Goal: Navigation & Orientation: Find specific page/section

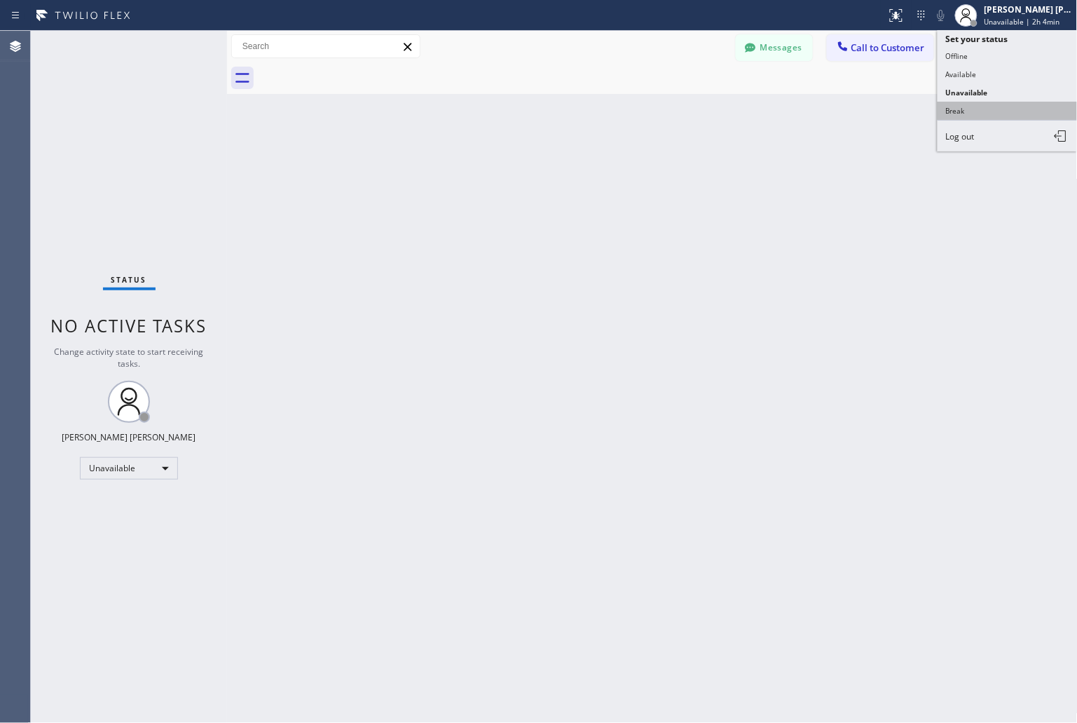
click at [992, 116] on button "Break" at bounding box center [1008, 111] width 140 height 18
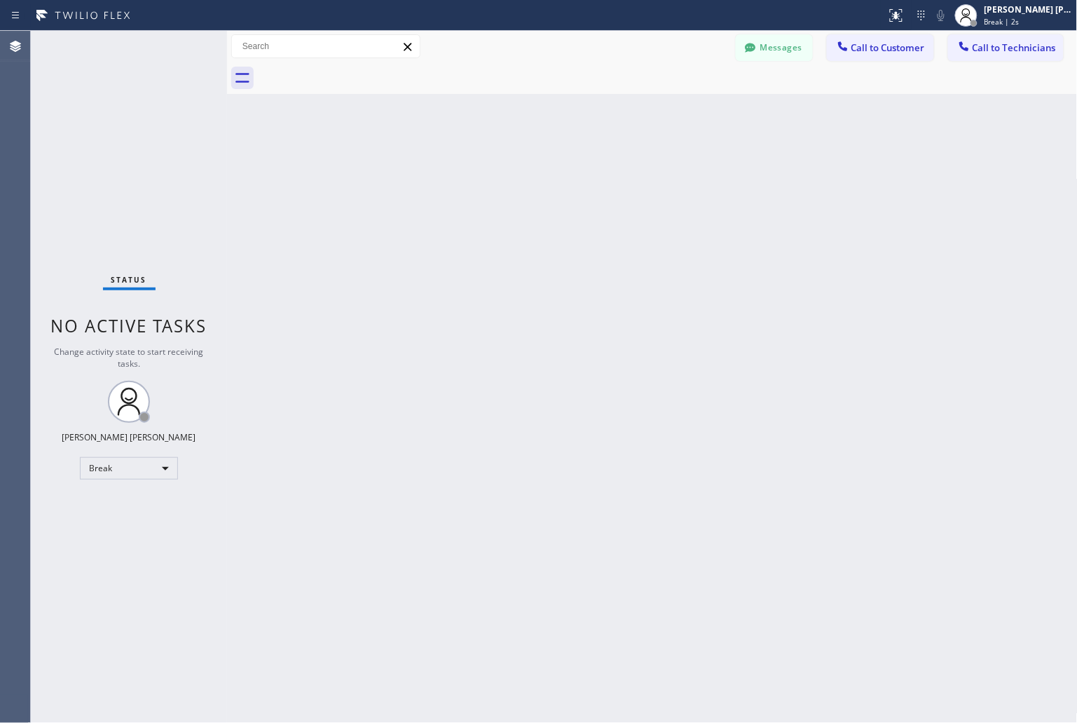
click at [509, 173] on div "Back to Dashboard Change Sender ID Customers Technicians KD Krissy Do [DATE] 02…" at bounding box center [652, 377] width 851 height 692
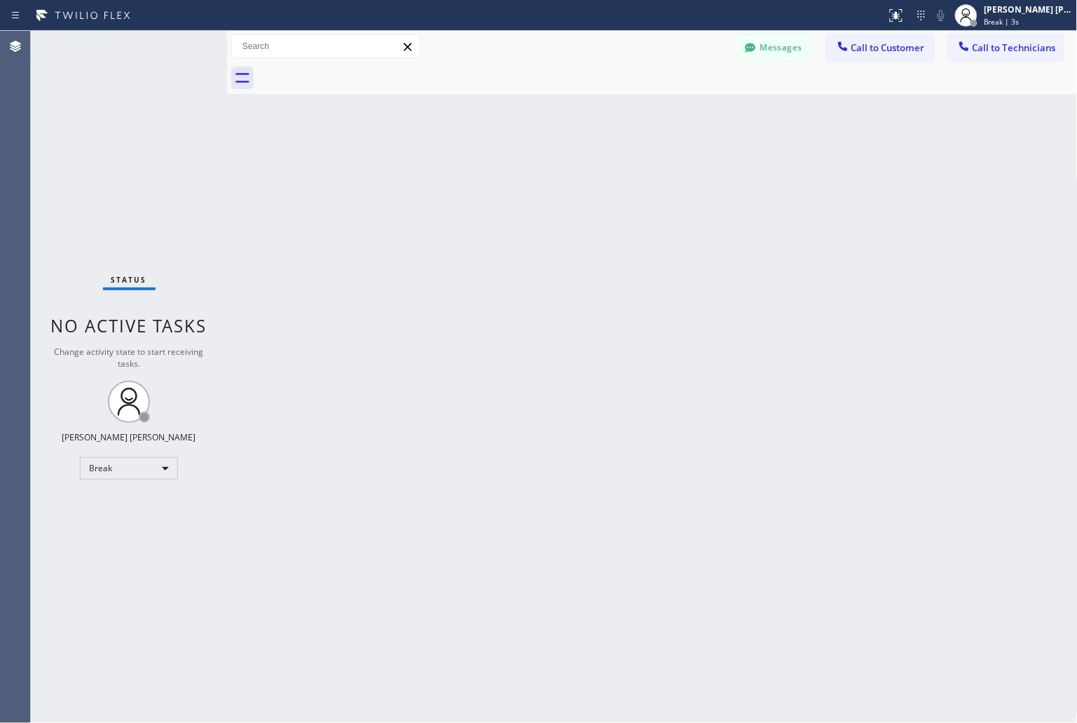
click at [509, 173] on div "Back to Dashboard Change Sender ID Customers Technicians KD Krissy Do [DATE] 02…" at bounding box center [652, 377] width 851 height 692
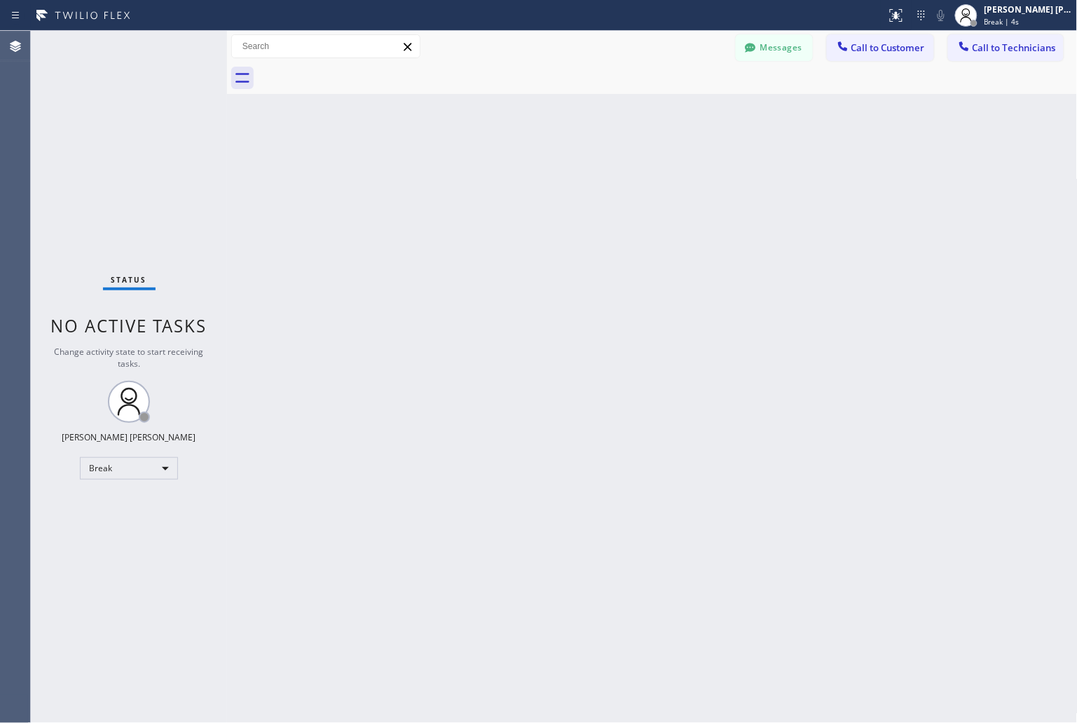
click at [509, 173] on div "Back to Dashboard Change Sender ID Customers Technicians KD Krissy Do [DATE] 02…" at bounding box center [652, 377] width 851 height 692
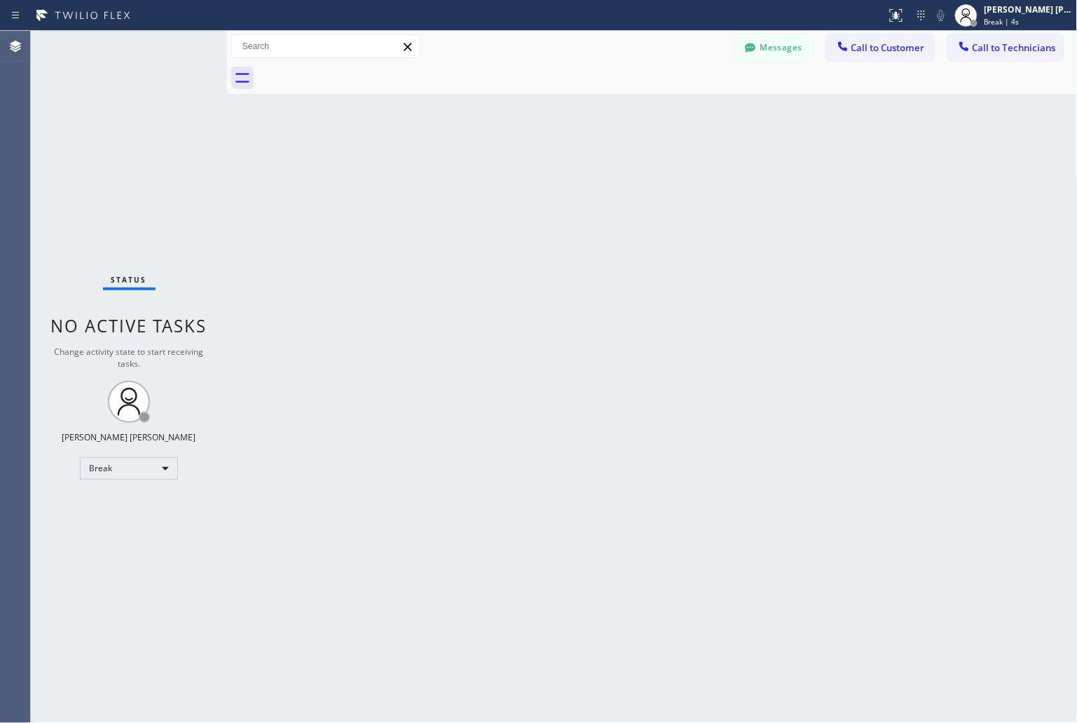
click at [509, 173] on div "Back to Dashboard Change Sender ID Customers Technicians KD Krissy Do [DATE] 02…" at bounding box center [652, 377] width 851 height 692
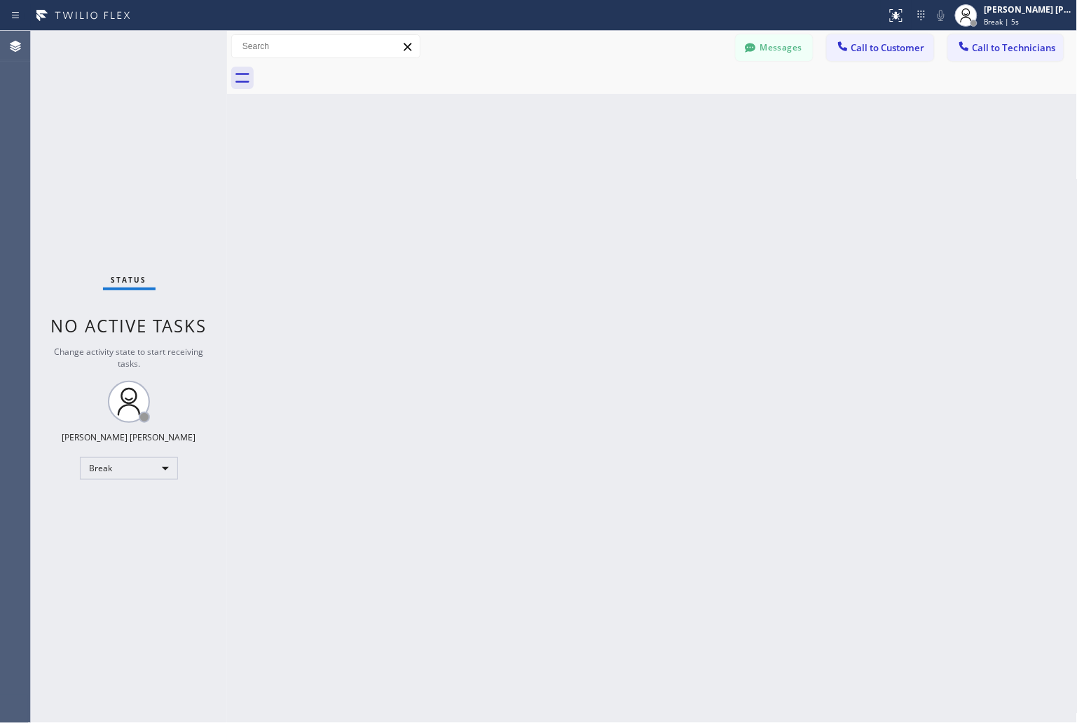
click at [509, 173] on div "Back to Dashboard Change Sender ID Customers Technicians KD Krissy Do [DATE] 02…" at bounding box center [652, 377] width 851 height 692
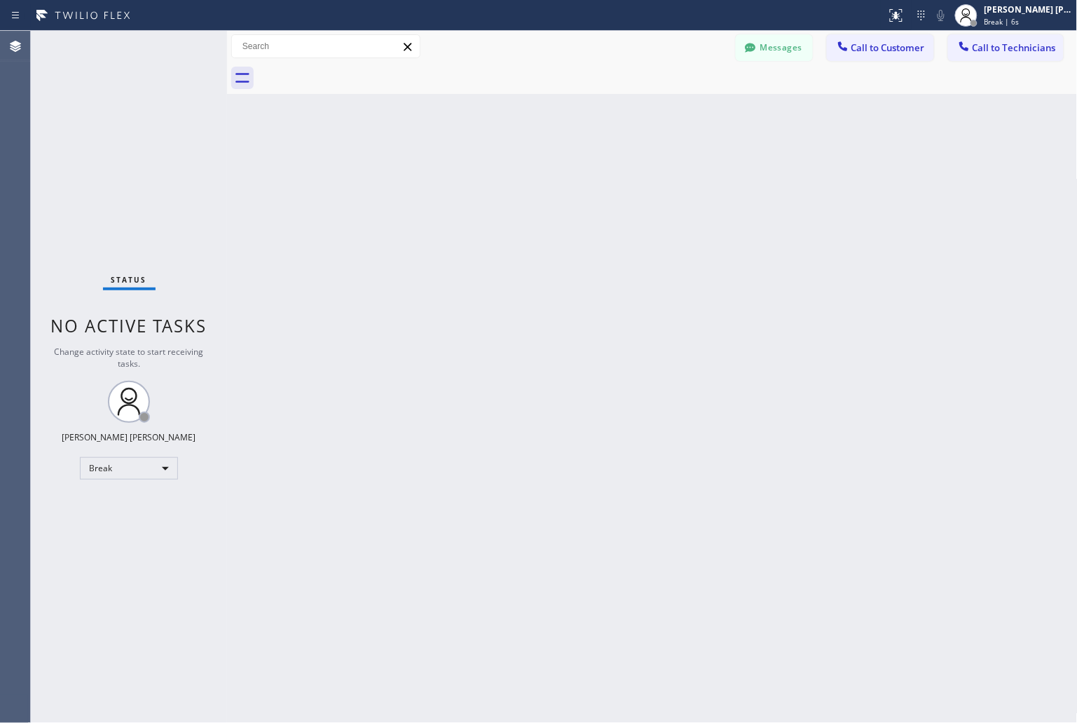
click at [509, 173] on div "Back to Dashboard Change Sender ID Customers Technicians KD Krissy Do [DATE] 02…" at bounding box center [652, 377] width 851 height 692
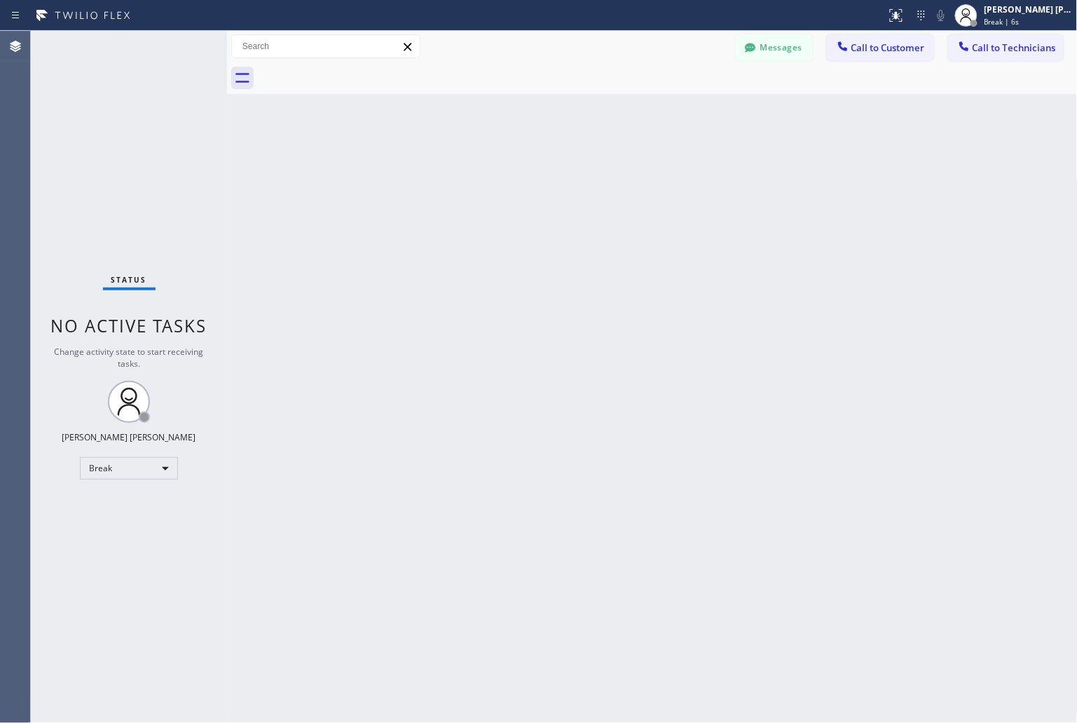
click at [509, 173] on div "Back to Dashboard Change Sender ID Customers Technicians KD Krissy Do [DATE] 02…" at bounding box center [652, 377] width 851 height 692
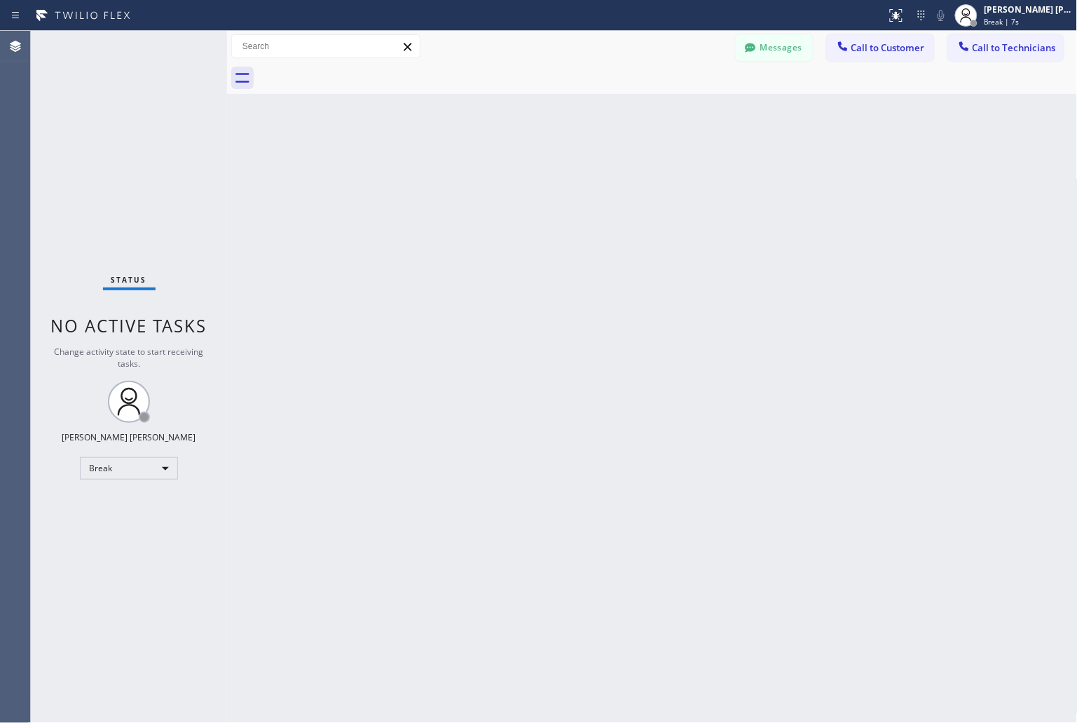
click at [509, 173] on div "Back to Dashboard Change Sender ID Customers Technicians KD Krissy Do [DATE] 02…" at bounding box center [652, 377] width 851 height 692
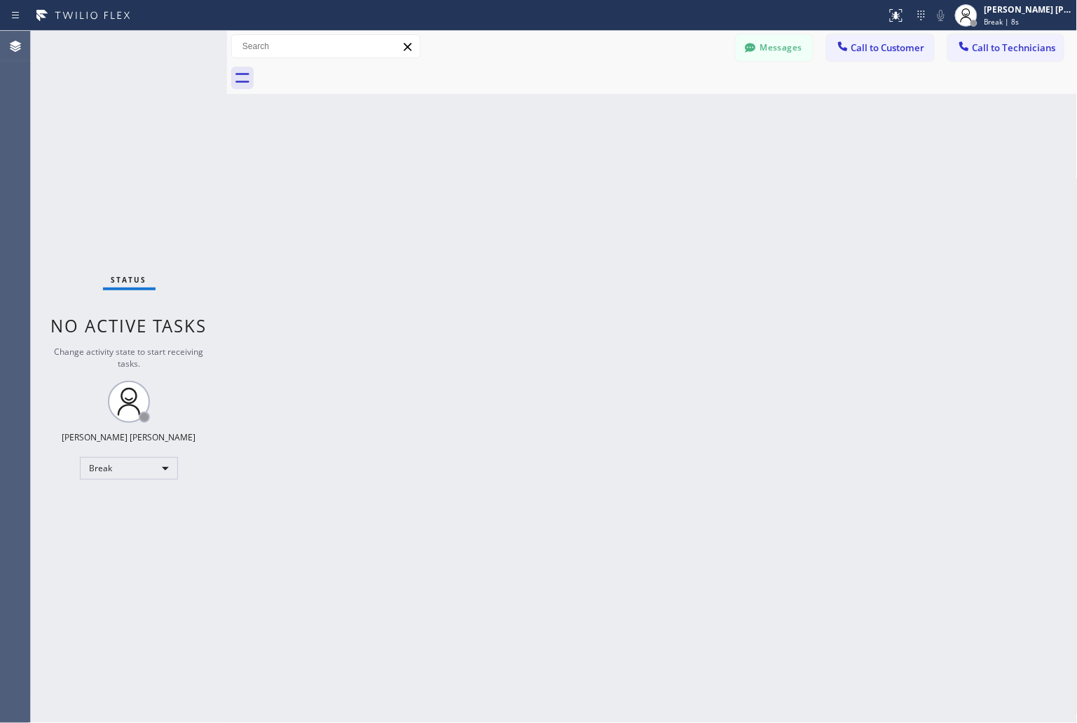
click at [509, 173] on div "Back to Dashboard Change Sender ID Customers Technicians KD Krissy Do [DATE] 02…" at bounding box center [652, 377] width 851 height 692
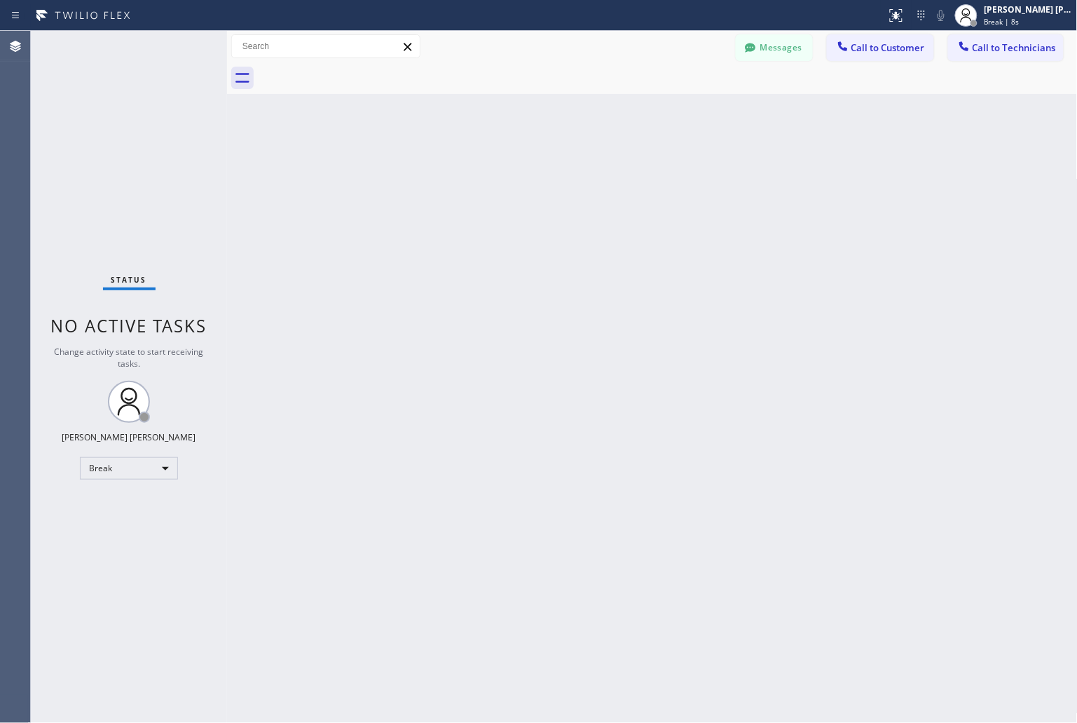
click at [509, 173] on div "Back to Dashboard Change Sender ID Customers Technicians KD Krissy Do [DATE] 02…" at bounding box center [652, 377] width 851 height 692
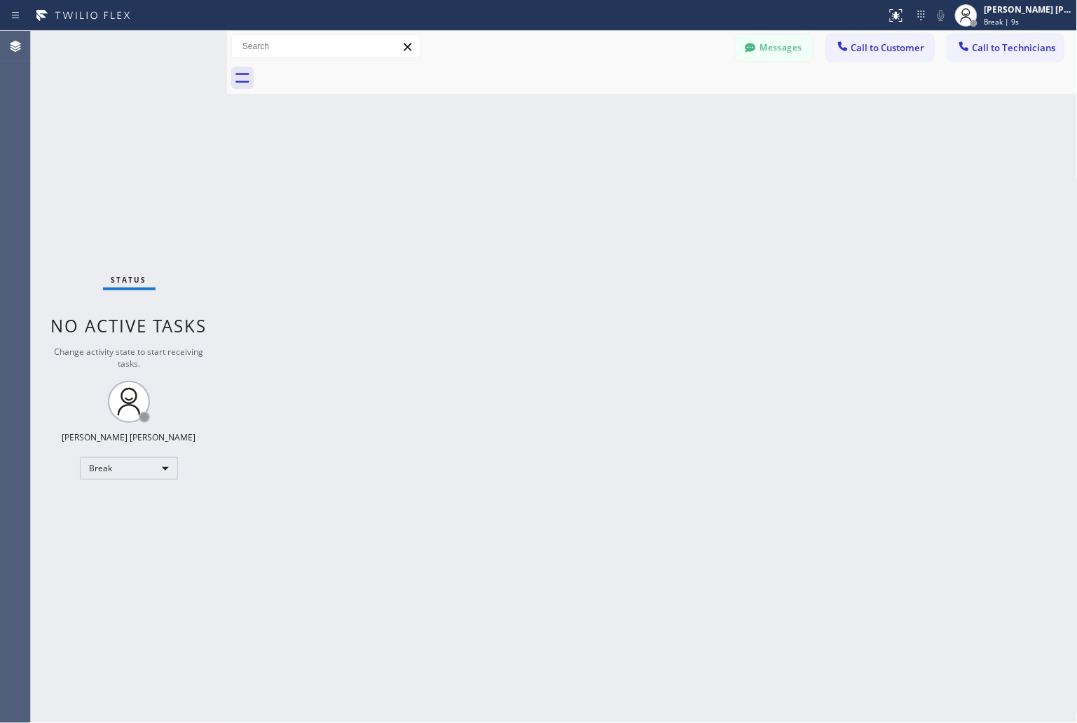
click at [509, 173] on div "Back to Dashboard Change Sender ID Customers Technicians KD Krissy Do [DATE] 02…" at bounding box center [652, 377] width 851 height 692
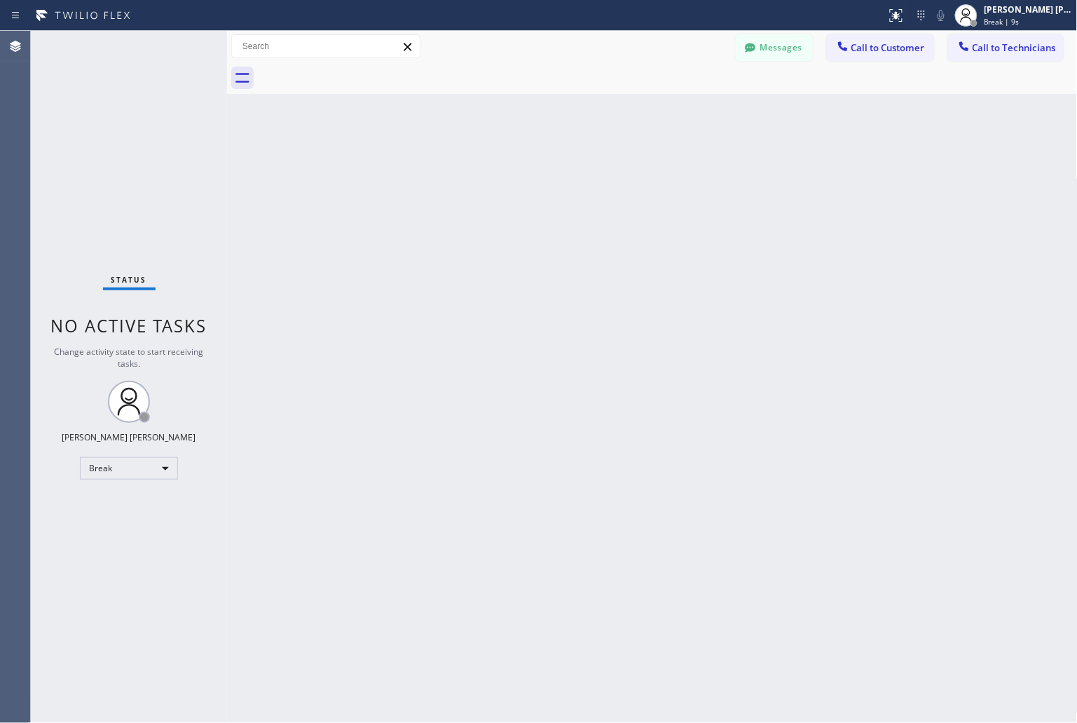
click at [509, 173] on div "Back to Dashboard Change Sender ID Customers Technicians KD Krissy Do [DATE] 02…" at bounding box center [652, 377] width 851 height 692
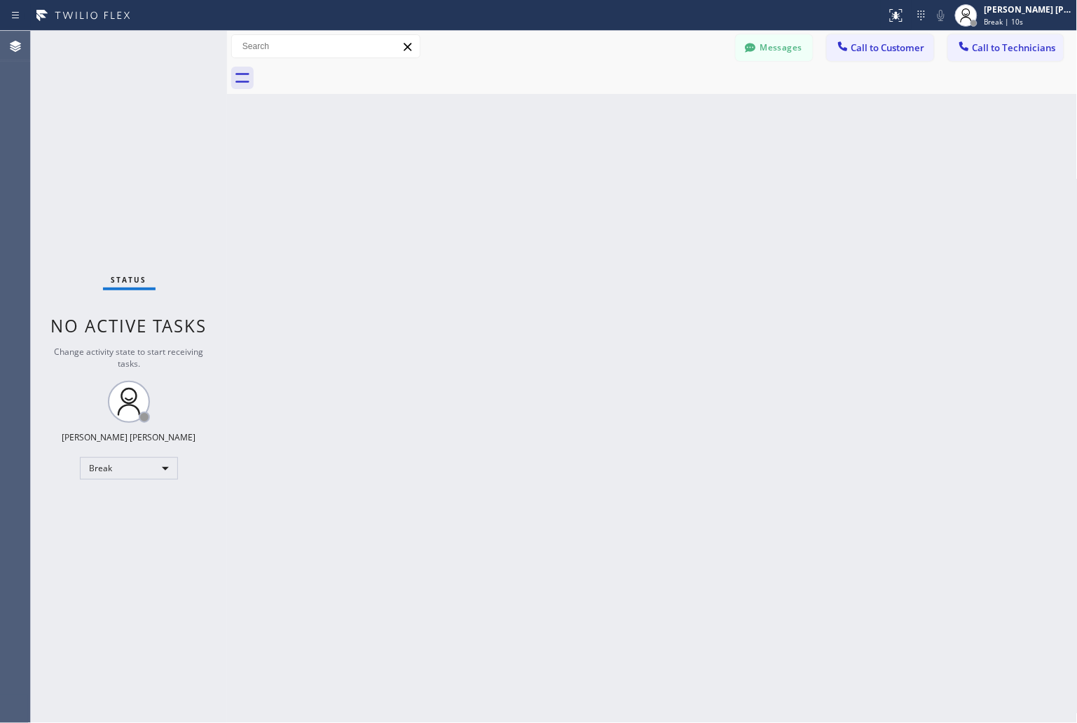
click at [509, 173] on div "Back to Dashboard Change Sender ID Customers Technicians KD Krissy Do [DATE] 02…" at bounding box center [652, 377] width 851 height 692
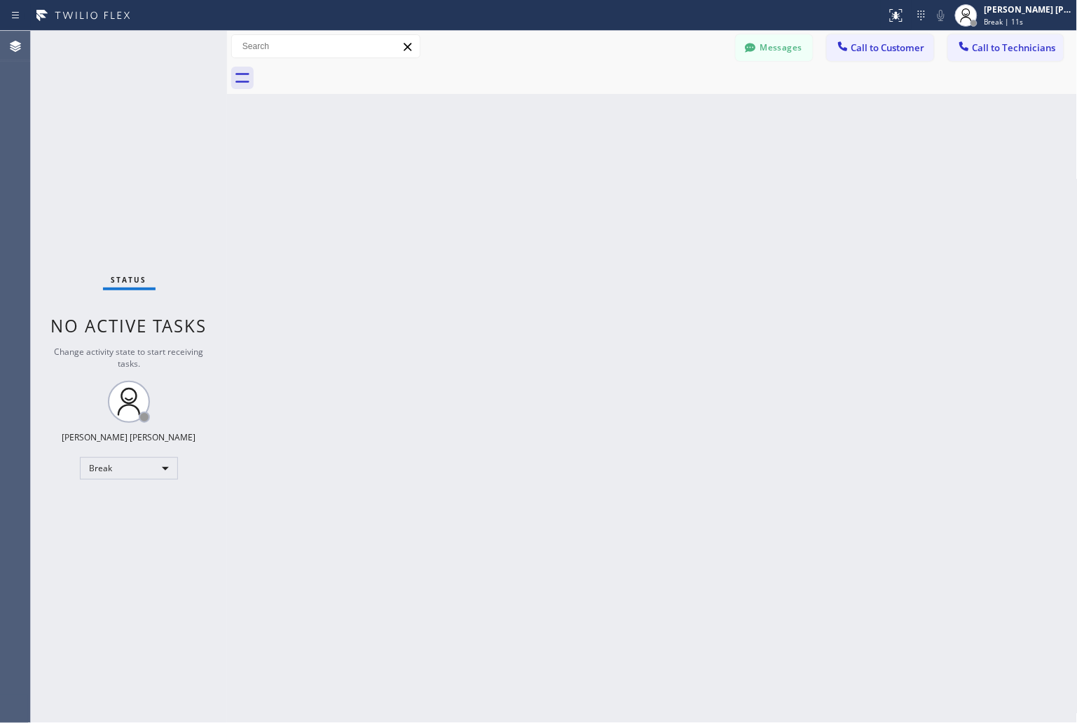
click at [509, 173] on div "Back to Dashboard Change Sender ID Customers Technicians KD Krissy Do [DATE] 02…" at bounding box center [652, 377] width 851 height 692
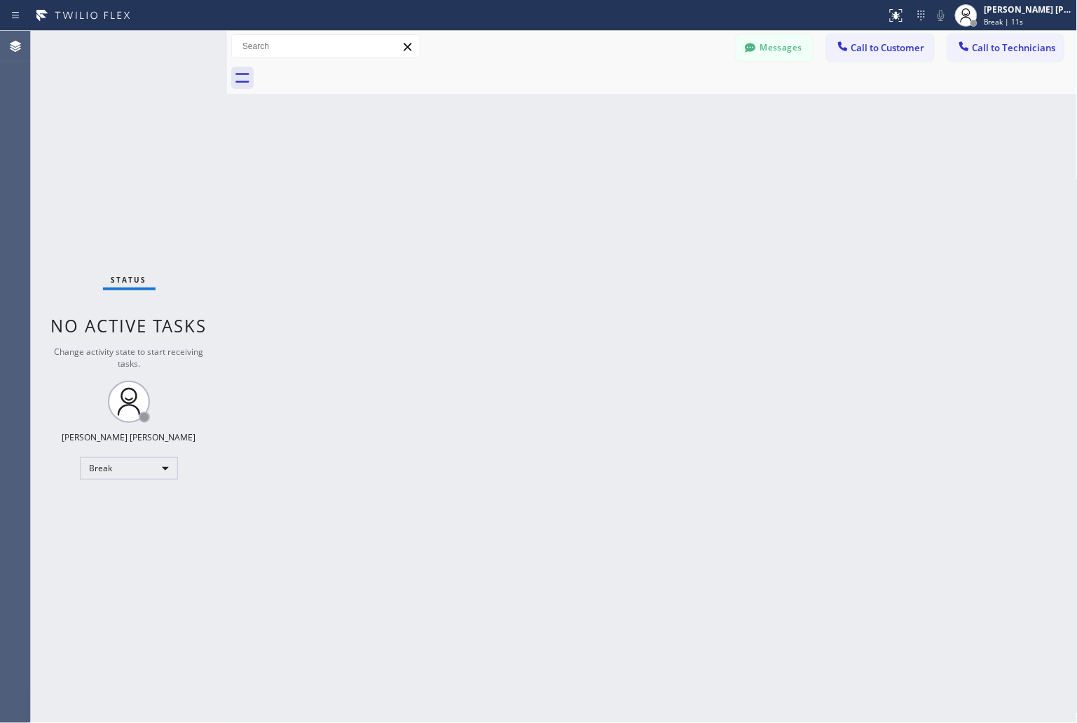
click at [509, 173] on div "Back to Dashboard Change Sender ID Customers Technicians KD Krissy Do [DATE] 02…" at bounding box center [652, 377] width 851 height 692
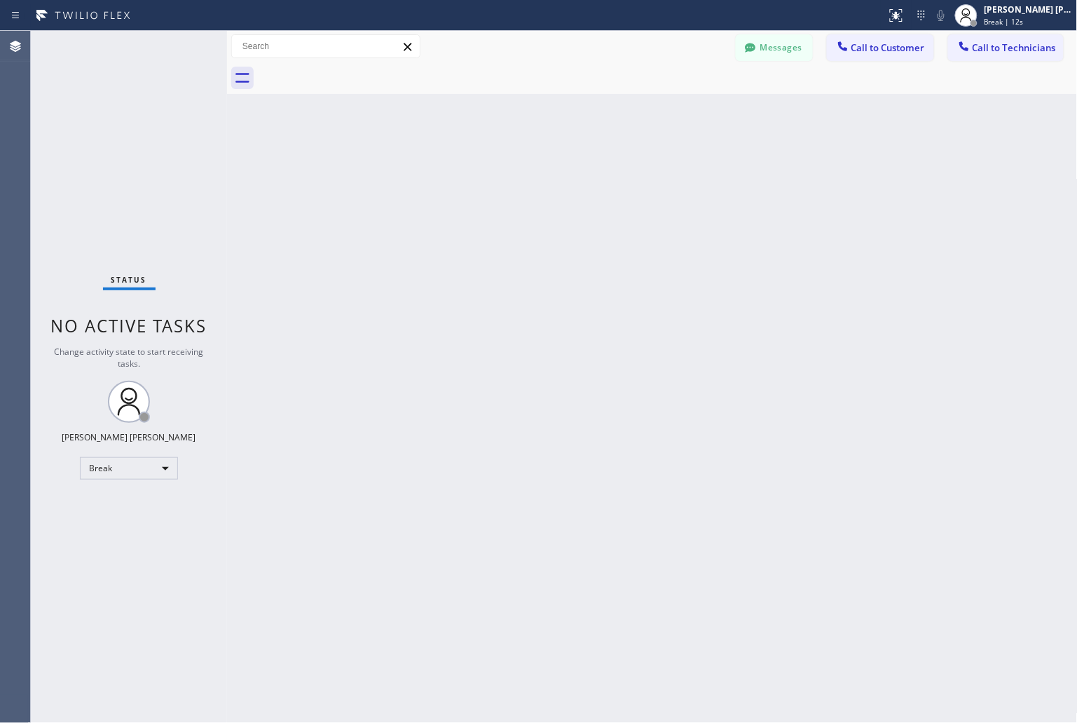
click at [509, 173] on div "Back to Dashboard Change Sender ID Customers Technicians KD Krissy Do [DATE] 02…" at bounding box center [652, 377] width 851 height 692
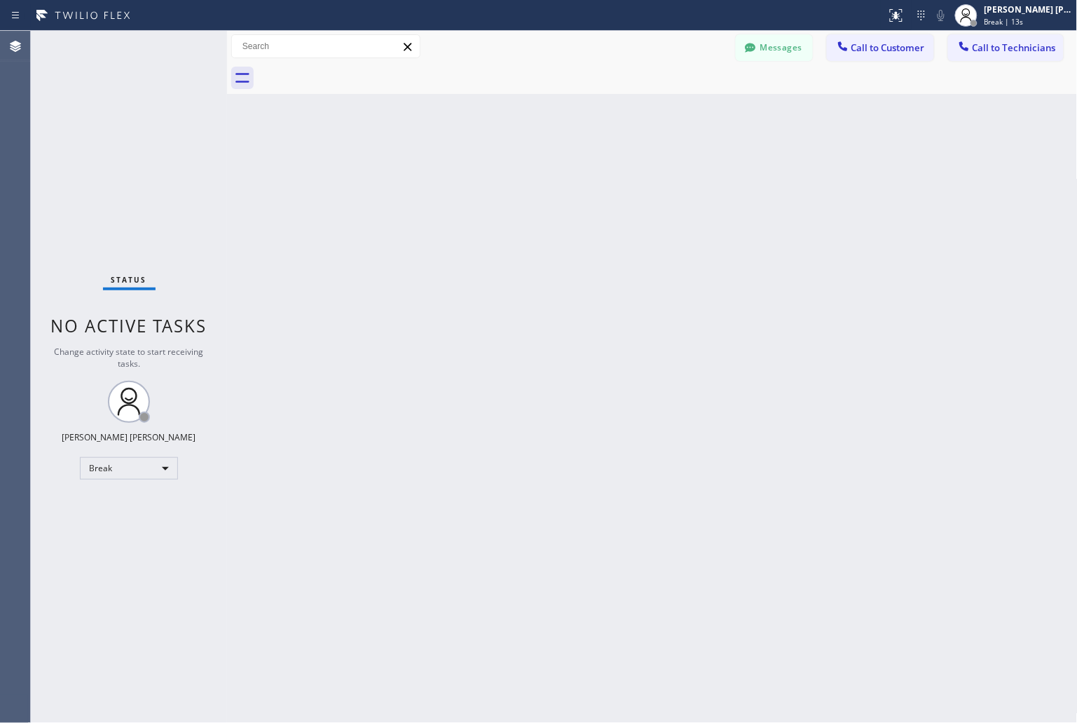
click at [509, 173] on div "Back to Dashboard Change Sender ID Customers Technicians KD Krissy Do [DATE] 02…" at bounding box center [652, 377] width 851 height 692
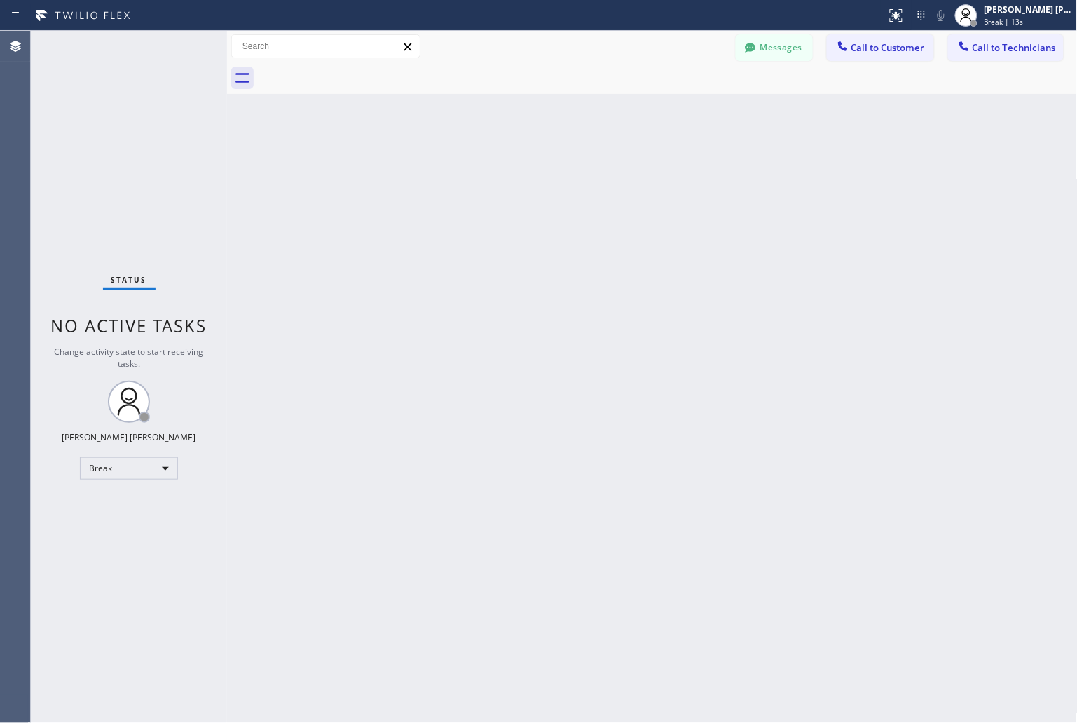
click at [509, 173] on div "Back to Dashboard Change Sender ID Customers Technicians KD Krissy Do [DATE] 02…" at bounding box center [652, 377] width 851 height 692
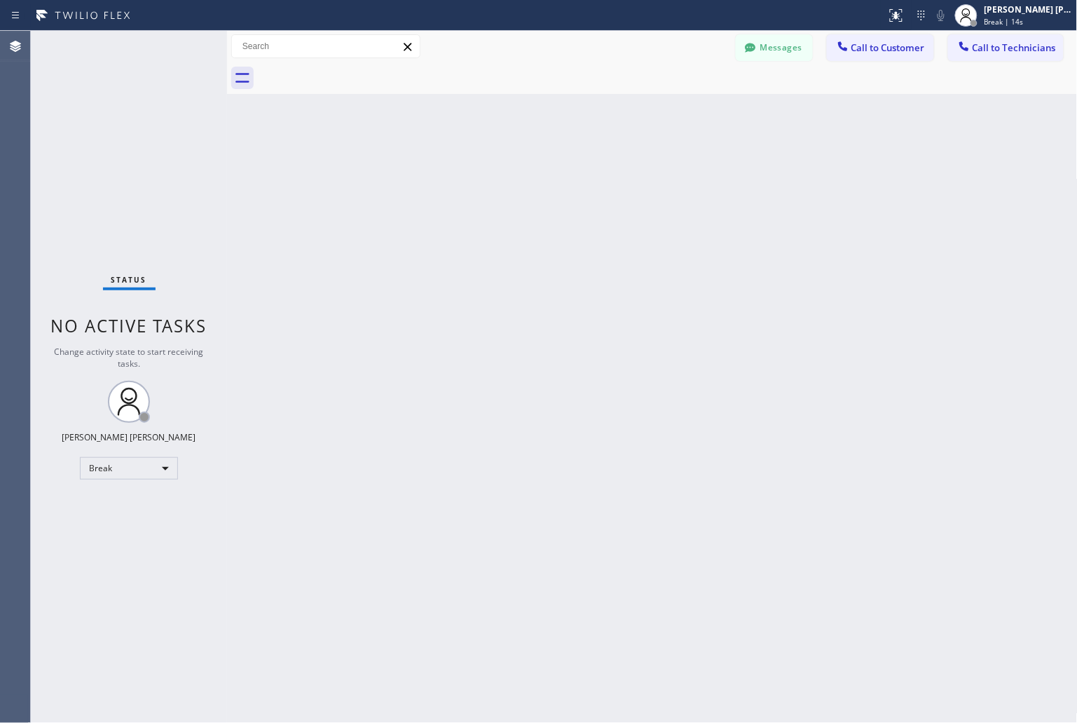
click at [509, 173] on div "Back to Dashboard Change Sender ID Customers Technicians KD Krissy Do [DATE] 02…" at bounding box center [652, 377] width 851 height 692
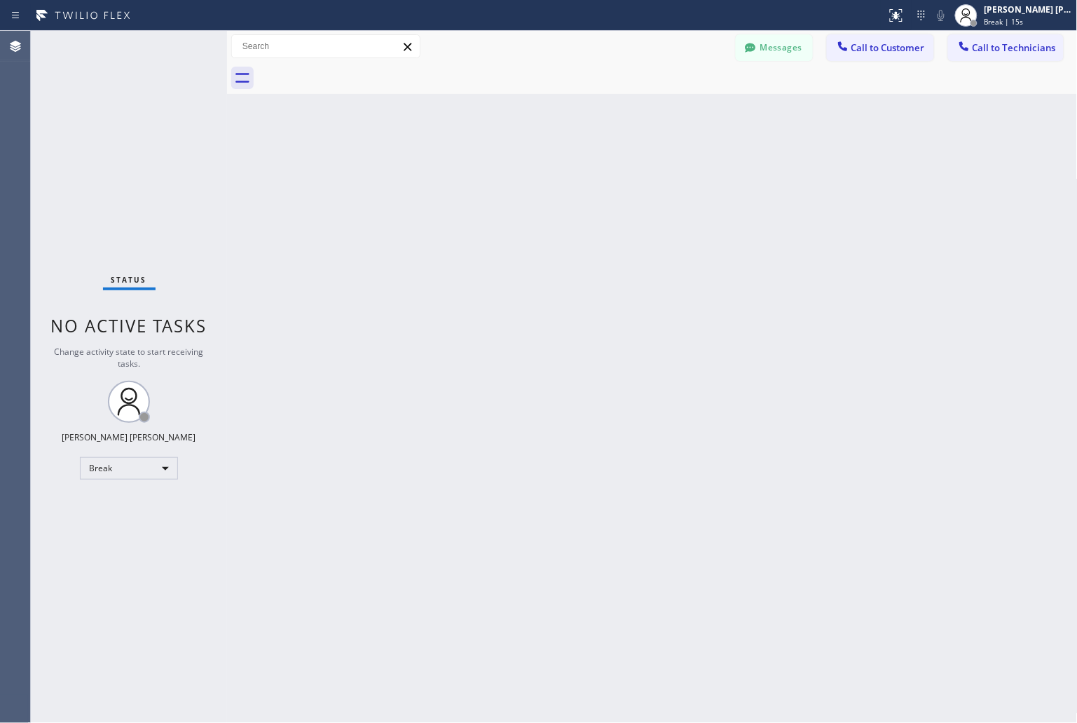
click at [509, 173] on div "Back to Dashboard Change Sender ID Customers Technicians KD Krissy Do [DATE] 02…" at bounding box center [652, 377] width 851 height 692
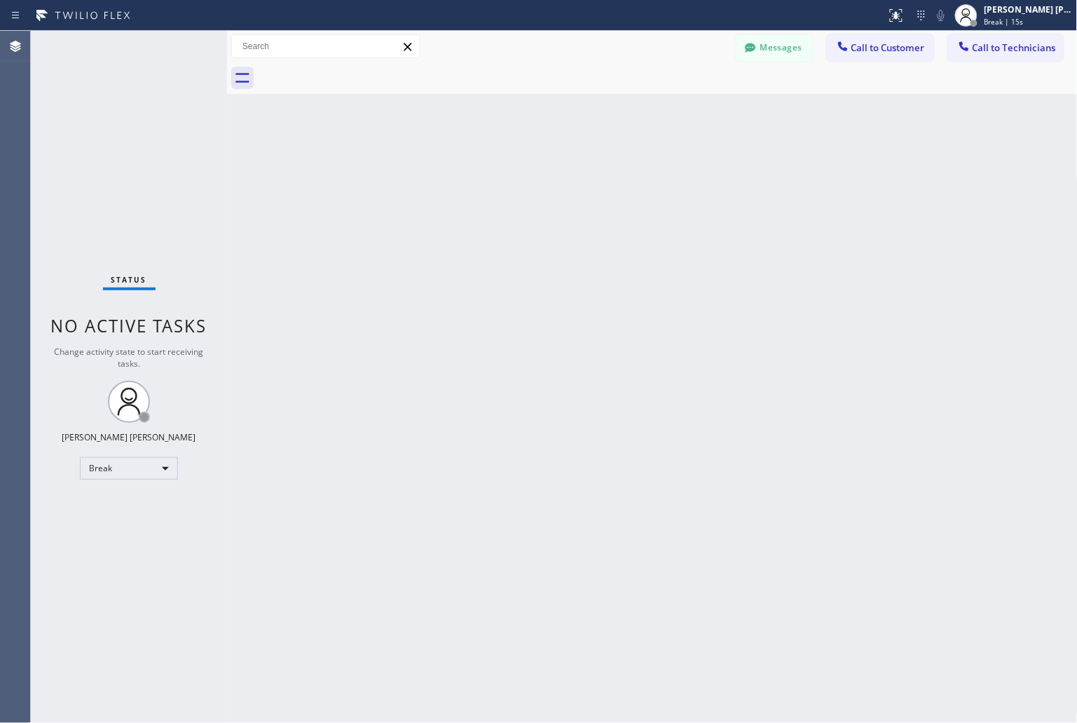
click at [509, 173] on div "Back to Dashboard Change Sender ID Customers Technicians KD Krissy Do [DATE] 02…" at bounding box center [652, 377] width 851 height 692
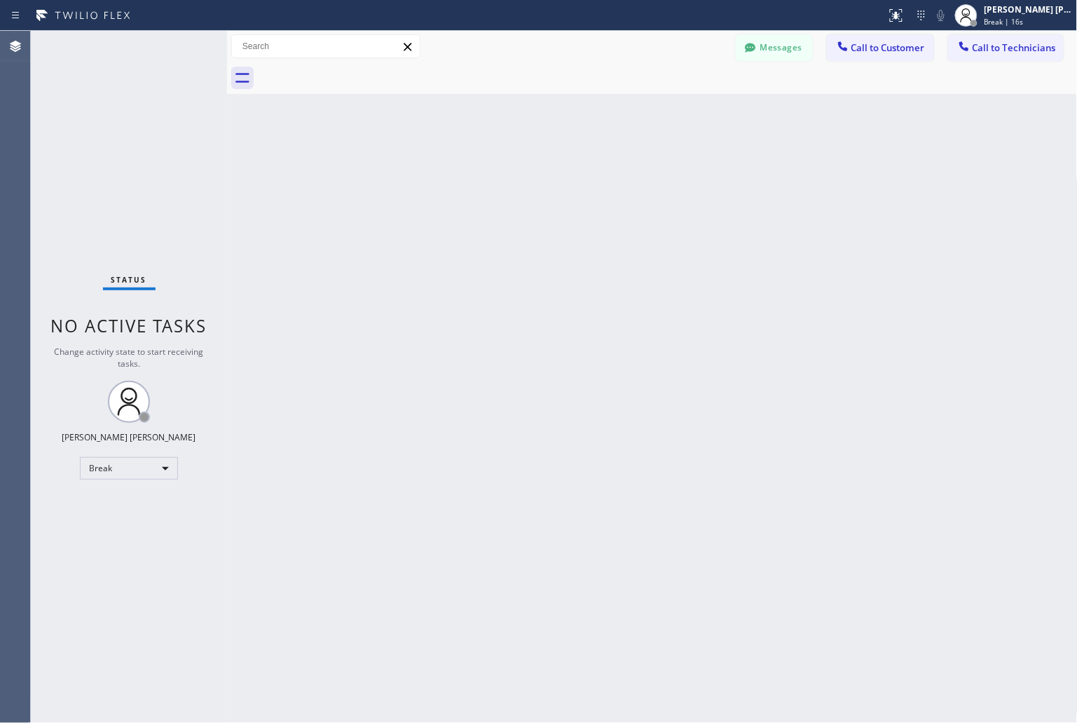
click at [509, 173] on div "Back to Dashboard Change Sender ID Customers Technicians KD Krissy Do [DATE] 02…" at bounding box center [652, 377] width 851 height 692
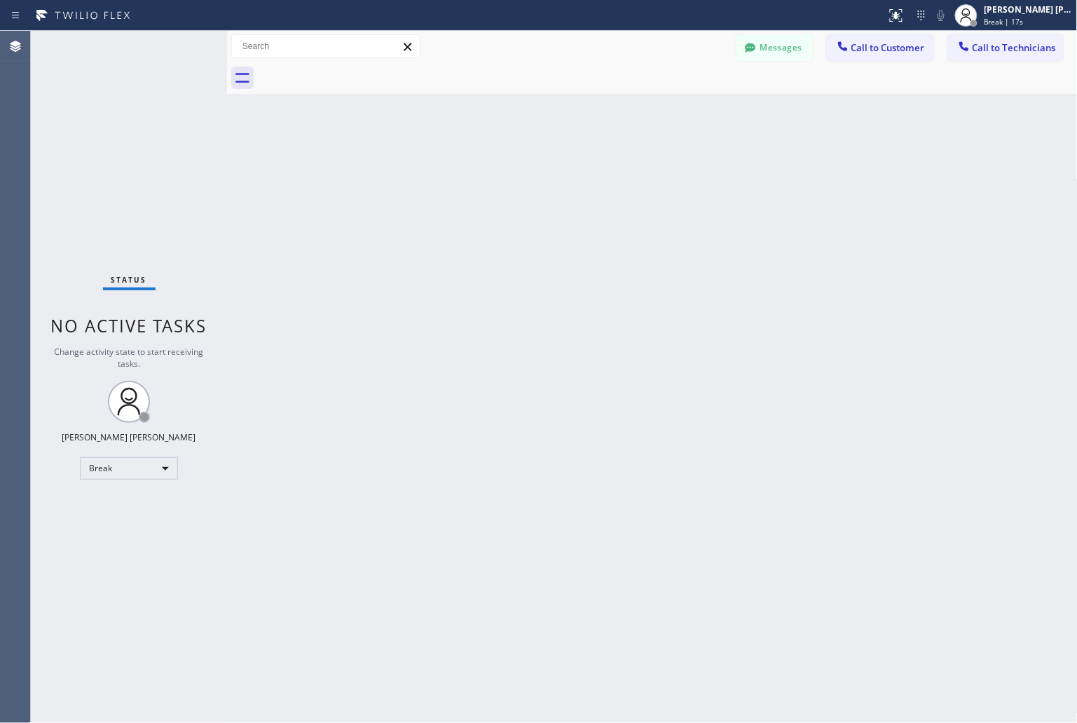
click at [509, 173] on div "Back to Dashboard Change Sender ID Customers Technicians KD Krissy Do [DATE] 02…" at bounding box center [652, 377] width 851 height 692
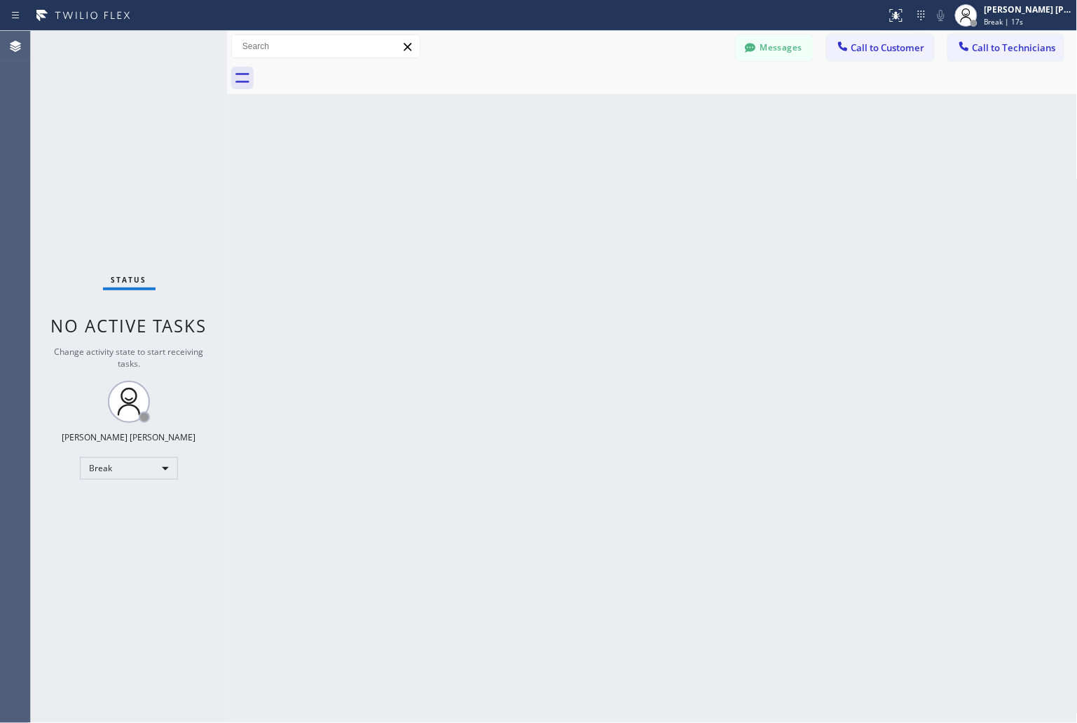
click at [509, 173] on div "Back to Dashboard Change Sender ID Customers Technicians KD Krissy Do [DATE] 02…" at bounding box center [652, 377] width 851 height 692
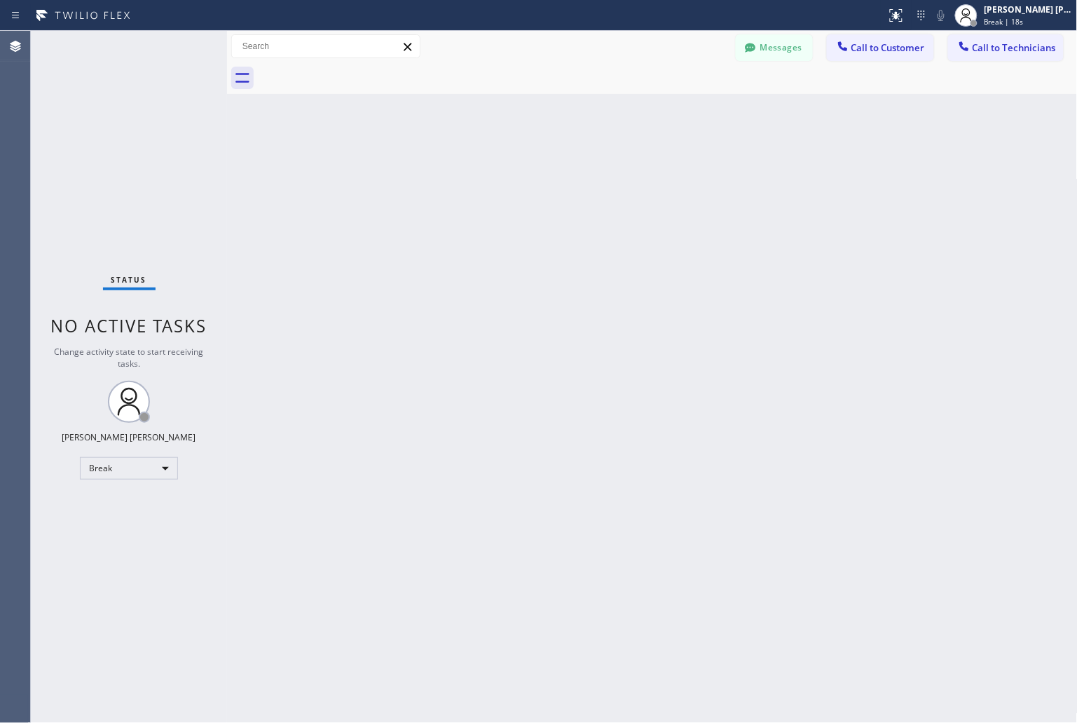
click at [509, 173] on div "Back to Dashboard Change Sender ID Customers Technicians KD Krissy Do [DATE] 02…" at bounding box center [652, 377] width 851 height 692
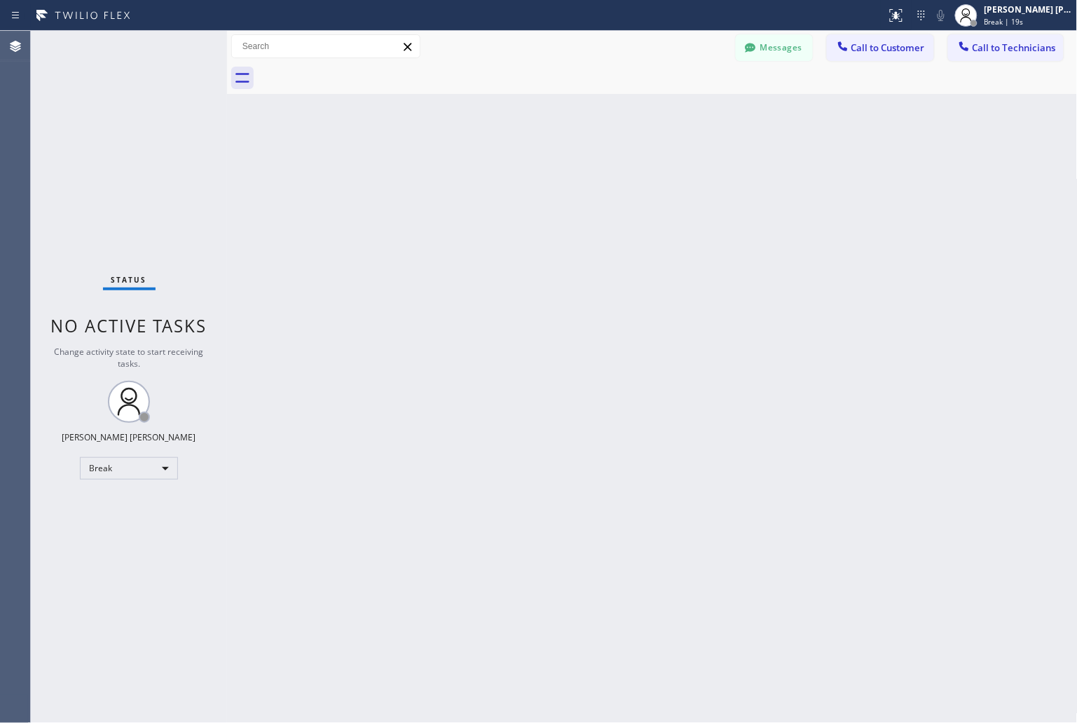
click at [509, 173] on div "Back to Dashboard Change Sender ID Customers Technicians KD Krissy Do [DATE] 02…" at bounding box center [652, 377] width 851 height 692
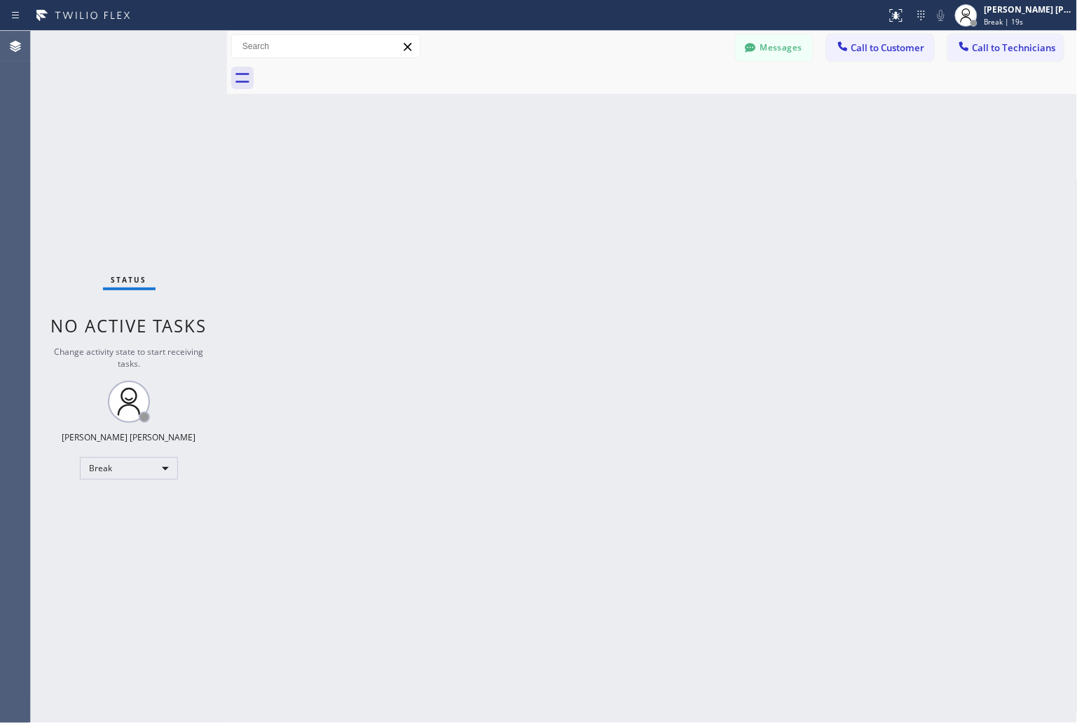
click at [509, 173] on div "Back to Dashboard Change Sender ID Customers Technicians KD Krissy Do [DATE] 02…" at bounding box center [652, 377] width 851 height 692
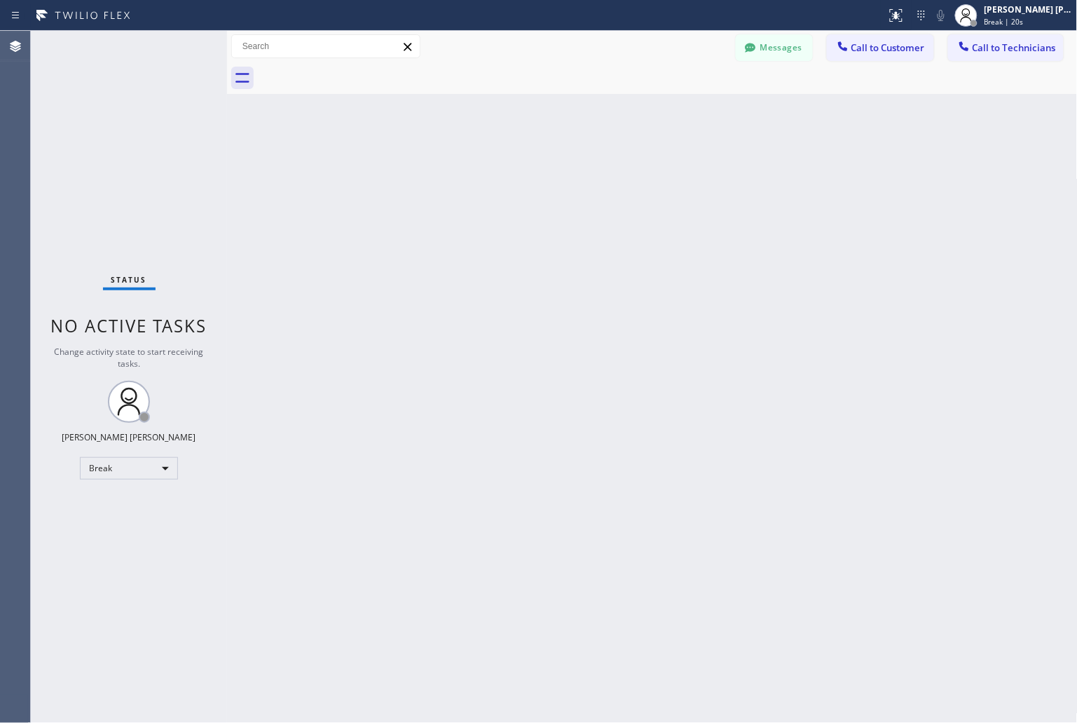
click at [509, 173] on div "Back to Dashboard Change Sender ID Customers Technicians KD Krissy Do [DATE] 02…" at bounding box center [652, 377] width 851 height 692
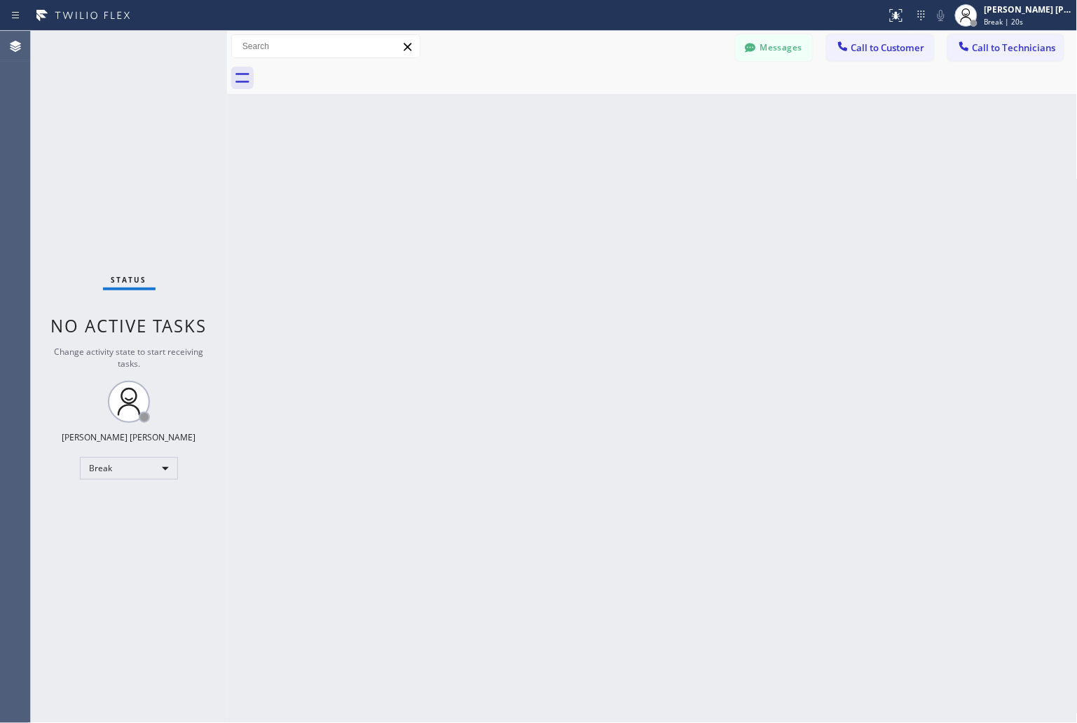
click at [509, 173] on div "Back to Dashboard Change Sender ID Customers Technicians KD Krissy Do [DATE] 02…" at bounding box center [652, 377] width 851 height 692
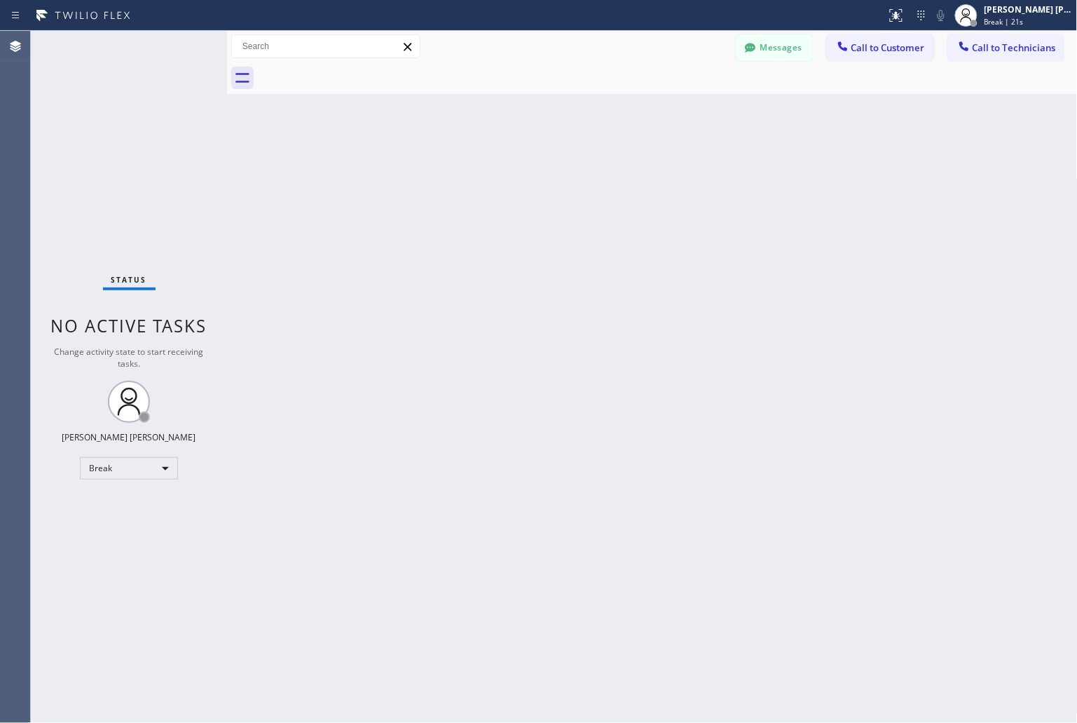
click at [509, 173] on div "Back to Dashboard Change Sender ID Customers Technicians KD Krissy Do [DATE] 02…" at bounding box center [652, 377] width 851 height 692
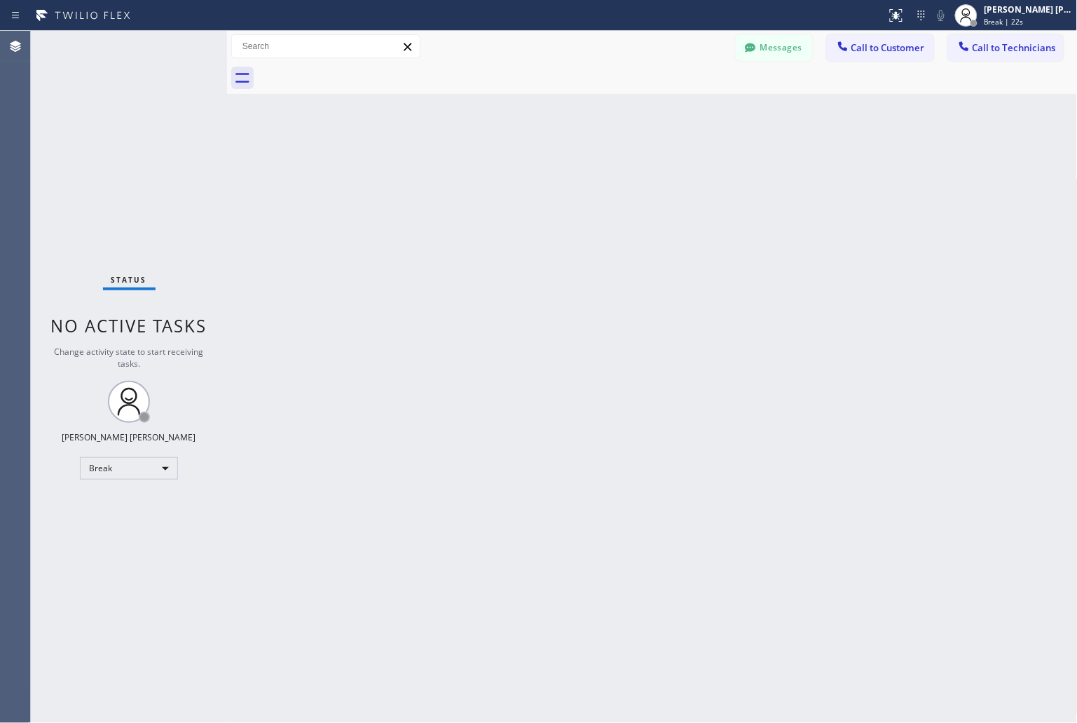
click at [509, 173] on div "Back to Dashboard Change Sender ID Customers Technicians KD Krissy Do [DATE] 02…" at bounding box center [652, 377] width 851 height 692
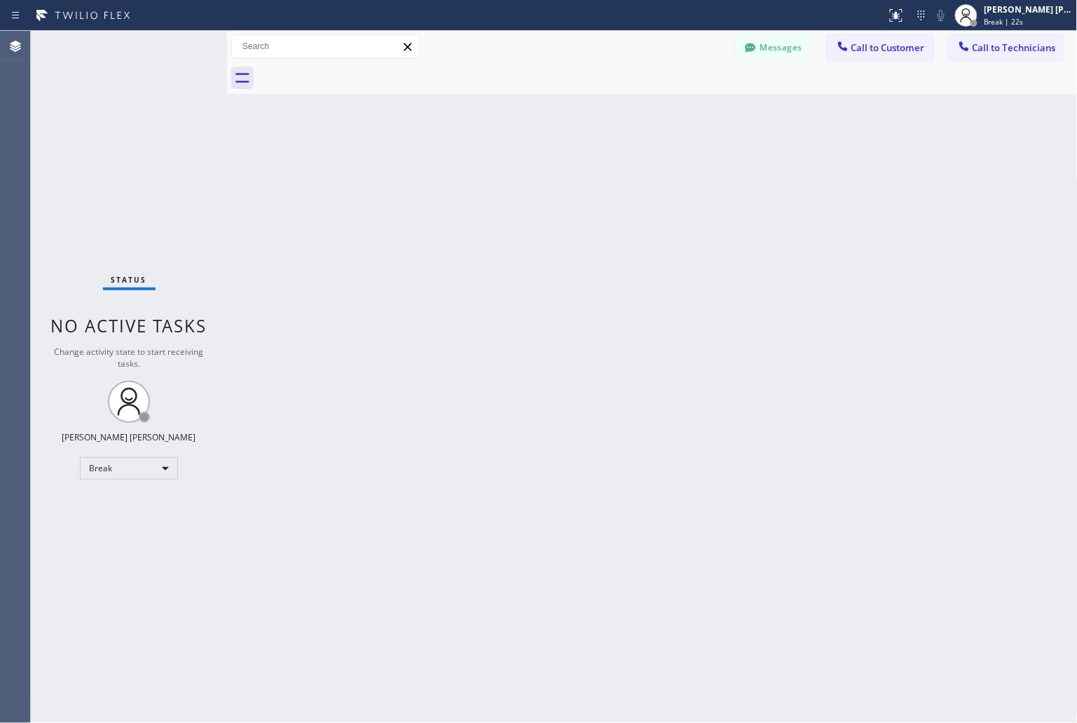
click at [509, 173] on div "Back to Dashboard Change Sender ID Customers Technicians KD Krissy Do [DATE] 02…" at bounding box center [652, 377] width 851 height 692
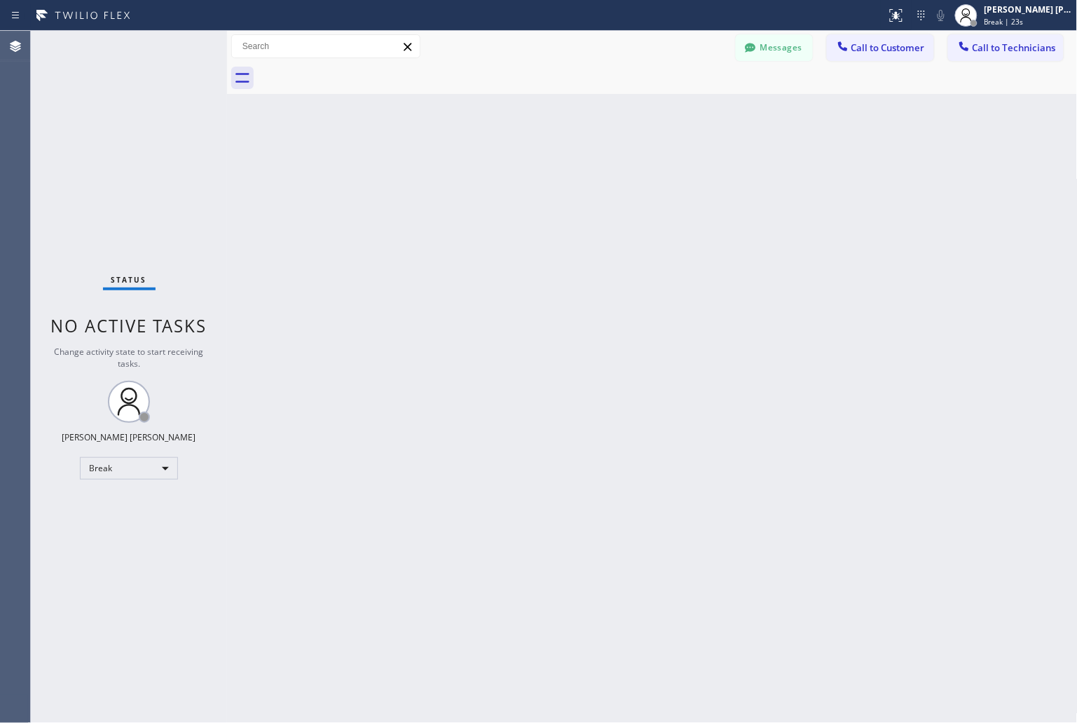
click at [509, 173] on div "Back to Dashboard Change Sender ID Customers Technicians KD Krissy Do [DATE] 02…" at bounding box center [652, 377] width 851 height 692
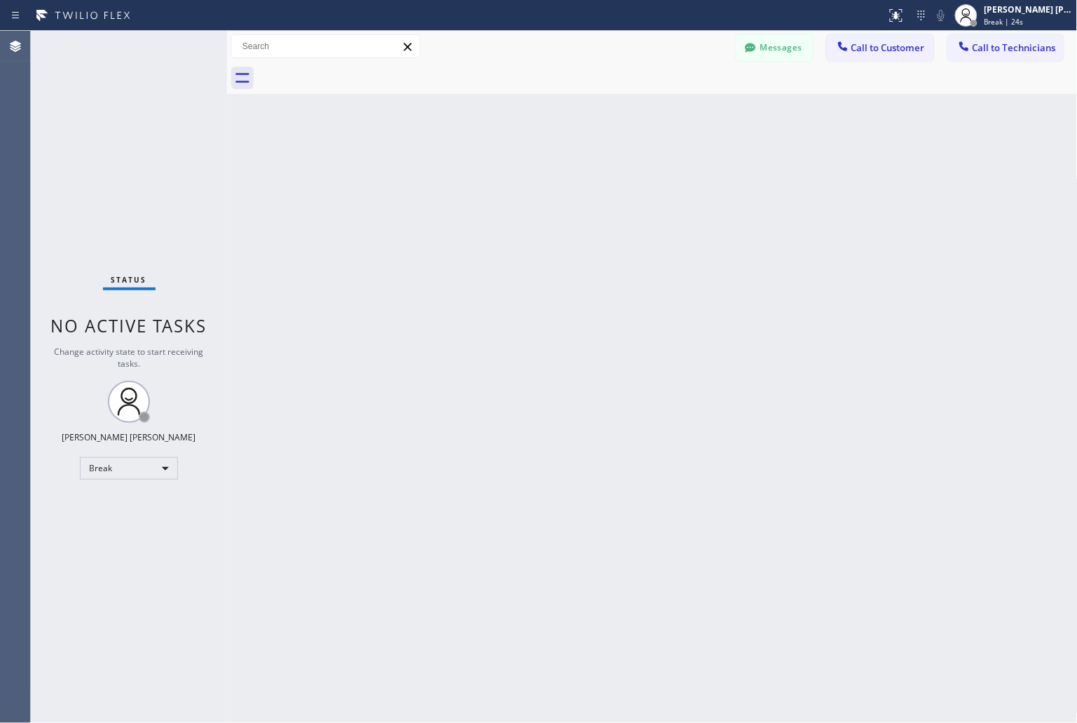
click at [509, 173] on div "Back to Dashboard Change Sender ID Customers Technicians KD Krissy Do [DATE] 02…" at bounding box center [652, 377] width 851 height 692
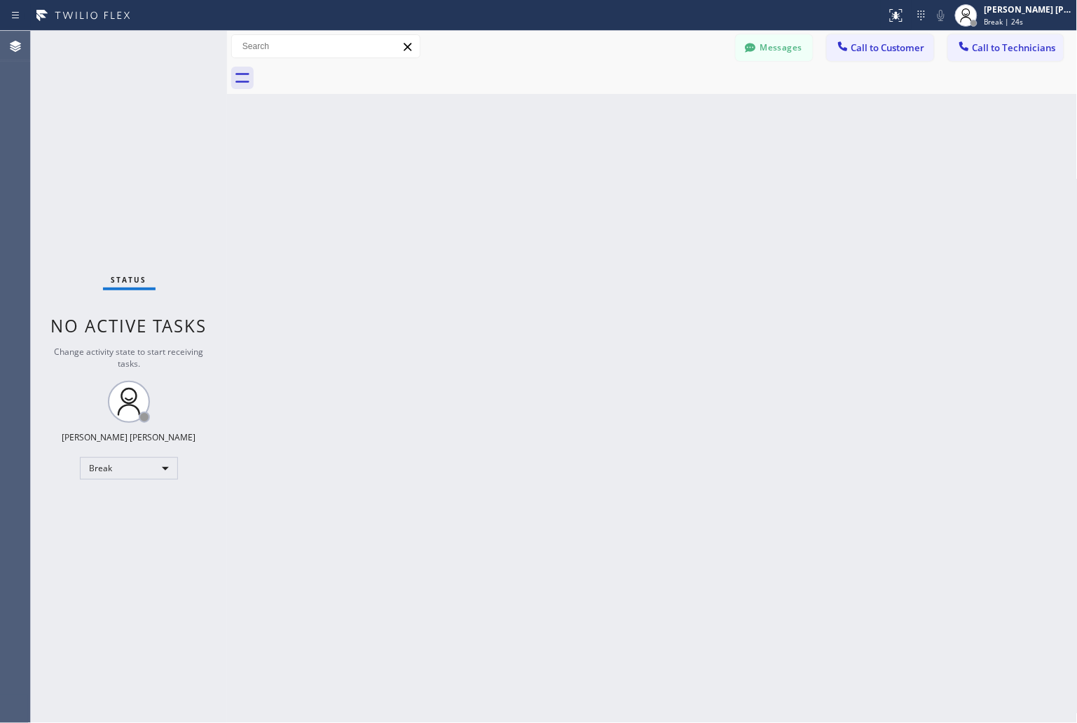
click at [509, 173] on div "Back to Dashboard Change Sender ID Customers Technicians KD Krissy Do [DATE] 02…" at bounding box center [652, 377] width 851 height 692
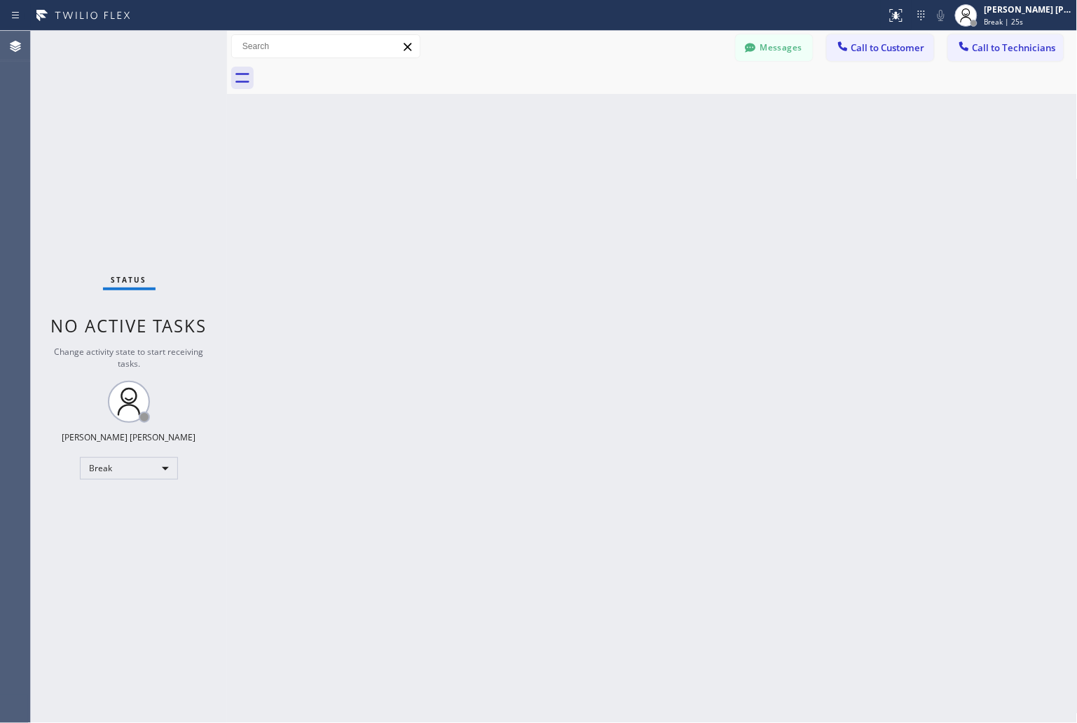
click at [509, 173] on div "Back to Dashboard Change Sender ID Customers Technicians KD Krissy Do [DATE] 02…" at bounding box center [652, 377] width 851 height 692
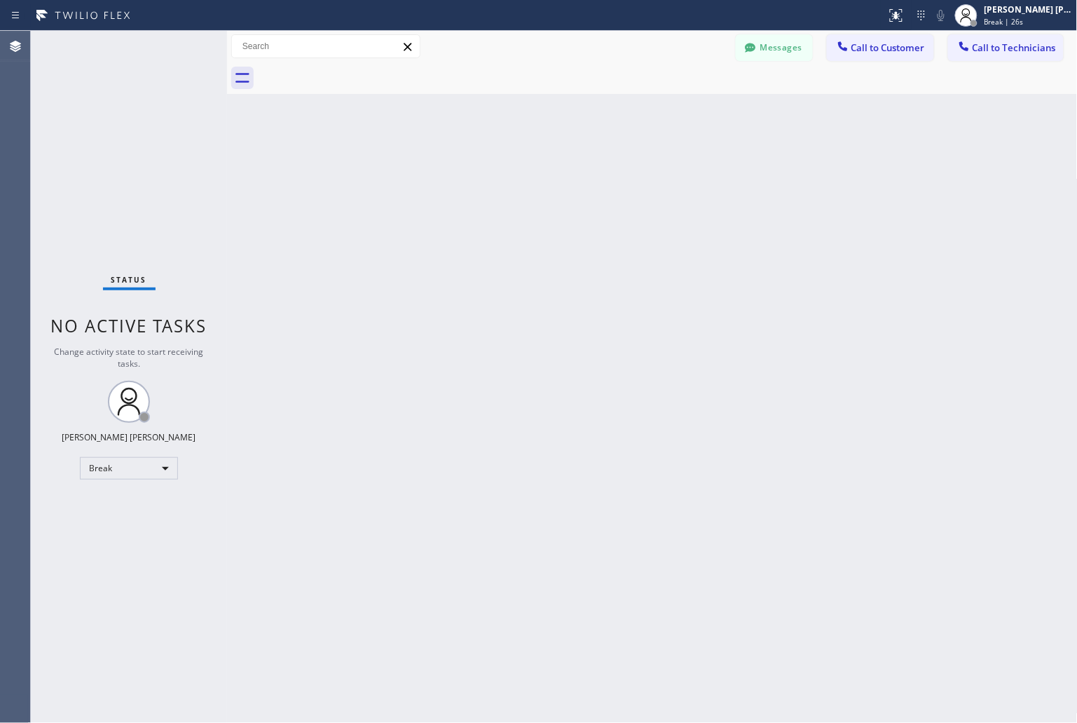
click at [509, 173] on div "Back to Dashboard Change Sender ID Customers Technicians KD Krissy Do [DATE] 02…" at bounding box center [652, 377] width 851 height 692
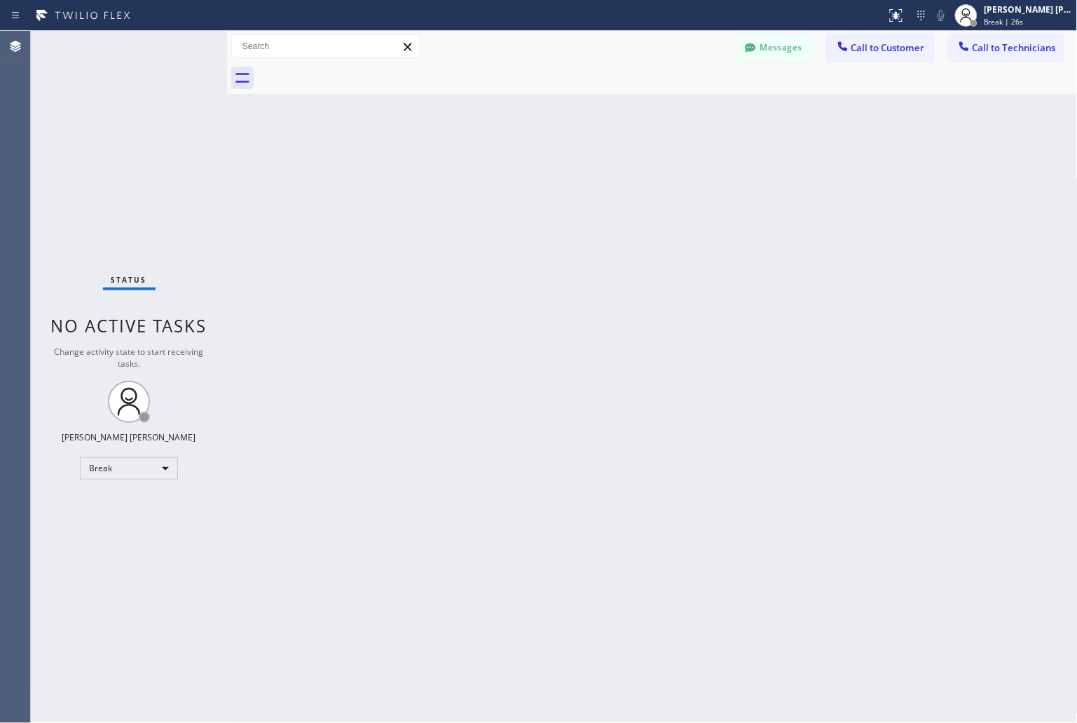
click at [509, 173] on div "Back to Dashboard Change Sender ID Customers Technicians KD Krissy Do [DATE] 02…" at bounding box center [652, 377] width 851 height 692
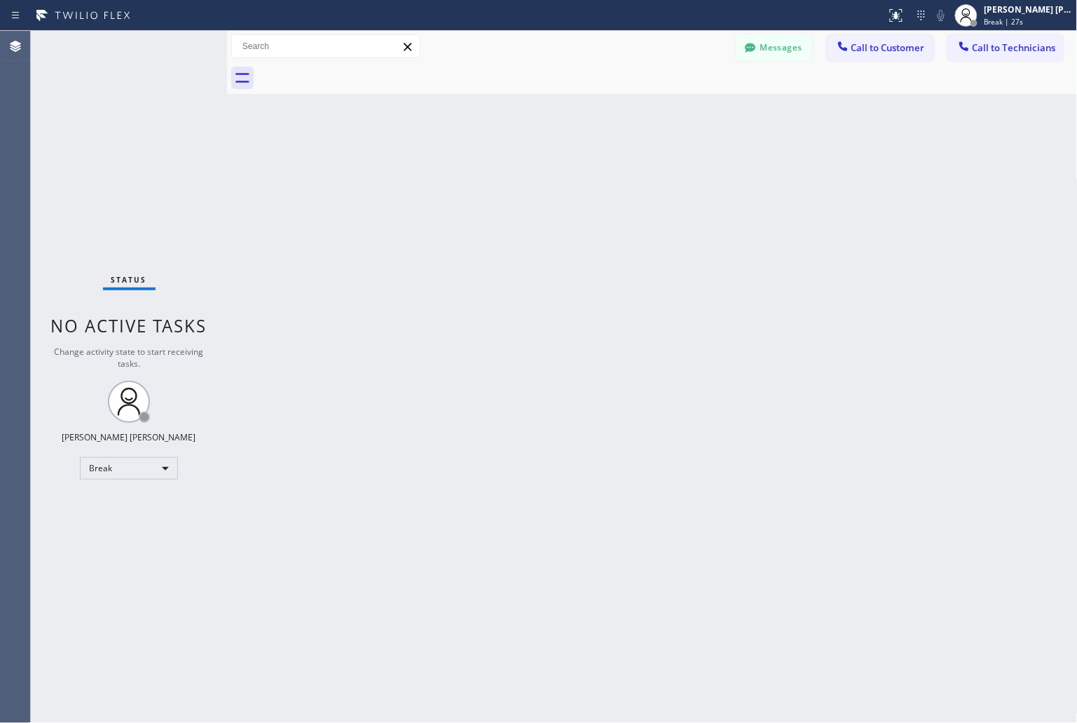
click at [509, 173] on div "Back to Dashboard Change Sender ID Customers Technicians KD Krissy Do [DATE] 02…" at bounding box center [652, 377] width 851 height 692
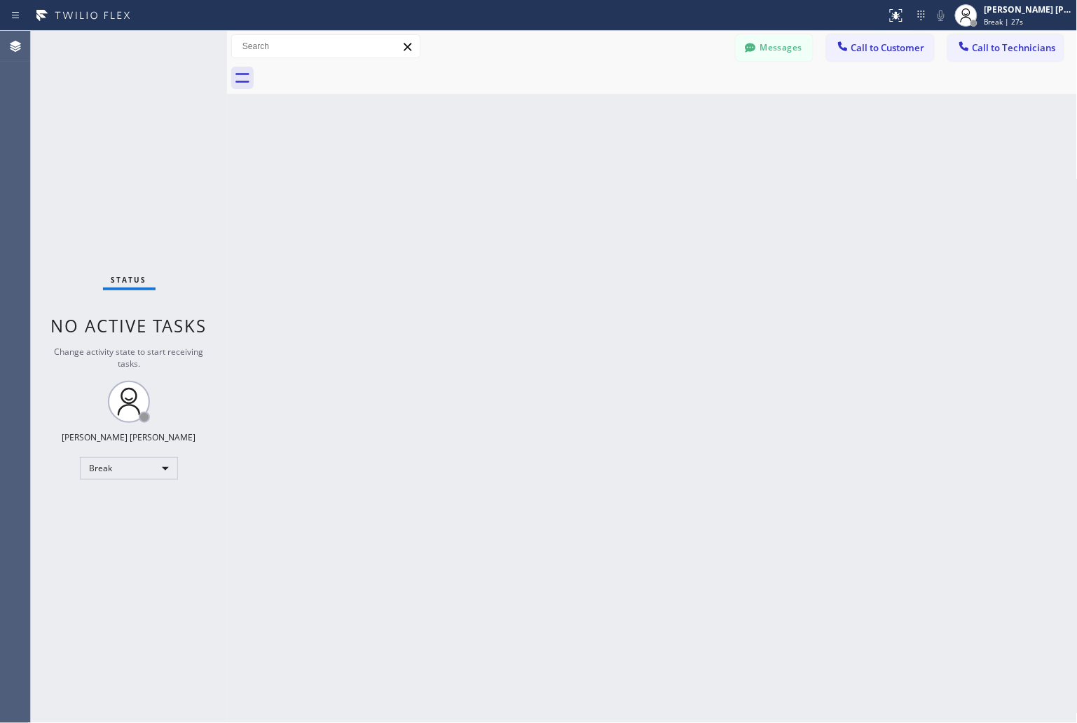
click at [509, 173] on div "Back to Dashboard Change Sender ID Customers Technicians KD Krissy Do [DATE] 02…" at bounding box center [652, 377] width 851 height 692
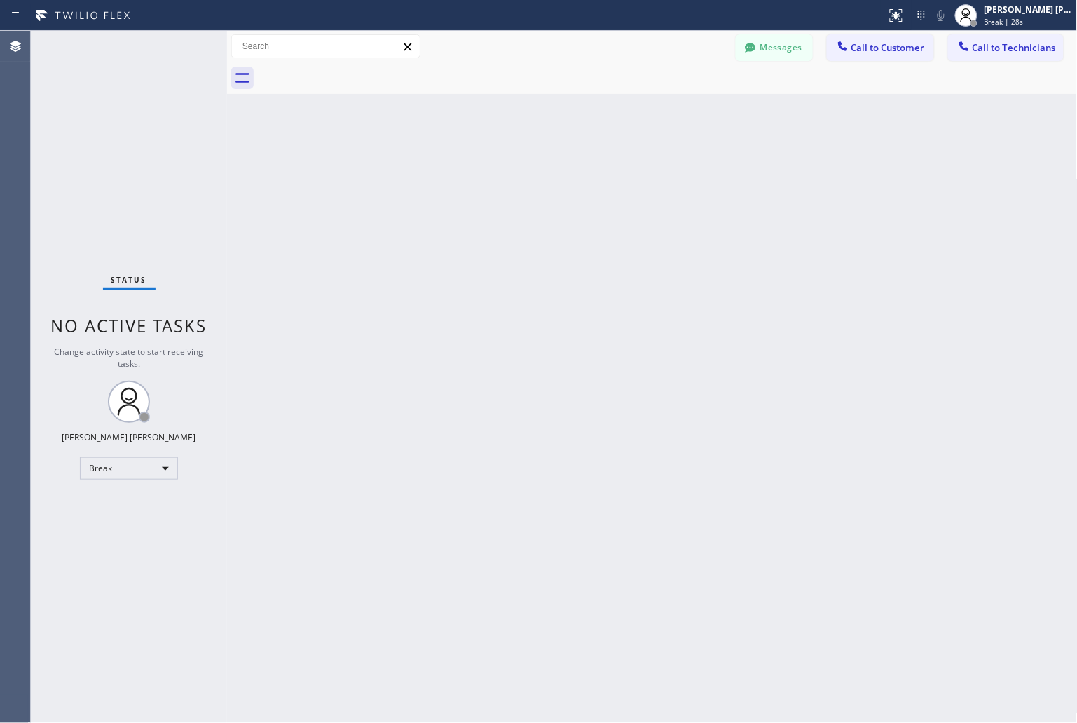
click at [509, 173] on div "Back to Dashboard Change Sender ID Customers Technicians KD Krissy Do [DATE] 02…" at bounding box center [652, 377] width 851 height 692
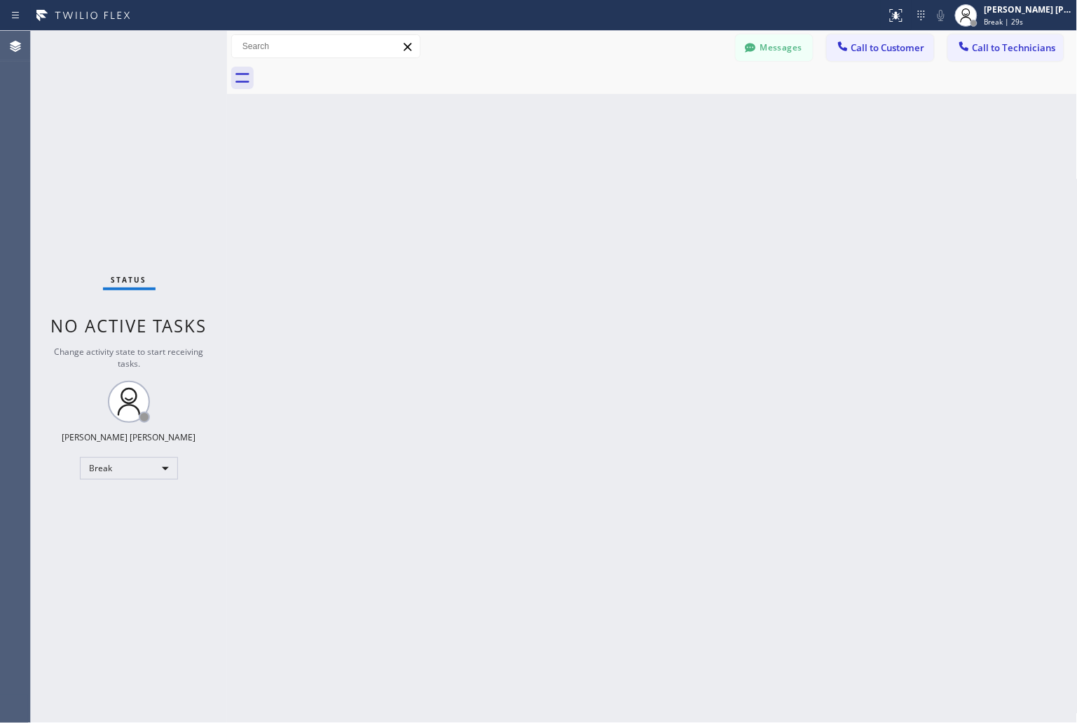
click at [509, 173] on div "Back to Dashboard Change Sender ID Customers Technicians KD Krissy Do [DATE] 02…" at bounding box center [652, 377] width 851 height 692
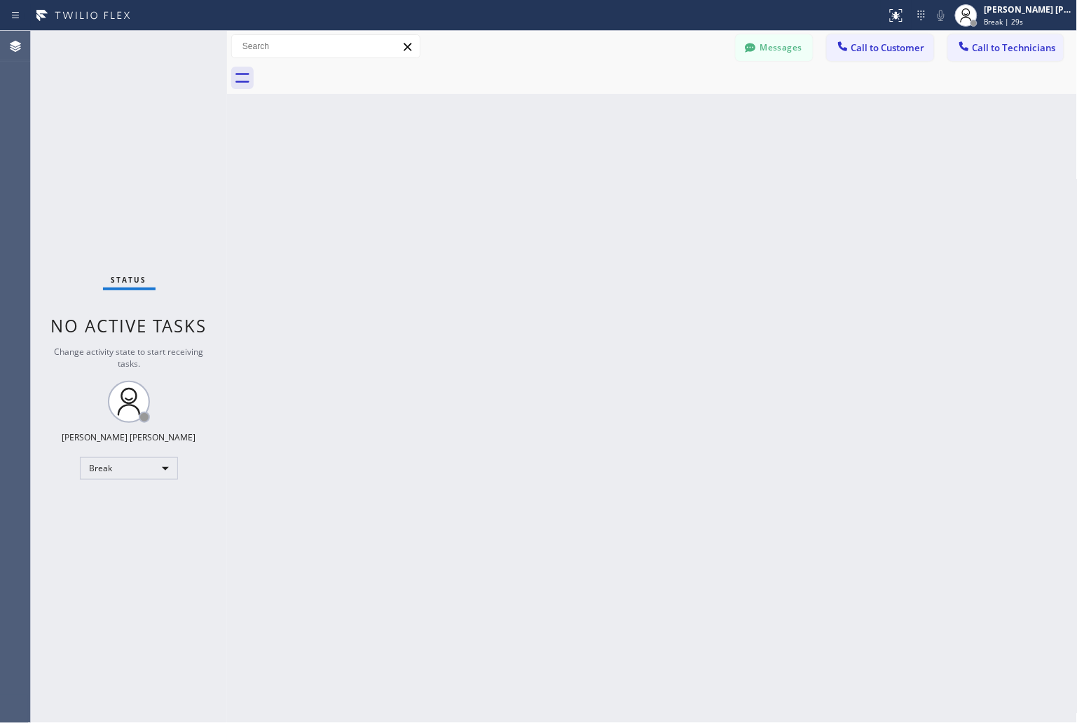
click at [509, 173] on div "Back to Dashboard Change Sender ID Customers Technicians KD Krissy Do [DATE] 02…" at bounding box center [652, 377] width 851 height 692
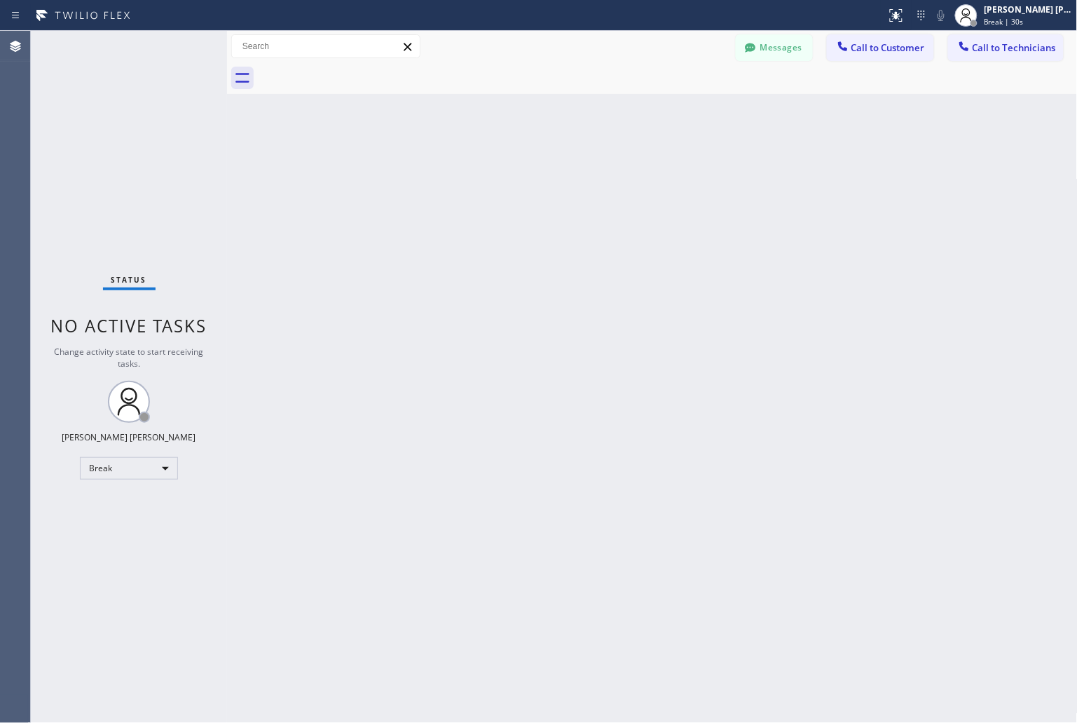
click at [509, 173] on div "Back to Dashboard Change Sender ID Customers Technicians KD Krissy Do [DATE] 02…" at bounding box center [652, 377] width 851 height 692
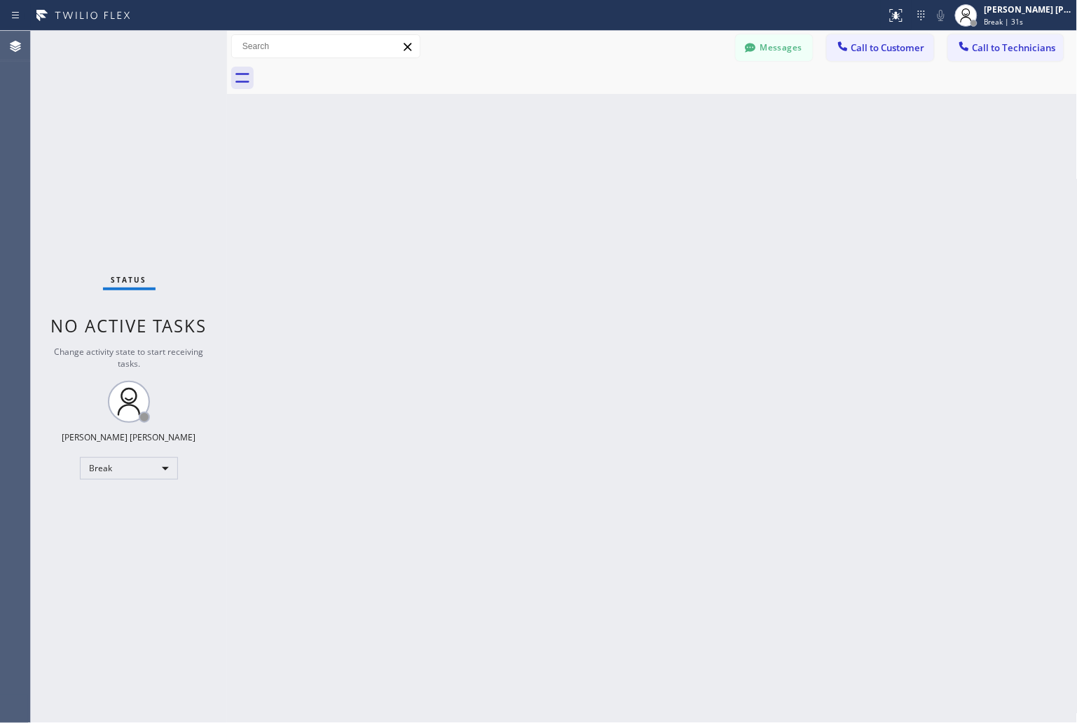
click at [509, 173] on div "Back to Dashboard Change Sender ID Customers Technicians KD Krissy Do [DATE] 02…" at bounding box center [652, 377] width 851 height 692
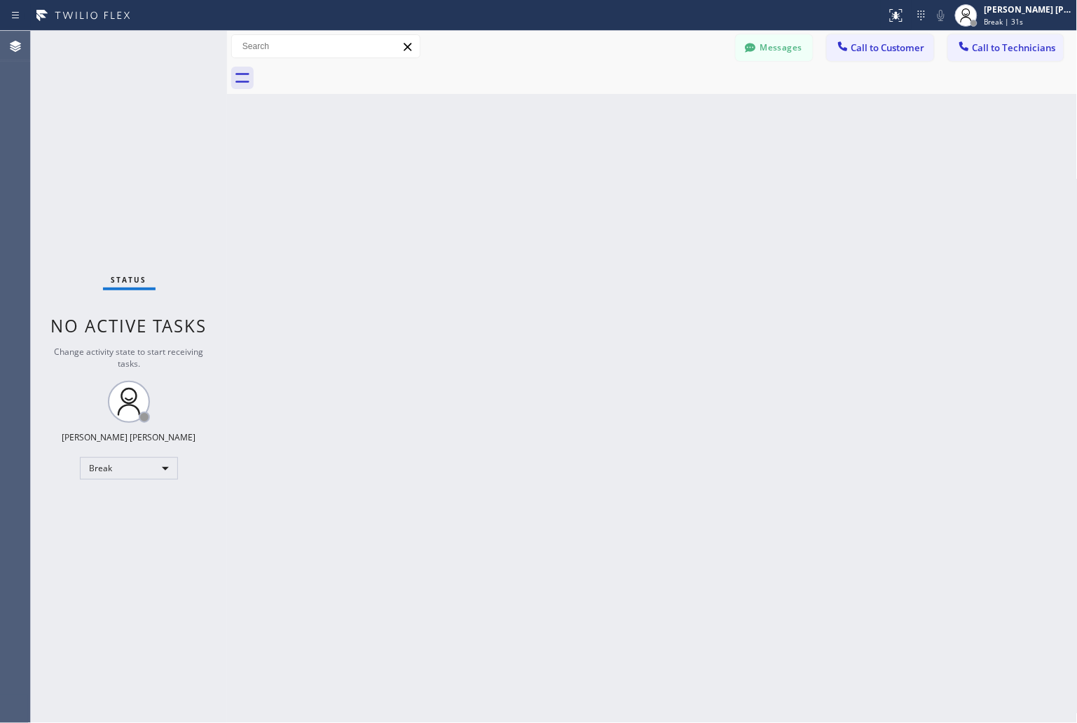
click at [509, 173] on div "Back to Dashboard Change Sender ID Customers Technicians KD Krissy Do [DATE] 02…" at bounding box center [652, 377] width 851 height 692
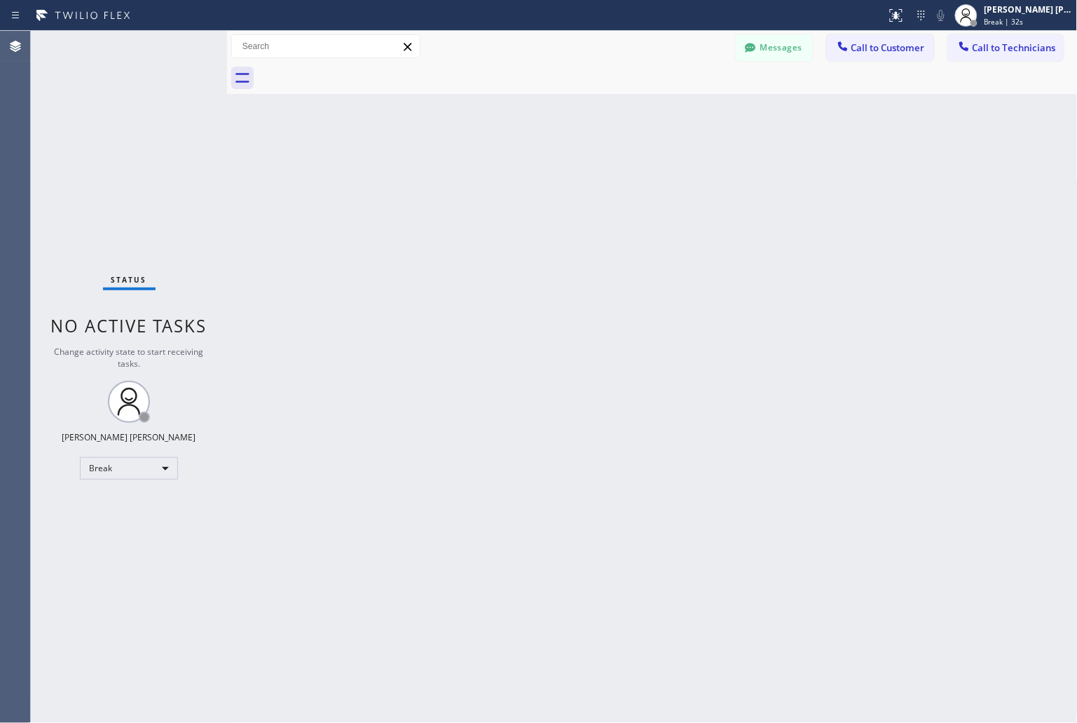
click at [509, 173] on div "Back to Dashboard Change Sender ID Customers Technicians KD Krissy Do [DATE] 02…" at bounding box center [652, 377] width 851 height 692
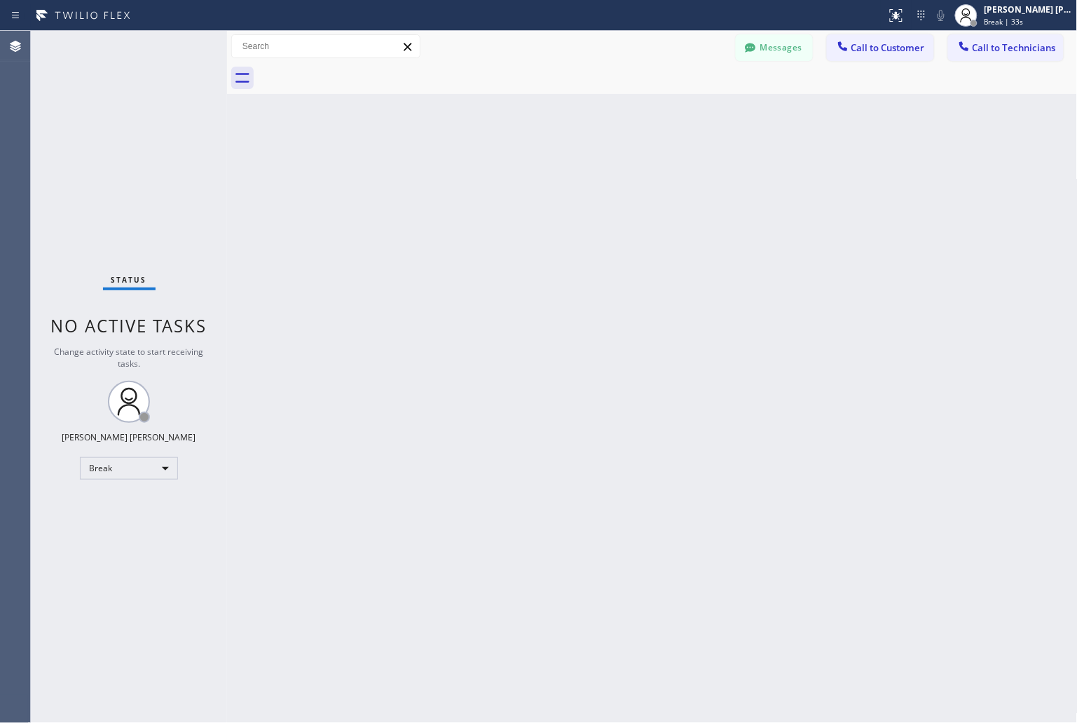
click at [509, 173] on div "Back to Dashboard Change Sender ID Customers Technicians KD Krissy Do [DATE] 02…" at bounding box center [652, 377] width 851 height 692
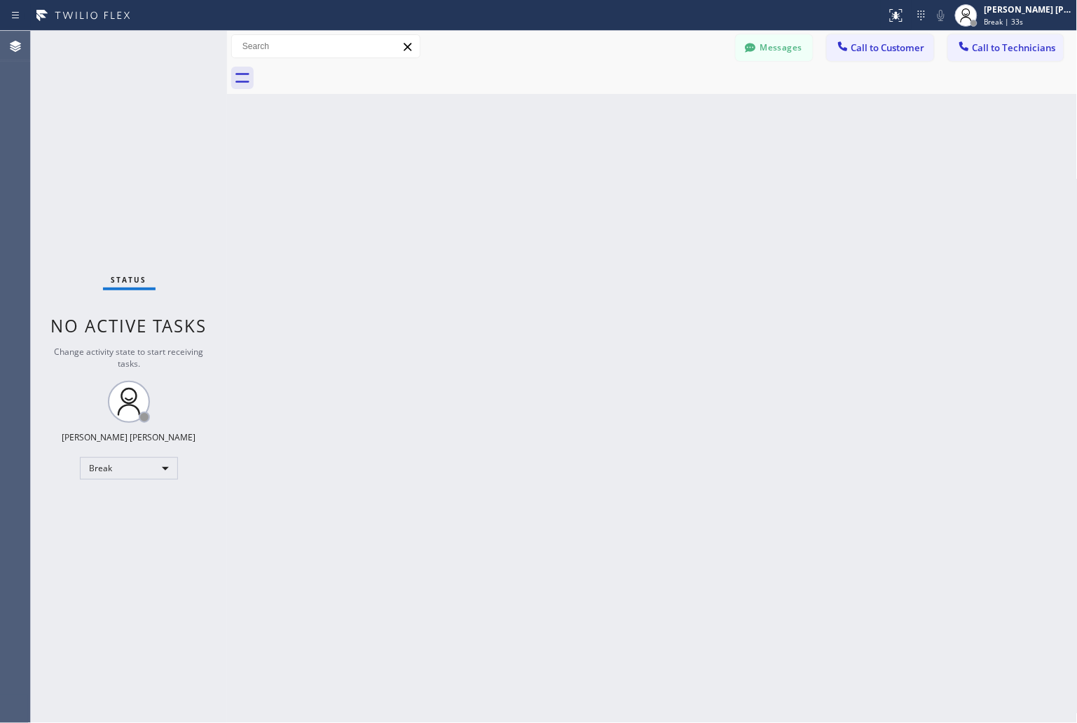
click at [509, 173] on div "Back to Dashboard Change Sender ID Customers Technicians KD Krissy Do [DATE] 02…" at bounding box center [652, 377] width 851 height 692
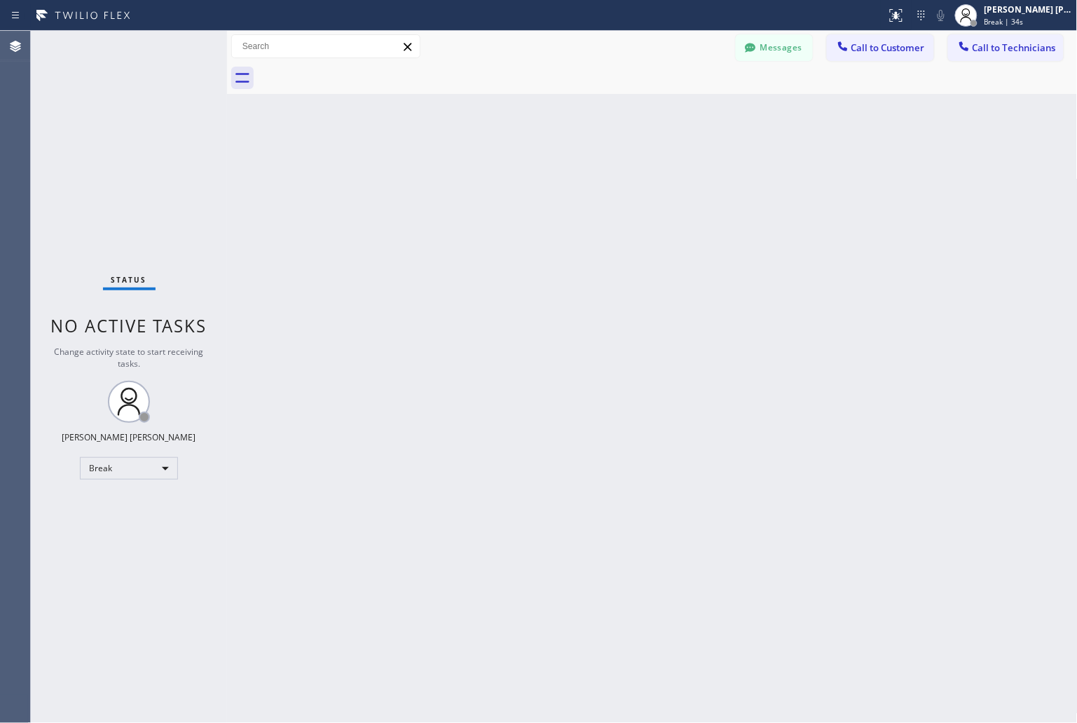
click at [509, 173] on div "Back to Dashboard Change Sender ID Customers Technicians KD Krissy Do [DATE] 02…" at bounding box center [652, 377] width 851 height 692
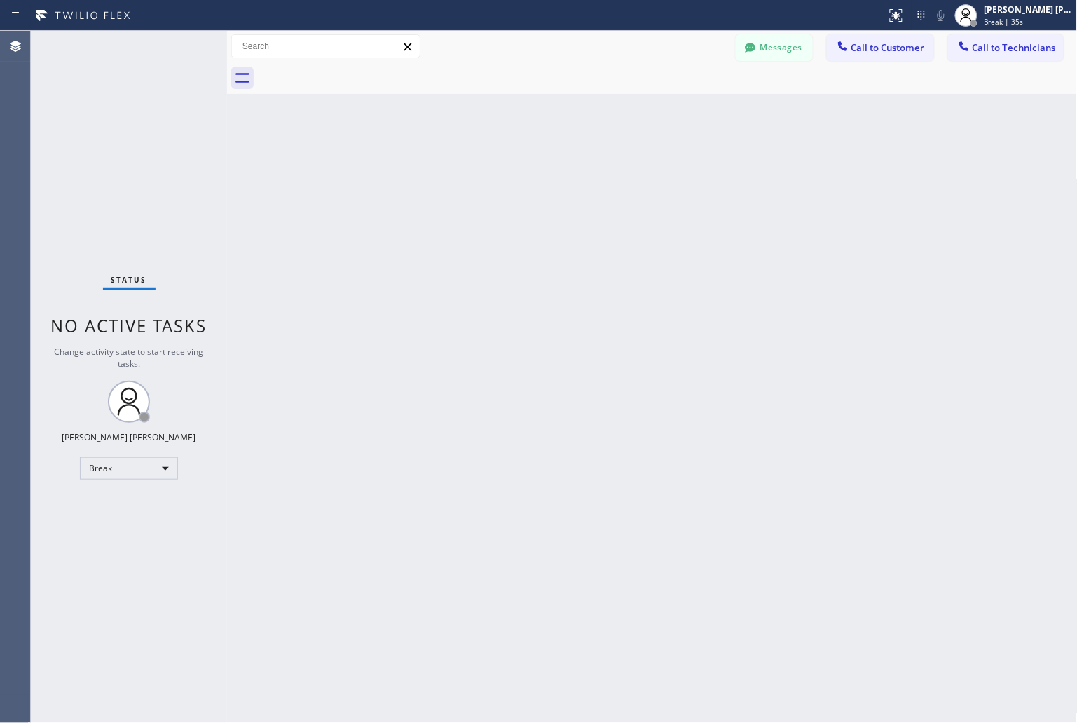
click at [509, 173] on div "Back to Dashboard Change Sender ID Customers Technicians KD Krissy Do [DATE] 02…" at bounding box center [652, 377] width 851 height 692
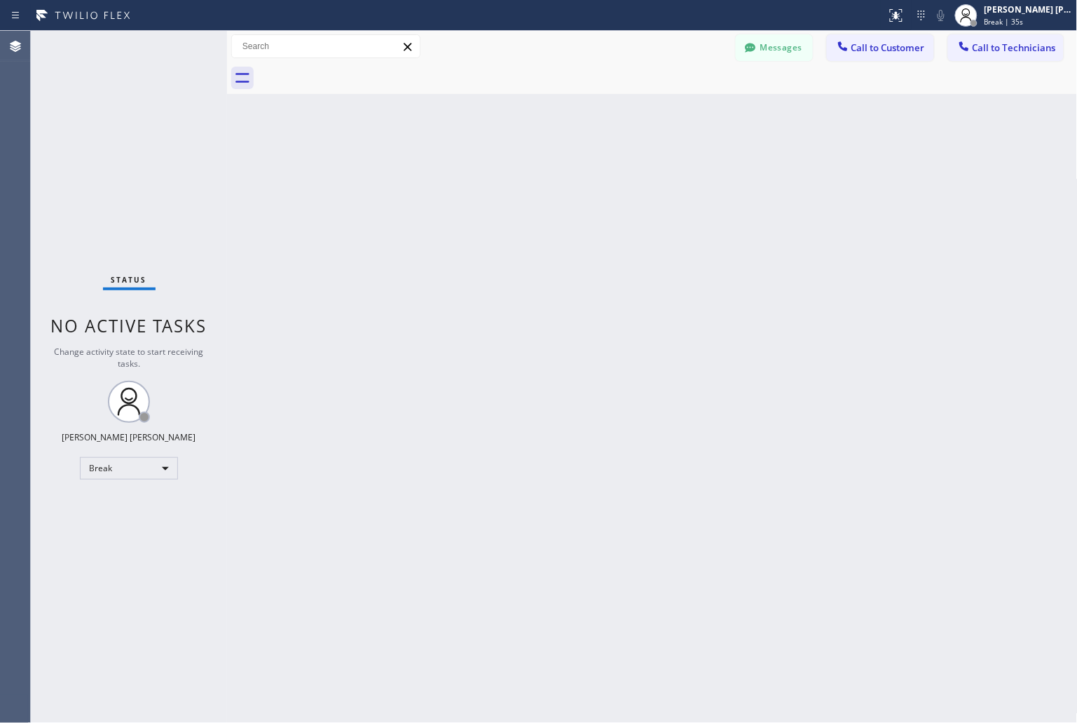
click at [509, 173] on div "Back to Dashboard Change Sender ID Customers Technicians KD Krissy Do [DATE] 02…" at bounding box center [652, 377] width 851 height 692
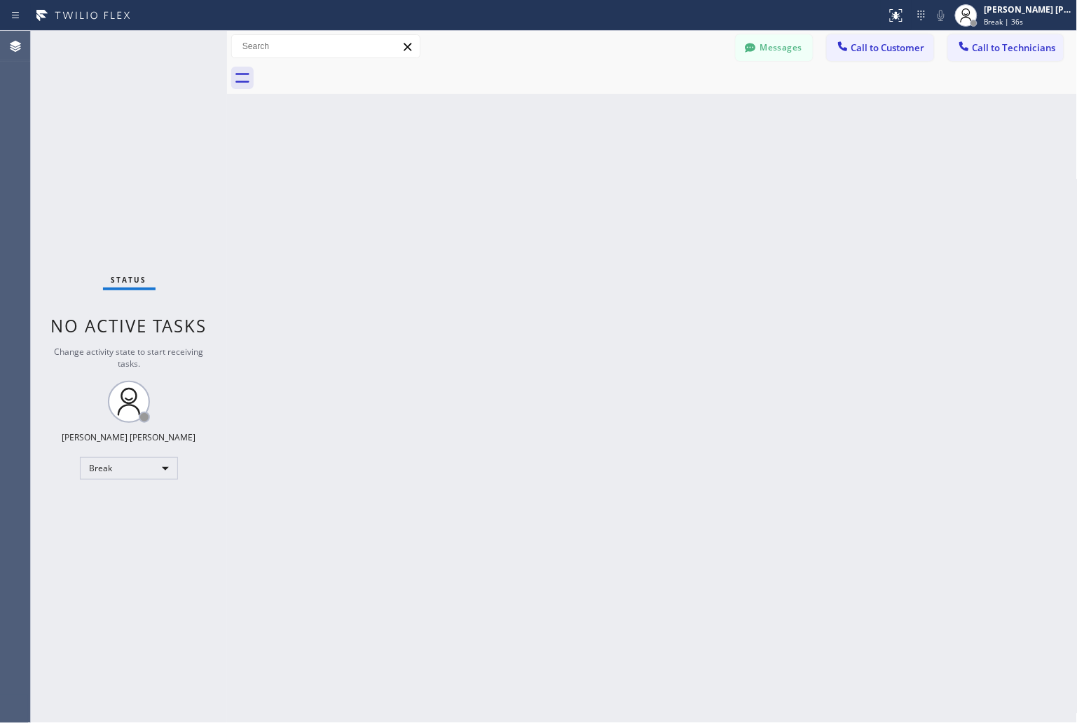
click at [509, 173] on div "Back to Dashboard Change Sender ID Customers Technicians KD Krissy Do [DATE] 02…" at bounding box center [652, 377] width 851 height 692
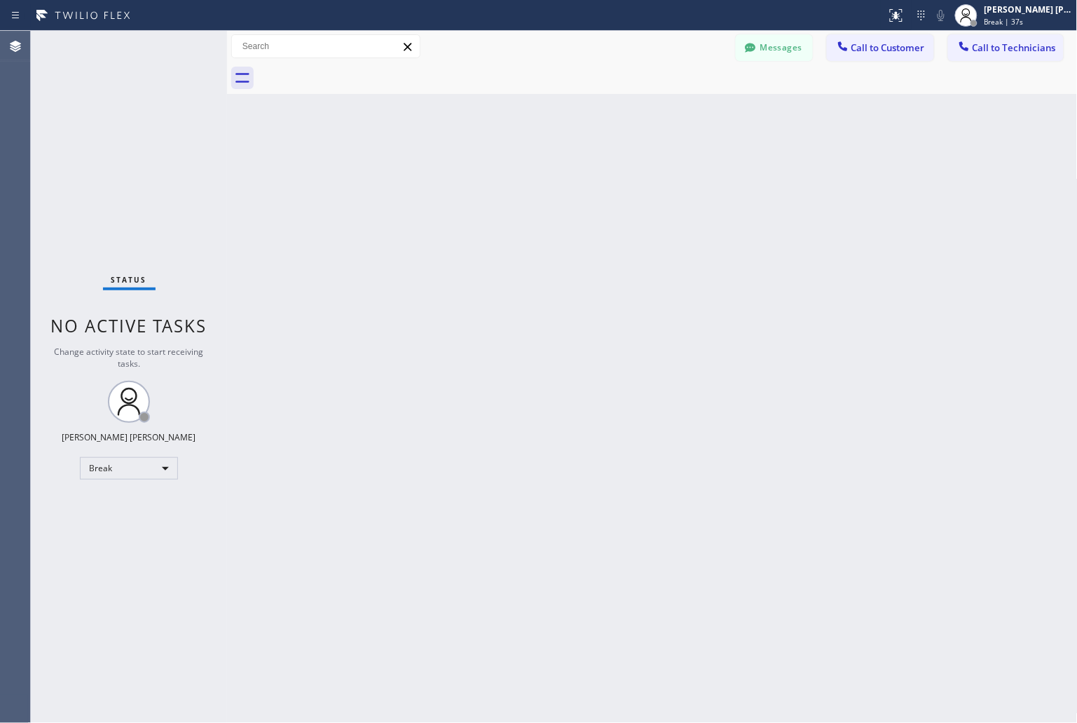
click at [509, 173] on div "Back to Dashboard Change Sender ID Customers Technicians KD Krissy Do [DATE] 02…" at bounding box center [652, 377] width 851 height 692
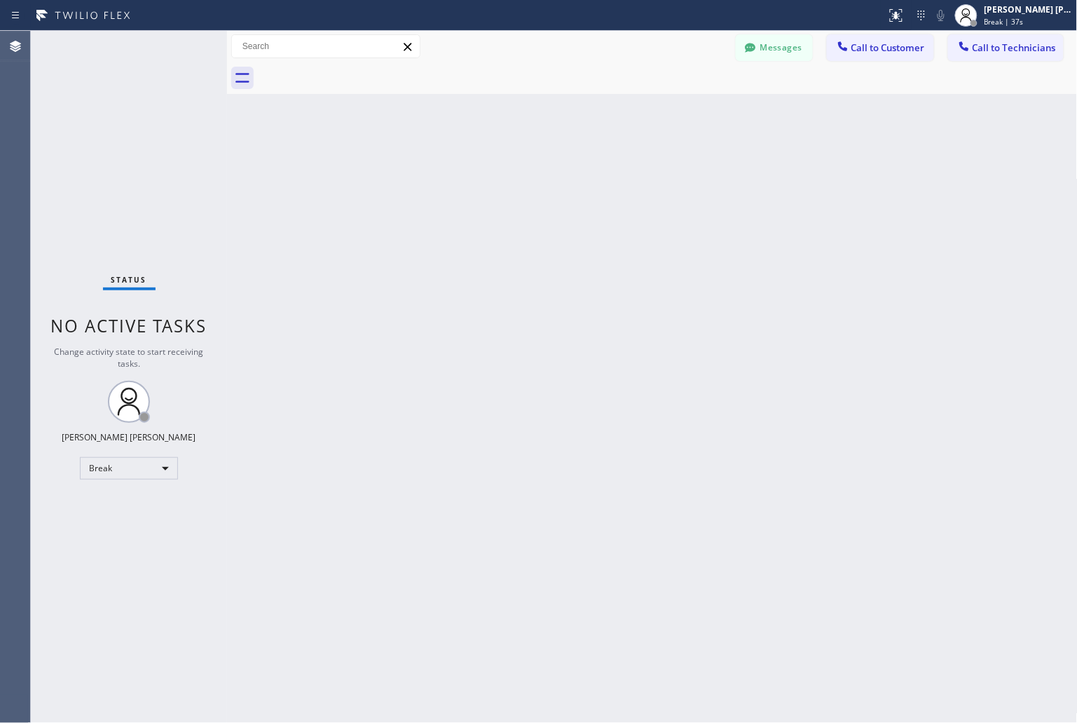
click at [509, 173] on div "Back to Dashboard Change Sender ID Customers Technicians KD Krissy Do [DATE] 02…" at bounding box center [652, 377] width 851 height 692
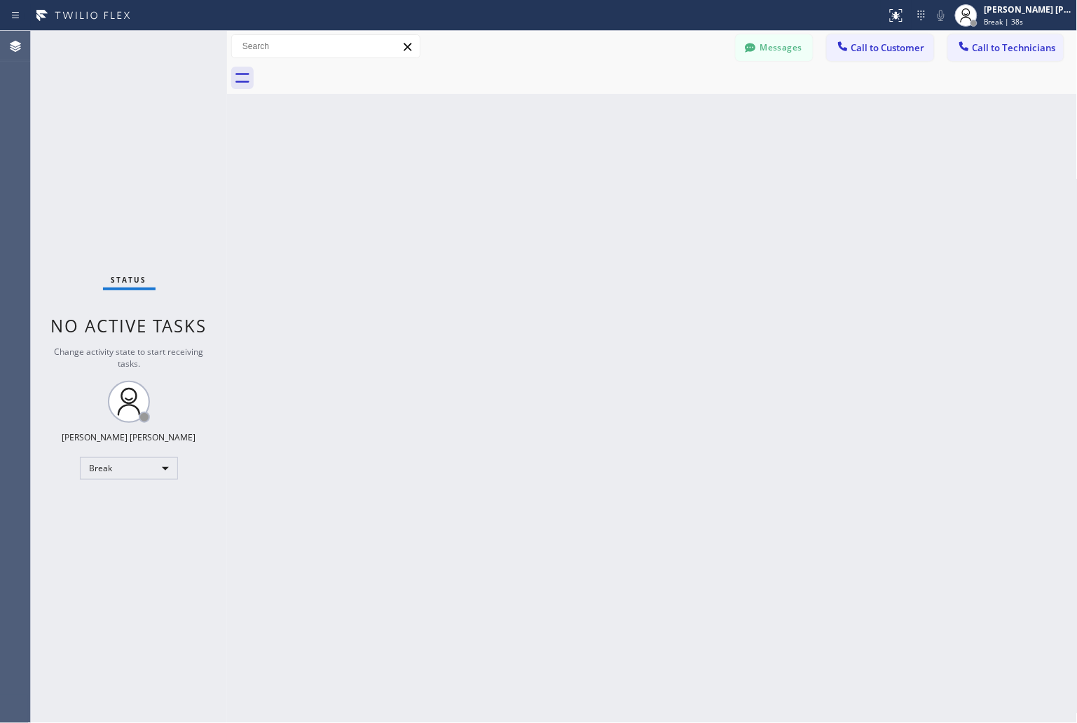
click at [509, 173] on div "Back to Dashboard Change Sender ID Customers Technicians KD Krissy Do [DATE] 02…" at bounding box center [652, 377] width 851 height 692
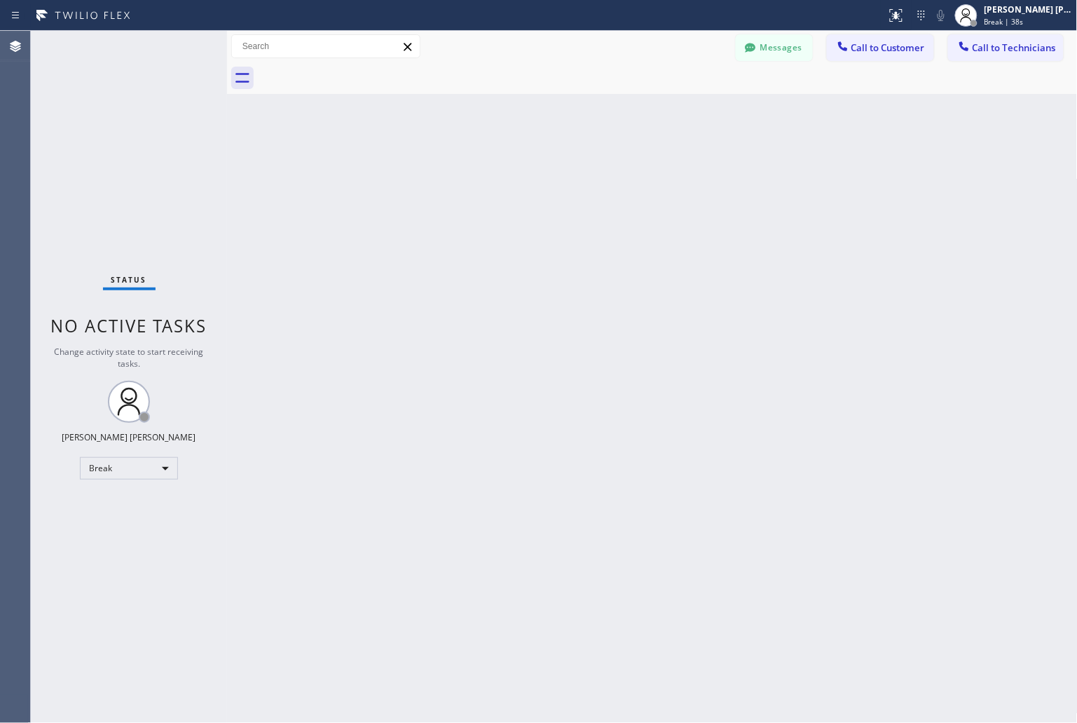
click at [509, 173] on div "Back to Dashboard Change Sender ID Customers Technicians KD Krissy Do [DATE] 02…" at bounding box center [652, 377] width 851 height 692
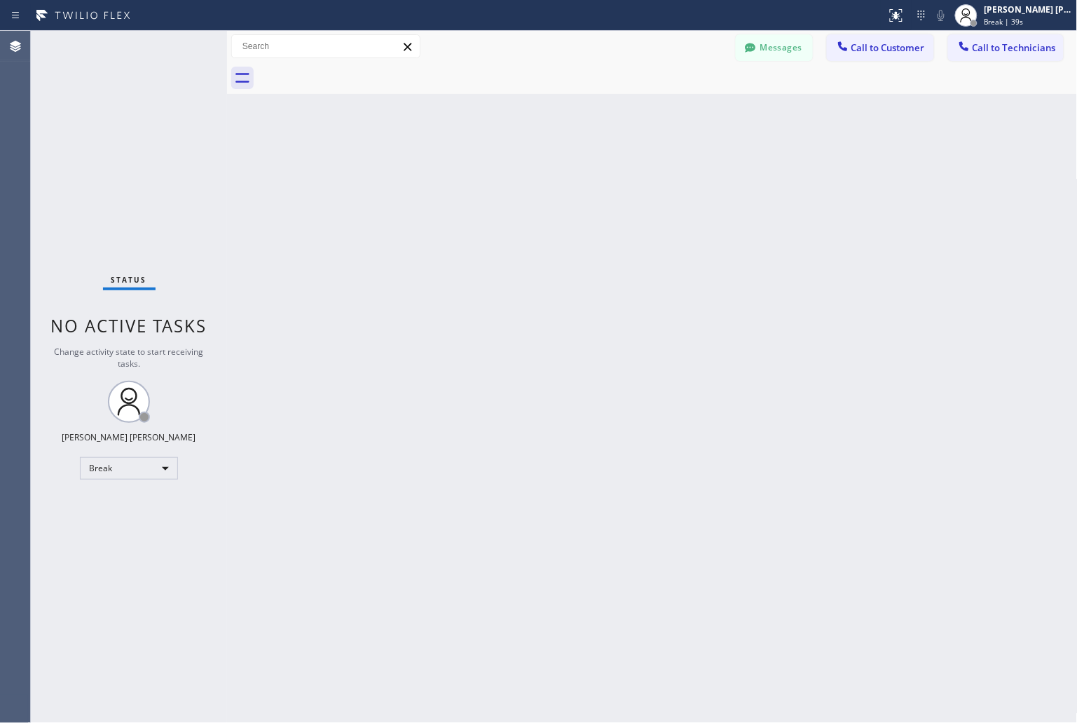
click at [509, 173] on div "Back to Dashboard Change Sender ID Customers Technicians KD Krissy Do [DATE] 02…" at bounding box center [652, 377] width 851 height 692
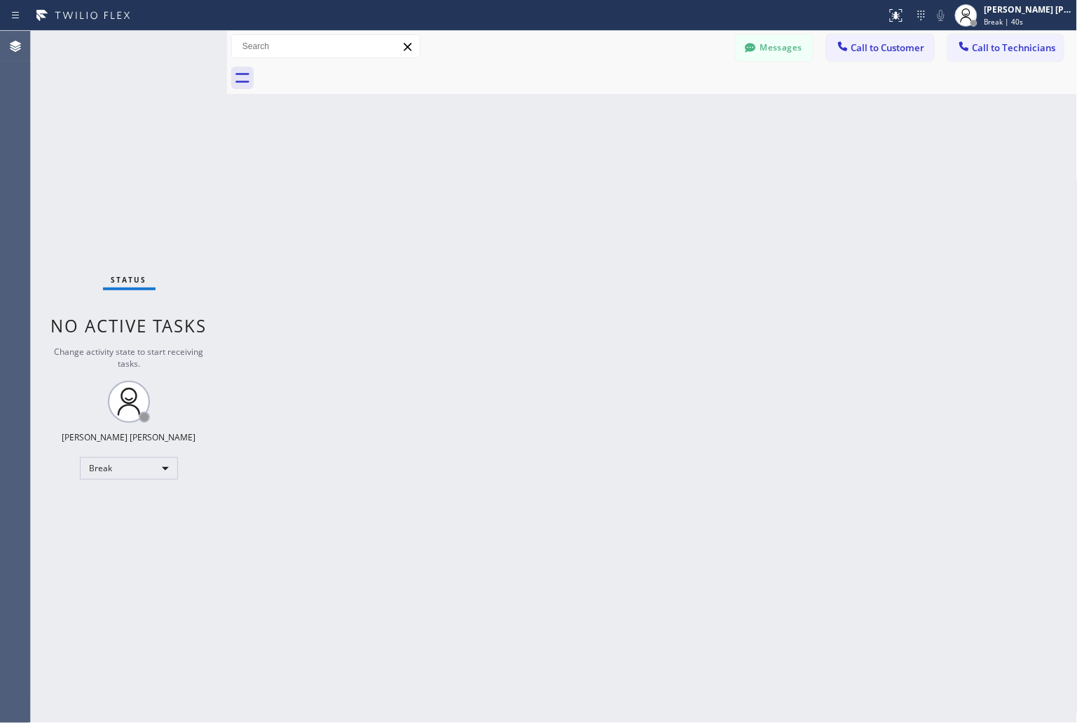
click at [509, 173] on div "Back to Dashboard Change Sender ID Customers Technicians KD Krissy Do [DATE] 02…" at bounding box center [652, 377] width 851 height 692
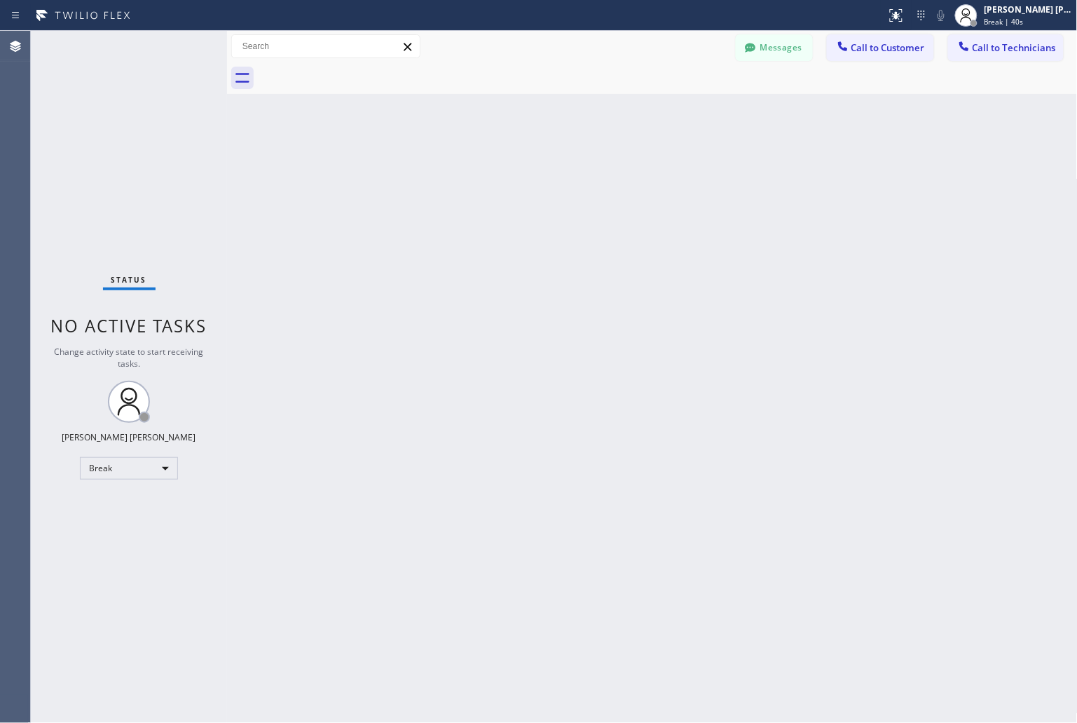
click at [509, 173] on div "Back to Dashboard Change Sender ID Customers Technicians KD Krissy Do [DATE] 02…" at bounding box center [652, 377] width 851 height 692
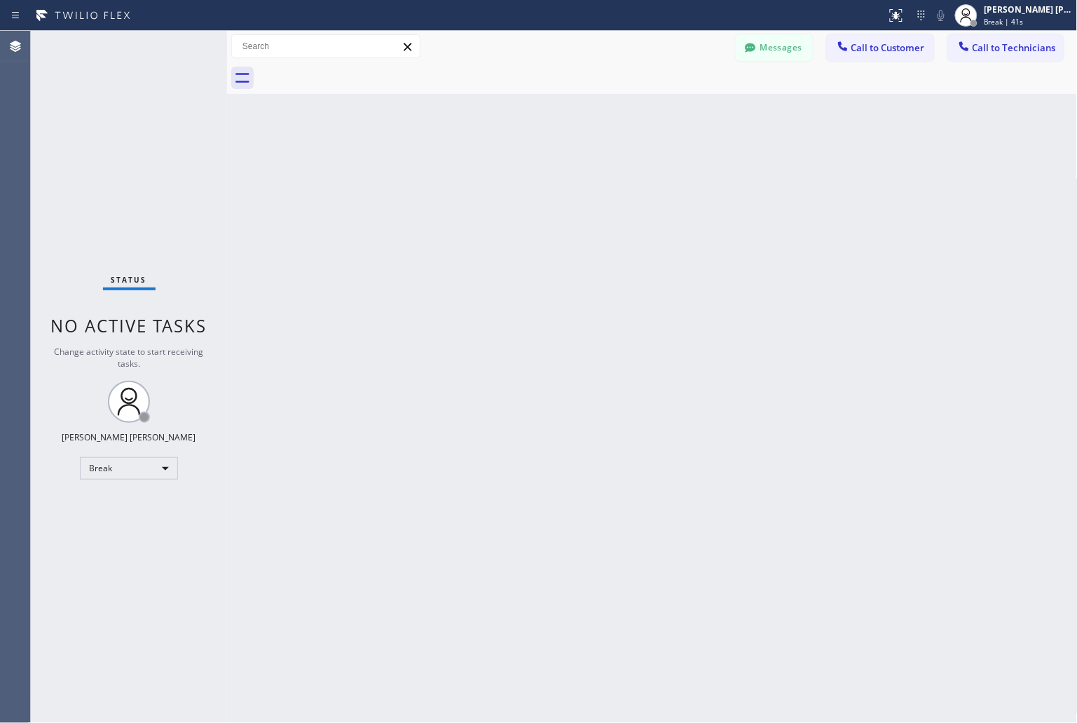
click at [509, 173] on div "Back to Dashboard Change Sender ID Customers Technicians KD Krissy Do [DATE] 02…" at bounding box center [652, 377] width 851 height 692
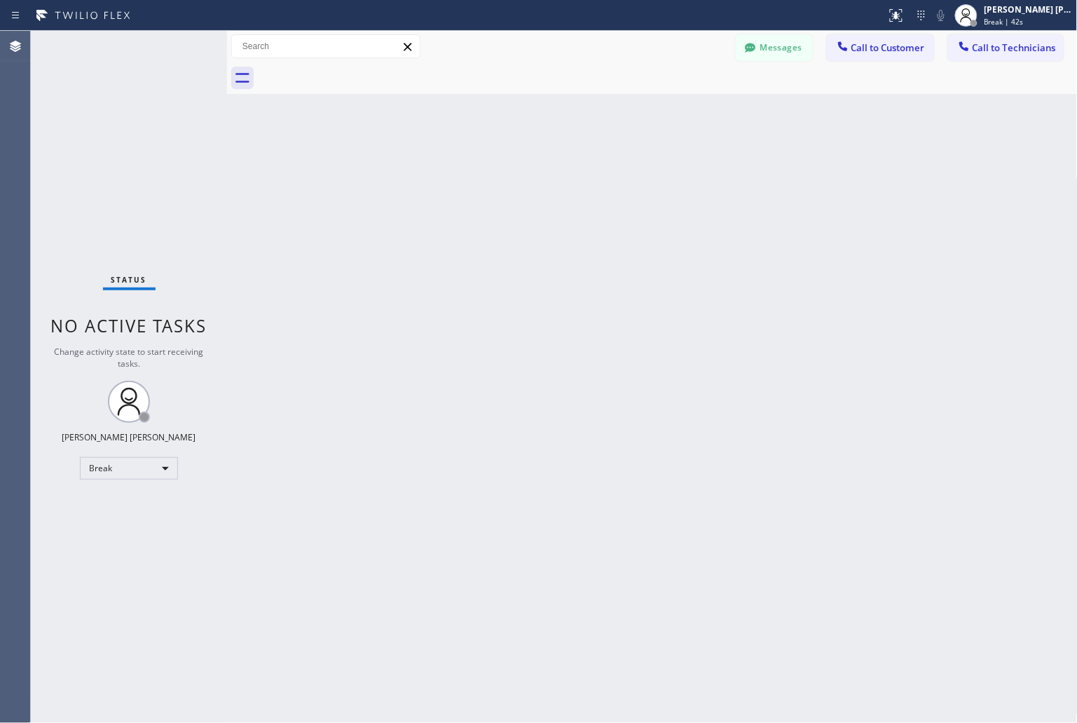
click at [509, 173] on div "Back to Dashboard Change Sender ID Customers Technicians KD Krissy Do [DATE] 02…" at bounding box center [652, 377] width 851 height 692
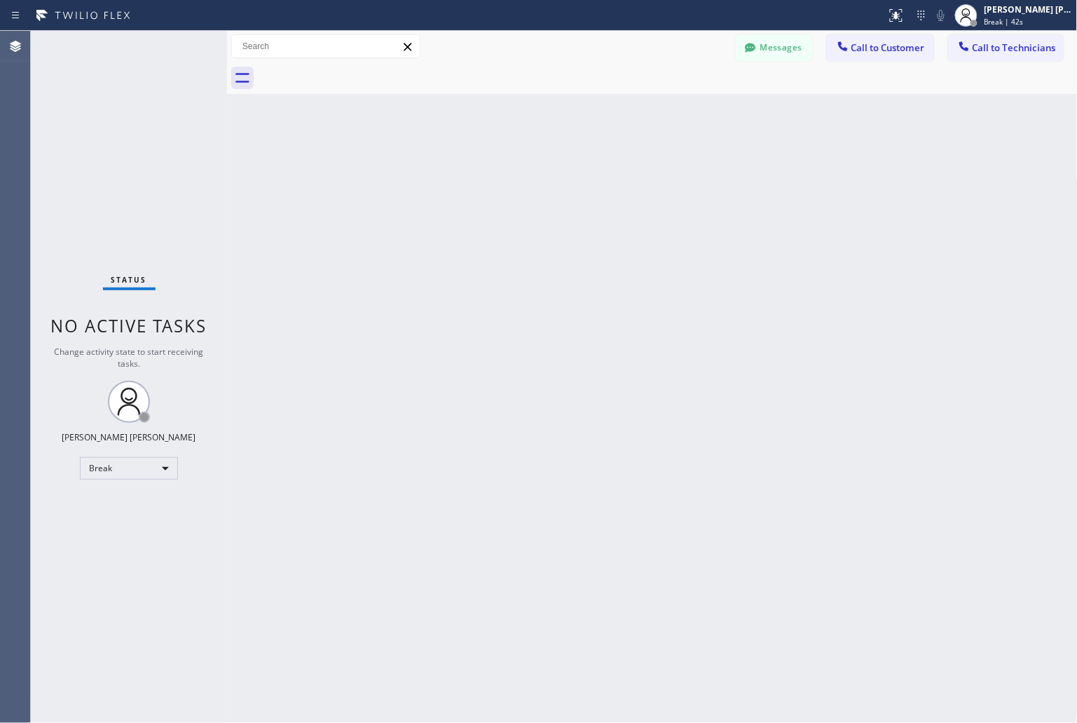
click at [509, 173] on div "Back to Dashboard Change Sender ID Customers Technicians KD Krissy Do [DATE] 02…" at bounding box center [652, 377] width 851 height 692
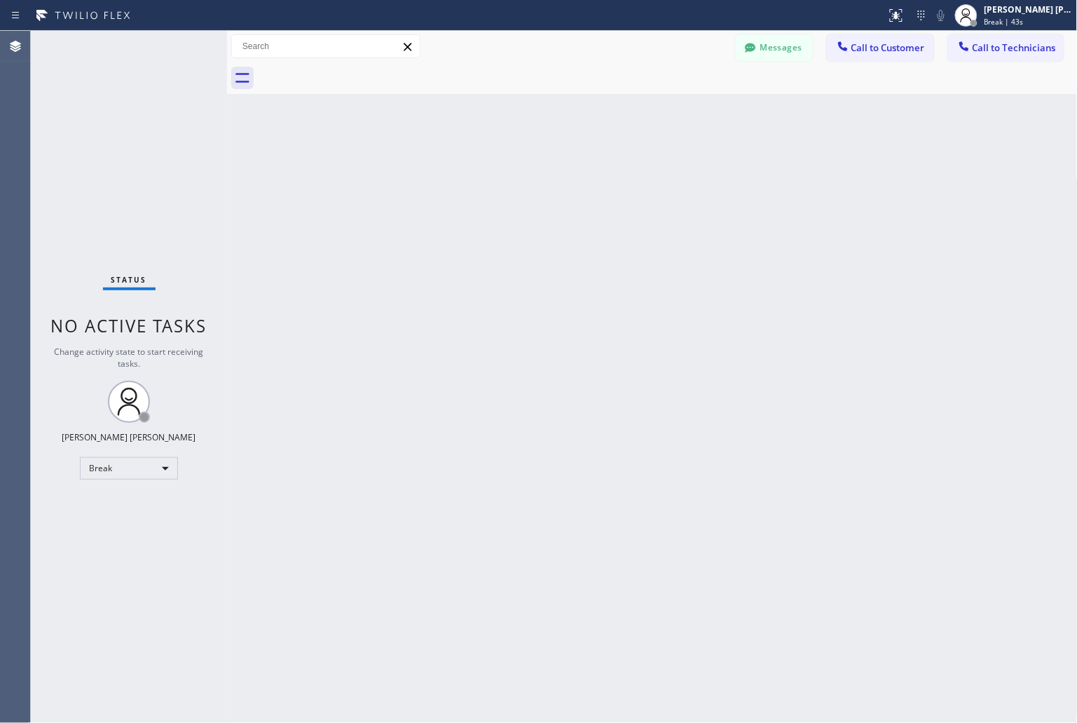
click at [509, 173] on div "Back to Dashboard Change Sender ID Customers Technicians KD Krissy Do [DATE] 02…" at bounding box center [652, 377] width 851 height 692
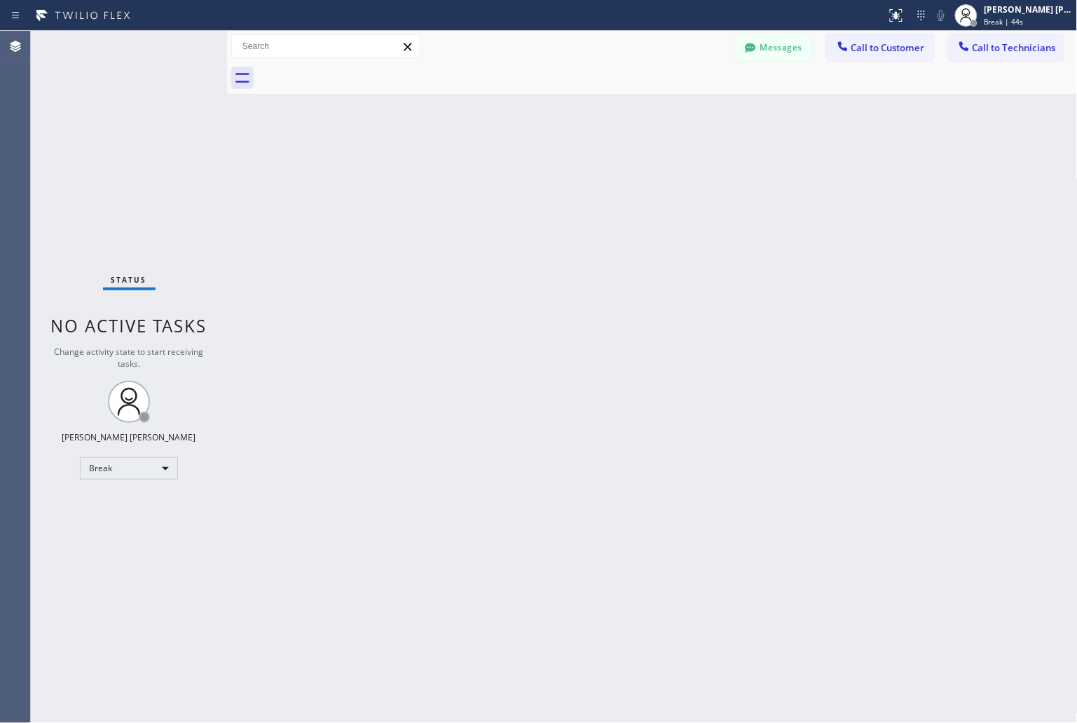
click at [509, 173] on div "Back to Dashboard Change Sender ID Customers Technicians KD Krissy Do [DATE] 02…" at bounding box center [652, 377] width 851 height 692
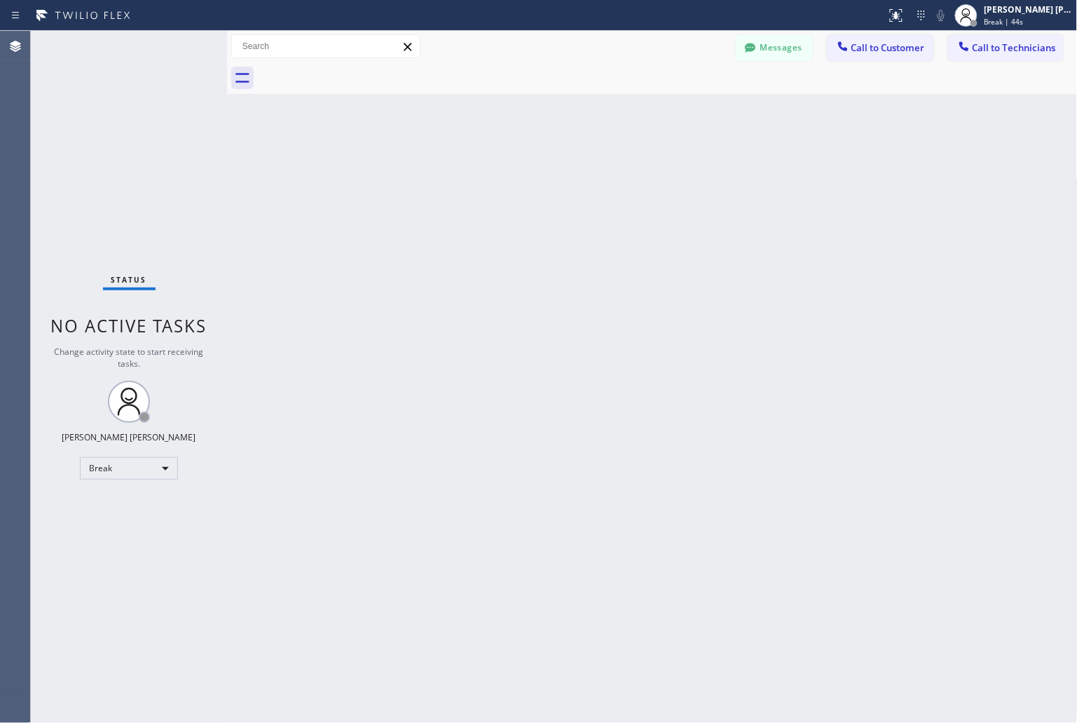
click at [509, 173] on div "Back to Dashboard Change Sender ID Customers Technicians KD Krissy Do [DATE] 02…" at bounding box center [652, 377] width 851 height 692
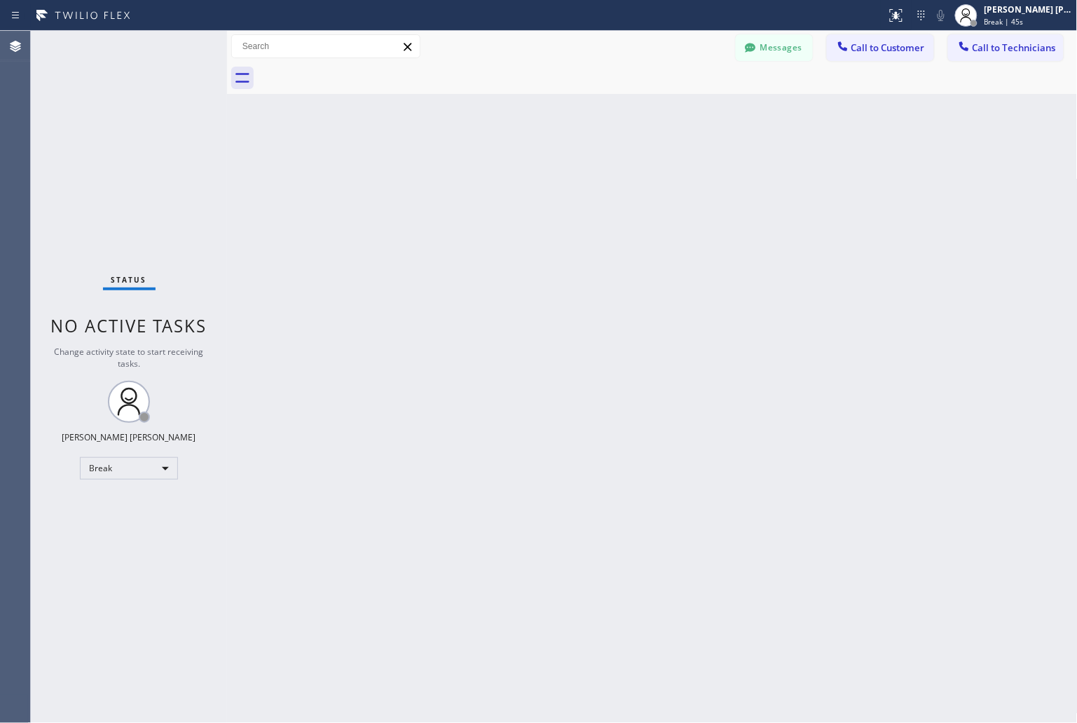
click at [509, 173] on div "Back to Dashboard Change Sender ID Customers Technicians KD Krissy Do [DATE] 02…" at bounding box center [652, 377] width 851 height 692
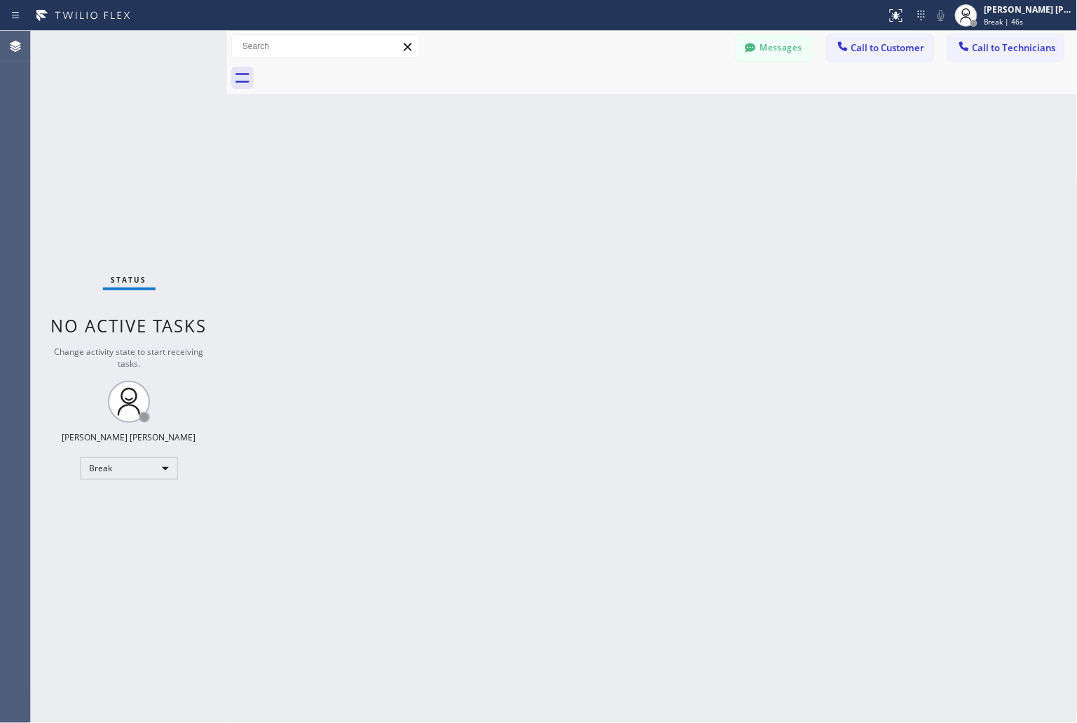
click at [509, 173] on div "Back to Dashboard Change Sender ID Customers Technicians KD Krissy Do [DATE] 02…" at bounding box center [652, 377] width 851 height 692
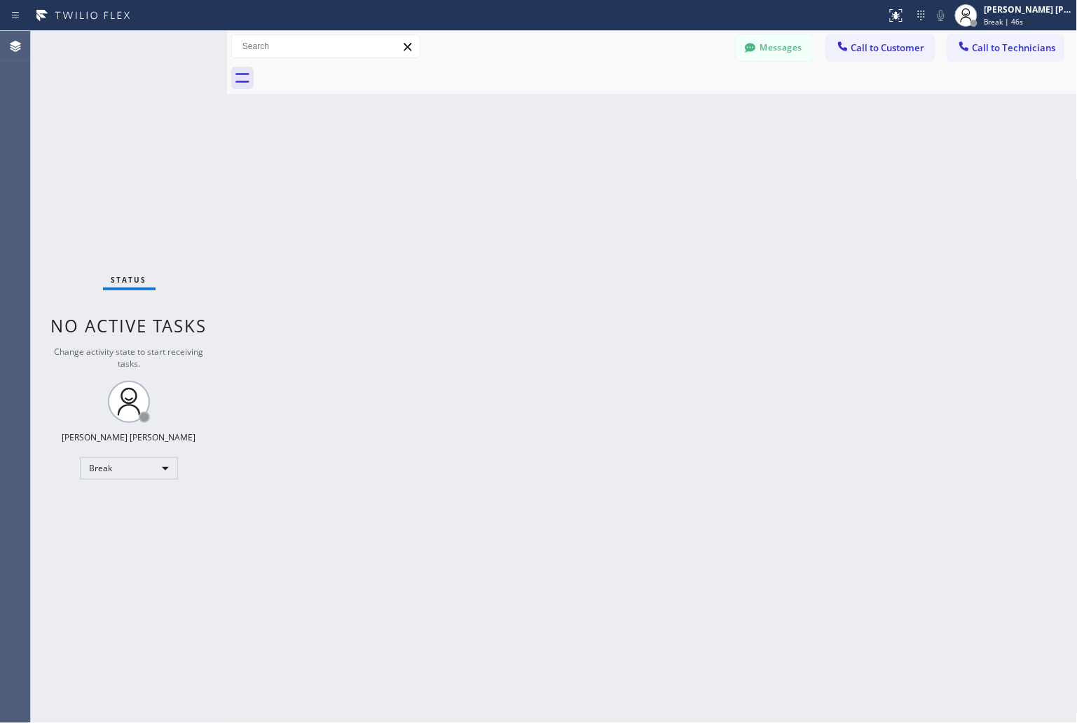
click at [509, 173] on div "Back to Dashboard Change Sender ID Customers Technicians KD Krissy Do [DATE] 02…" at bounding box center [652, 377] width 851 height 692
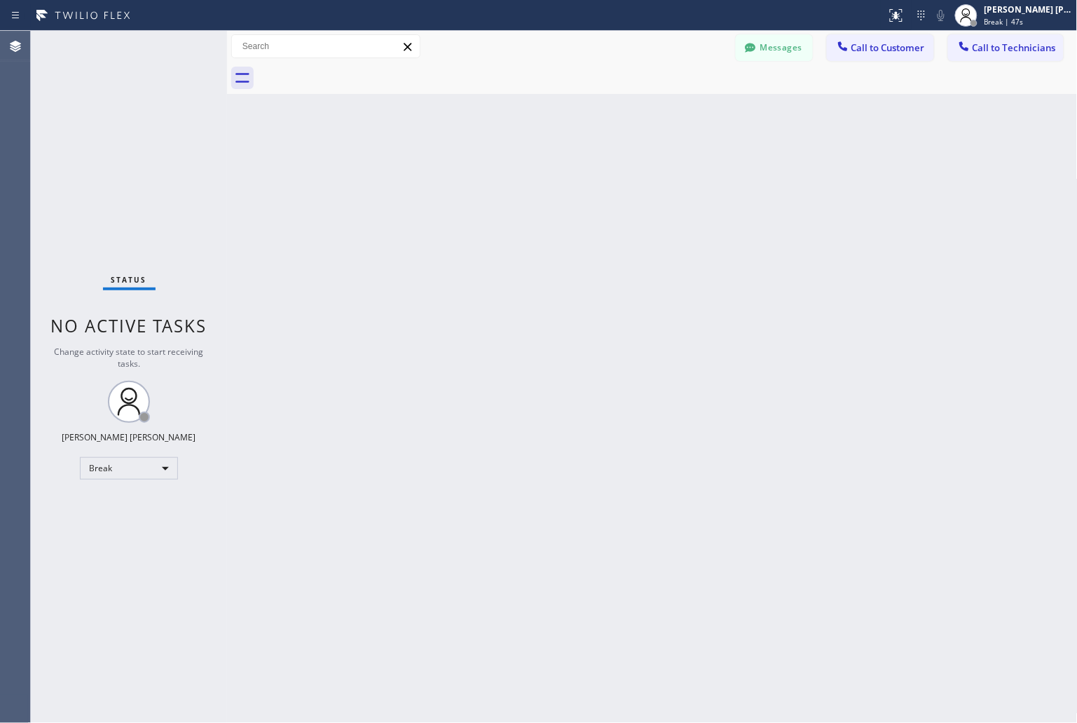
click at [509, 173] on div "Back to Dashboard Change Sender ID Customers Technicians KD Krissy Do [DATE] 02…" at bounding box center [652, 377] width 851 height 692
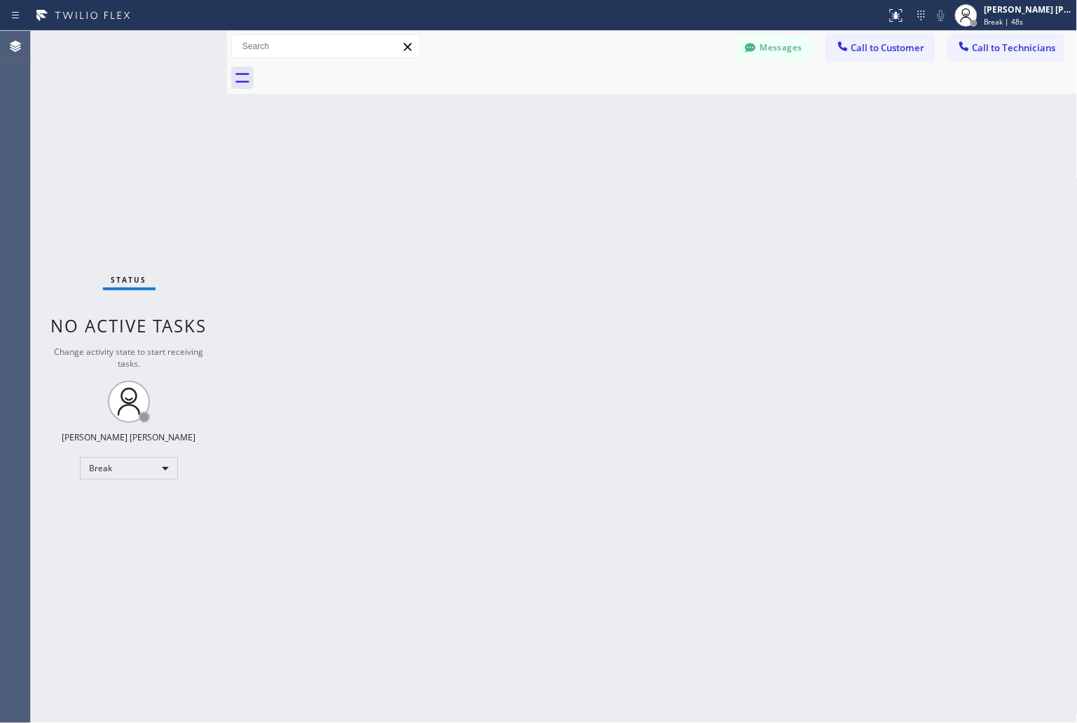
click at [509, 173] on div "Back to Dashboard Change Sender ID Customers Technicians KD Krissy Do [DATE] 02…" at bounding box center [652, 377] width 851 height 692
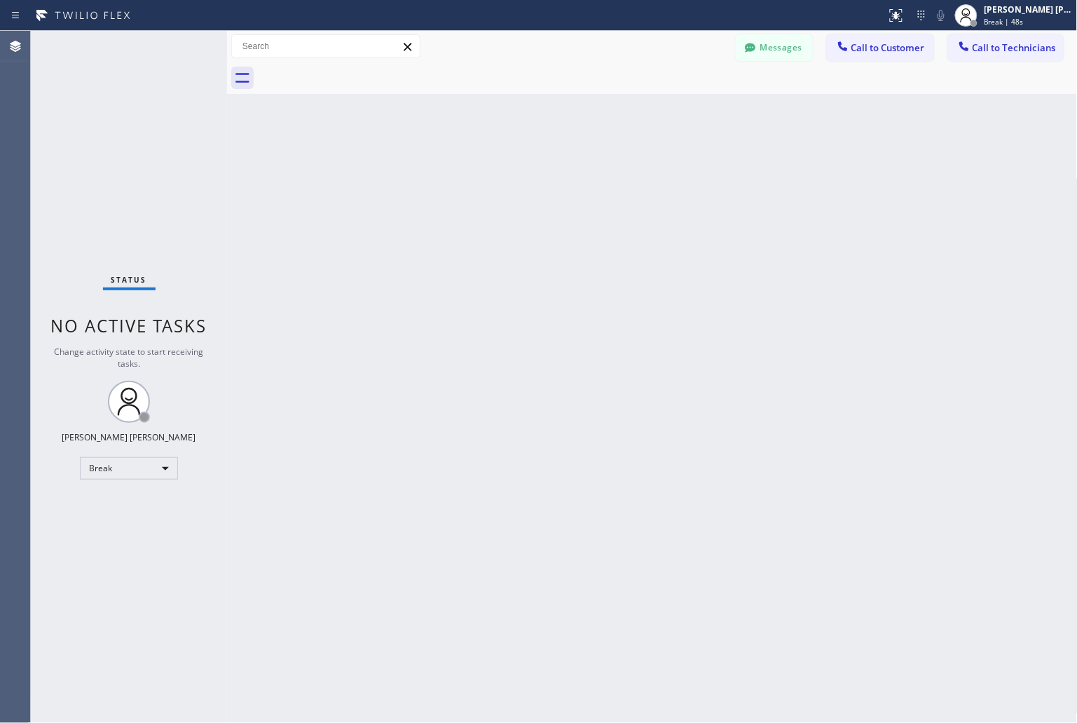
click at [509, 173] on div "Back to Dashboard Change Sender ID Customers Technicians KD Krissy Do [DATE] 02…" at bounding box center [652, 377] width 851 height 692
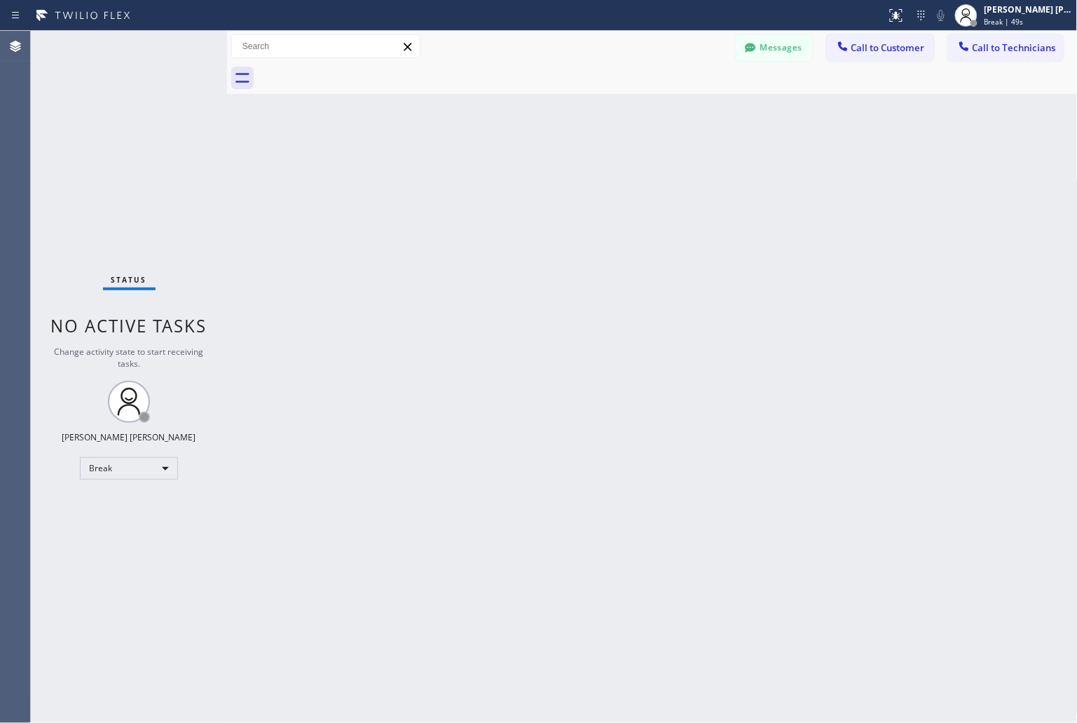
click at [509, 173] on div "Back to Dashboard Change Sender ID Customers Technicians KD Krissy Do [DATE] 02…" at bounding box center [652, 377] width 851 height 692
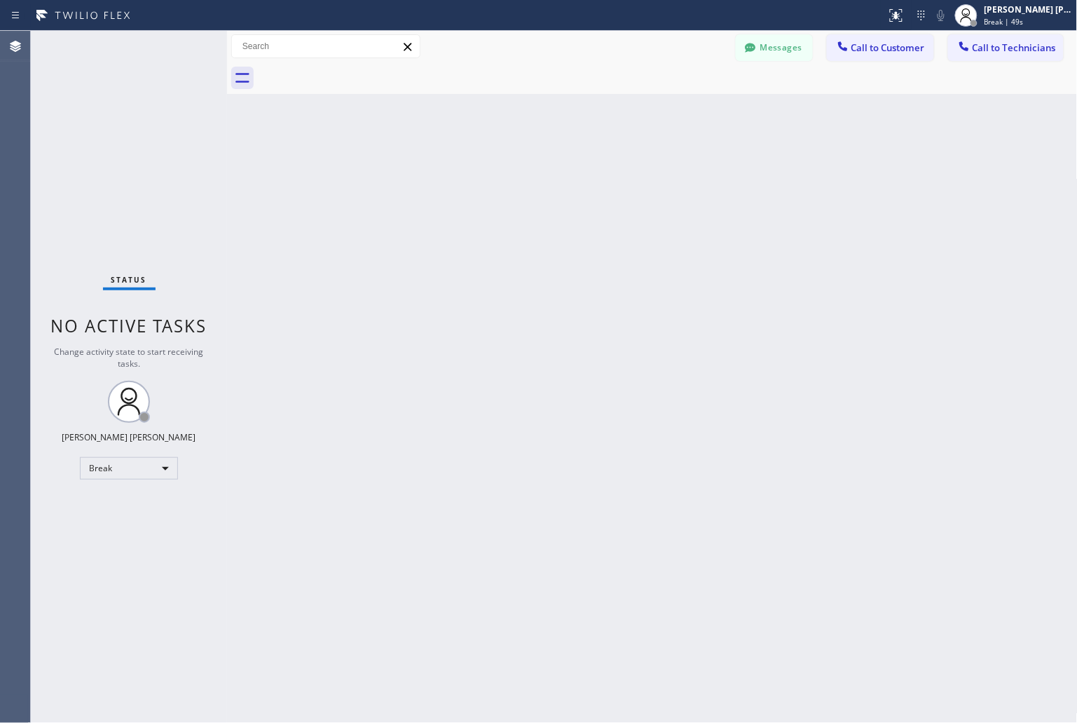
click at [509, 173] on div "Back to Dashboard Change Sender ID Customers Technicians KD Krissy Do [DATE] 02…" at bounding box center [652, 377] width 851 height 692
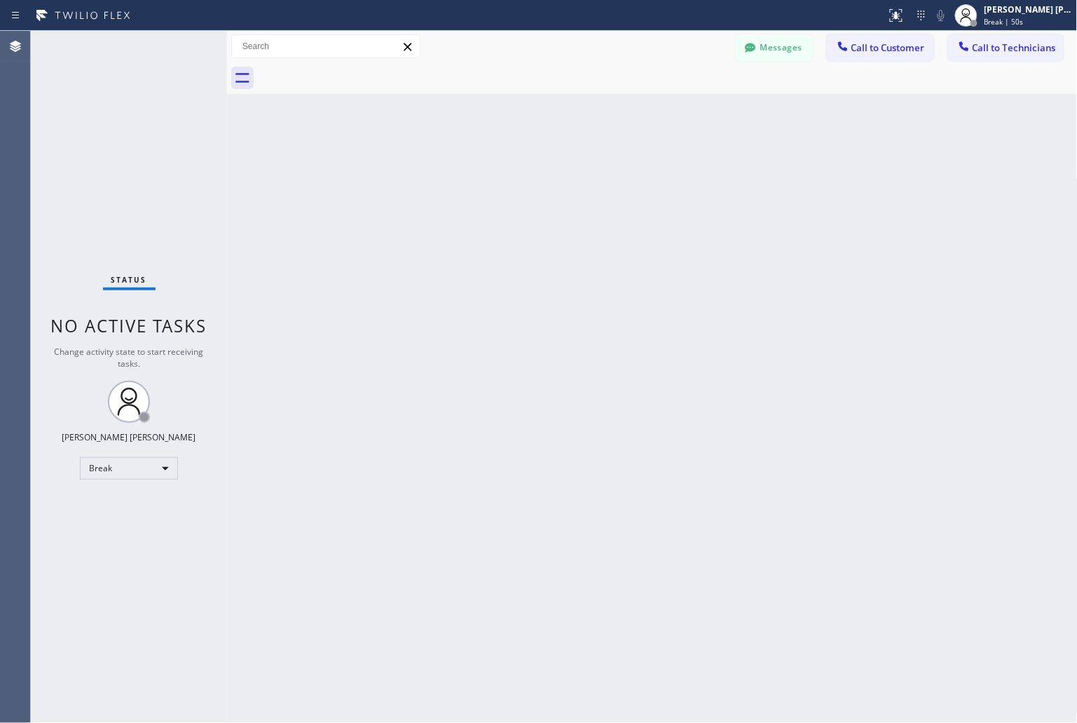
click at [509, 173] on div "Back to Dashboard Change Sender ID Customers Technicians KD Krissy Do [DATE] 02…" at bounding box center [652, 377] width 851 height 692
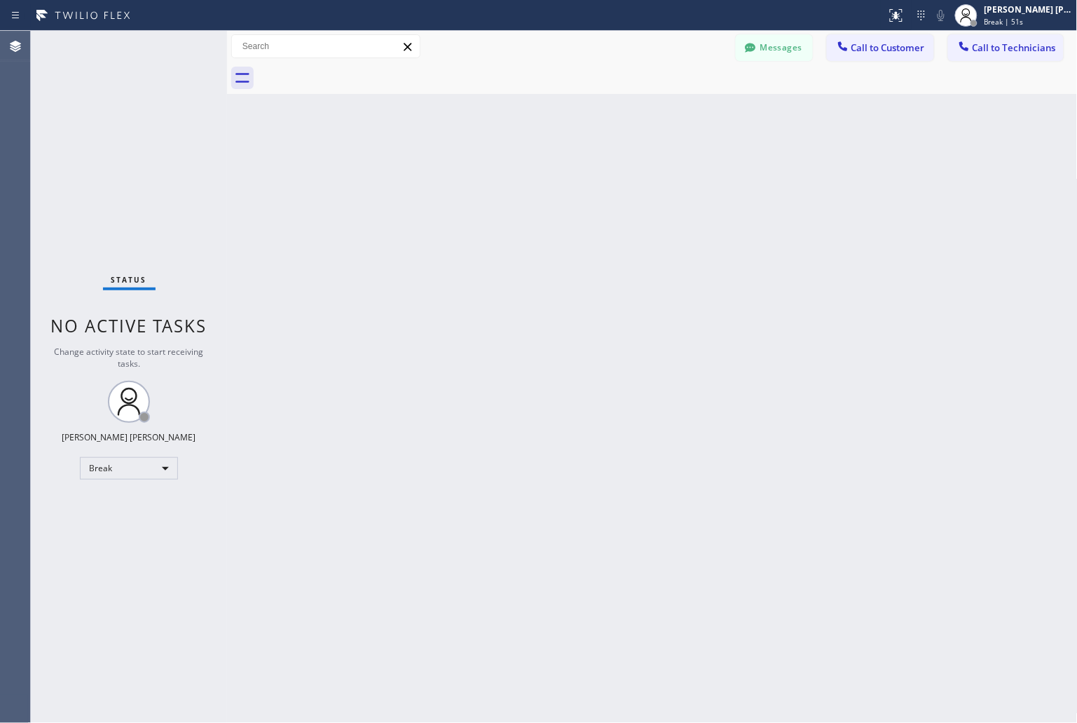
click at [509, 173] on div "Back to Dashboard Change Sender ID Customers Technicians KD Krissy Do [DATE] 02…" at bounding box center [652, 377] width 851 height 692
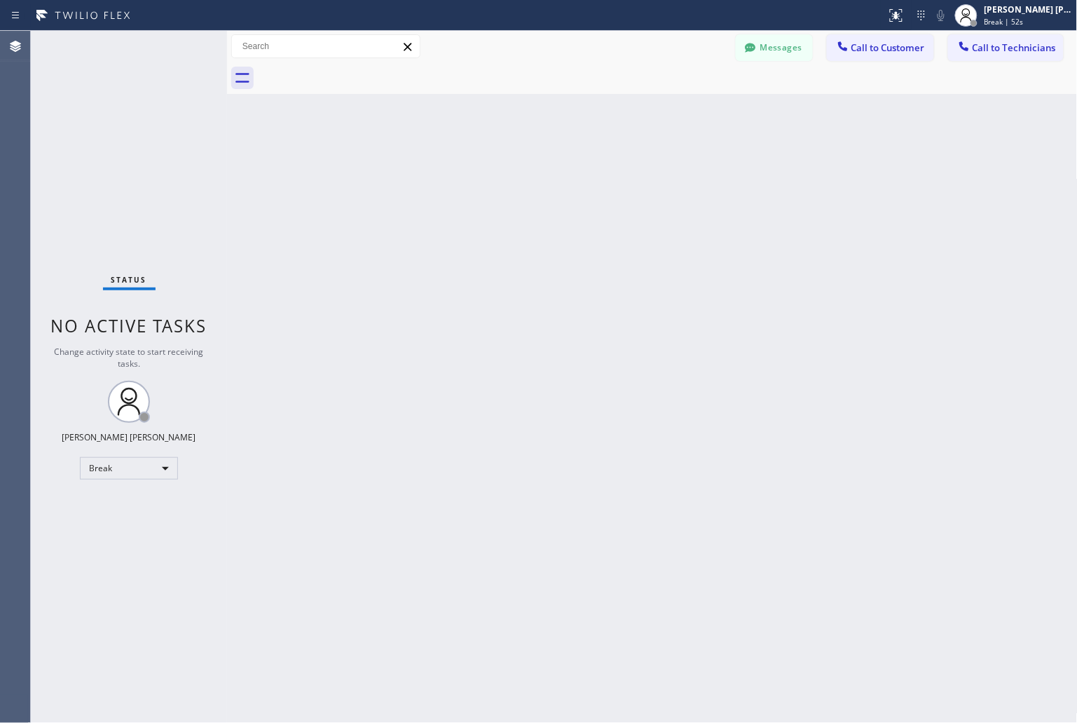
click at [509, 173] on div "Back to Dashboard Change Sender ID Customers Technicians KD Krissy Do [DATE] 02…" at bounding box center [652, 377] width 851 height 692
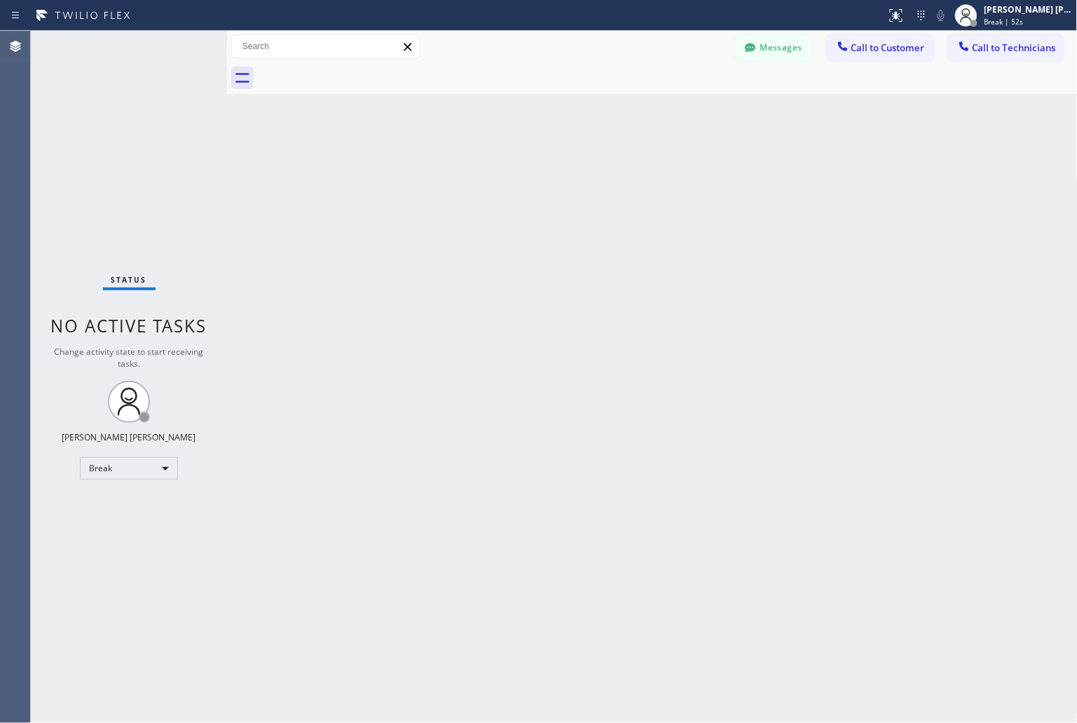
click at [509, 173] on div "Back to Dashboard Change Sender ID Customers Technicians KD Krissy Do [DATE] 02…" at bounding box center [652, 377] width 851 height 692
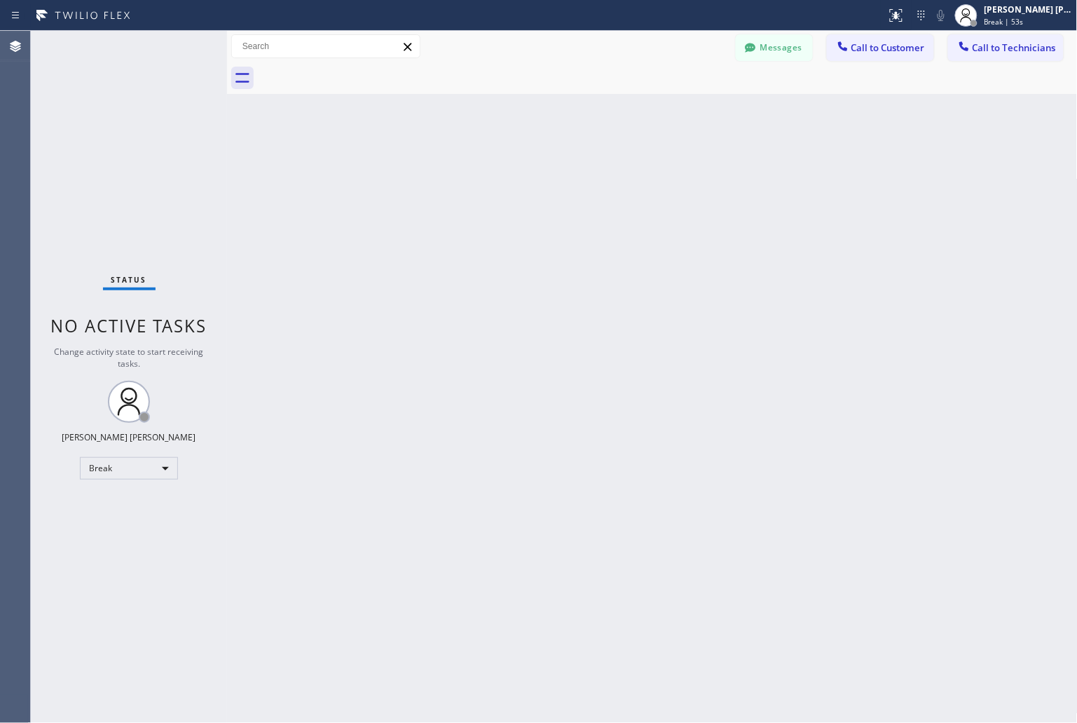
click at [509, 173] on div "Back to Dashboard Change Sender ID Customers Technicians KD Krissy Do [DATE] 02…" at bounding box center [652, 377] width 851 height 692
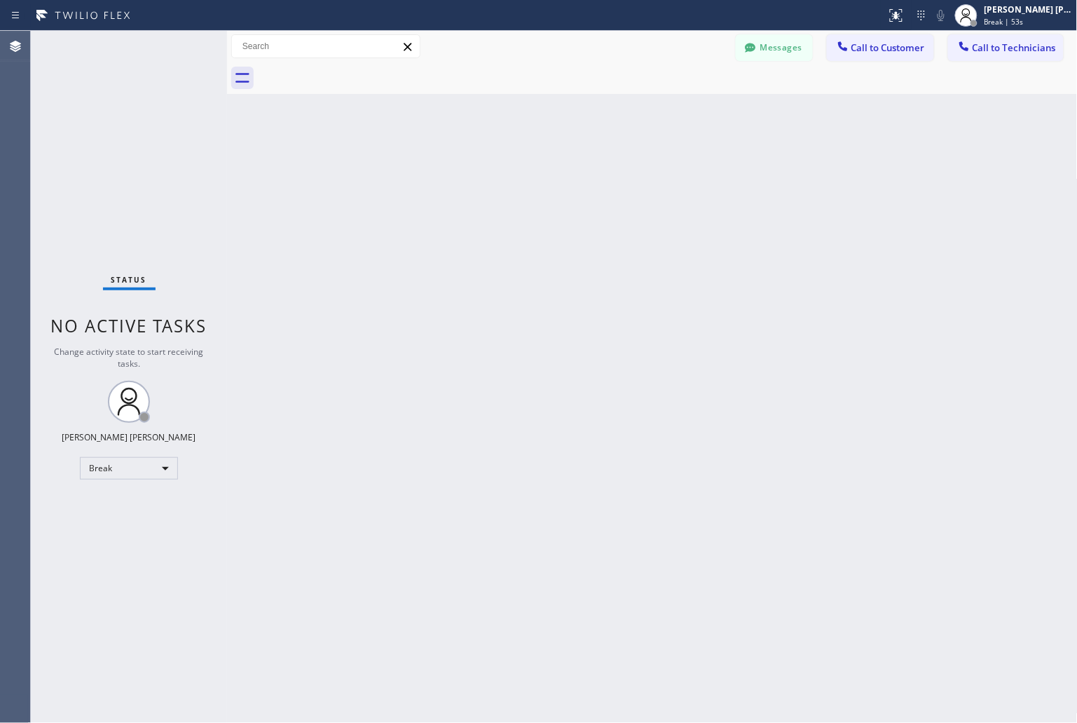
click at [509, 173] on div "Back to Dashboard Change Sender ID Customers Technicians KD Krissy Do [DATE] 02…" at bounding box center [652, 377] width 851 height 692
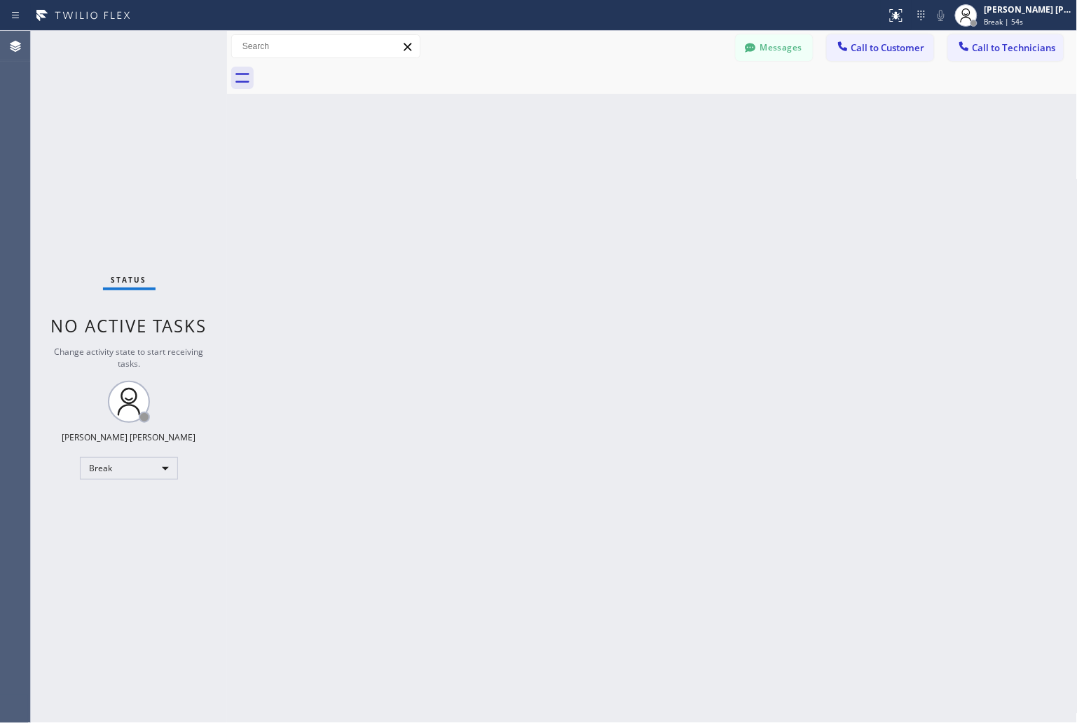
click at [509, 173] on div "Back to Dashboard Change Sender ID Customers Technicians KD Krissy Do [DATE] 02…" at bounding box center [652, 377] width 851 height 692
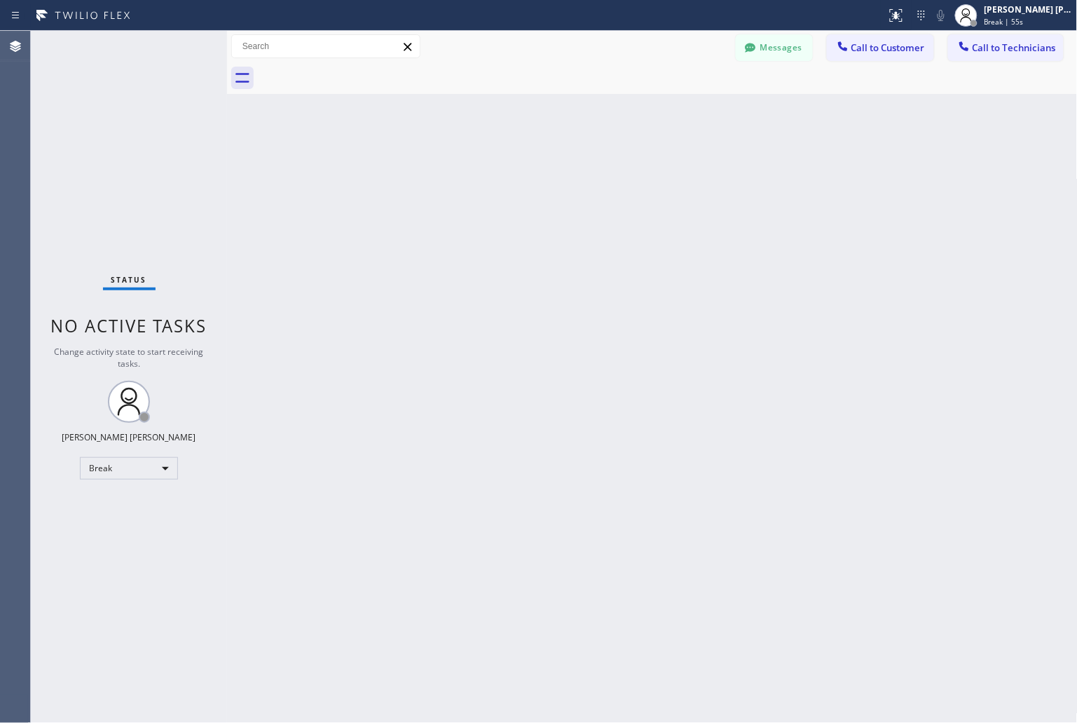
click at [509, 173] on div "Back to Dashboard Change Sender ID Customers Technicians KD Krissy Do [DATE] 02…" at bounding box center [652, 377] width 851 height 692
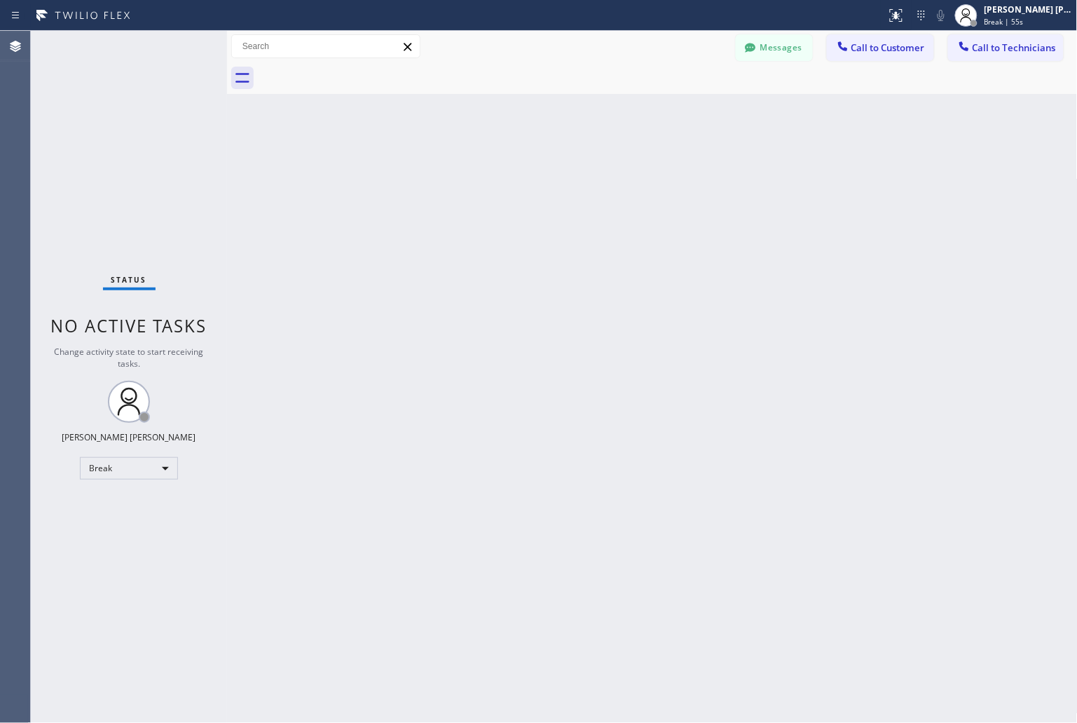
click at [509, 173] on div "Back to Dashboard Change Sender ID Customers Technicians KD Krissy Do [DATE] 02…" at bounding box center [652, 377] width 851 height 692
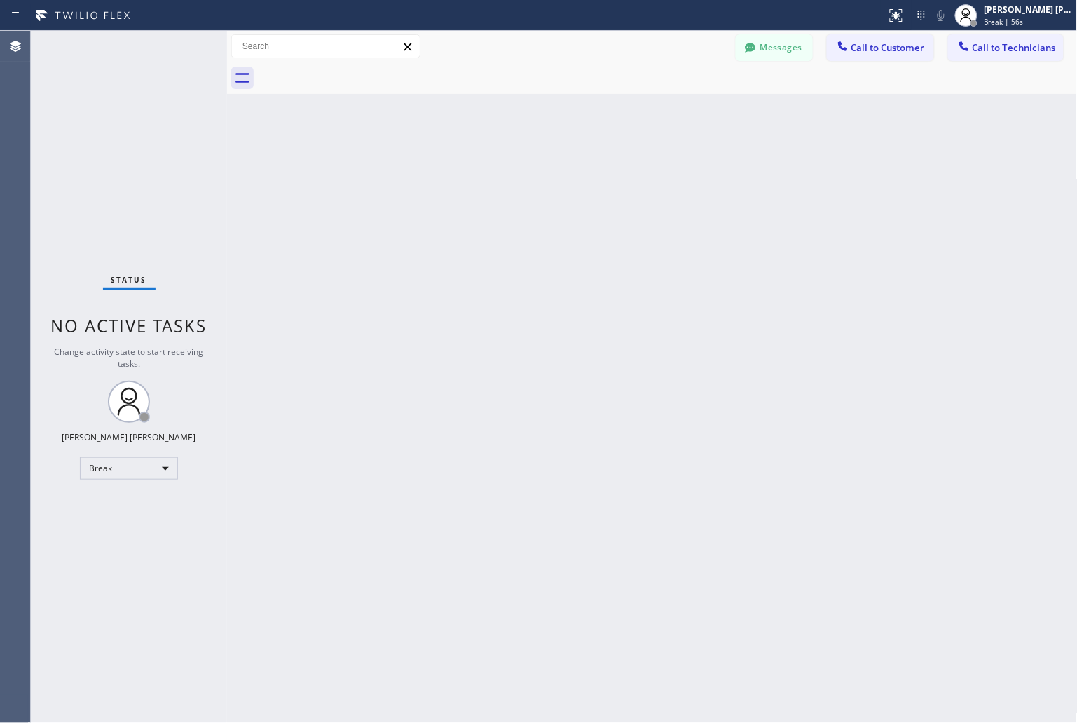
click at [509, 173] on div "Back to Dashboard Change Sender ID Customers Technicians KD Krissy Do [DATE] 02…" at bounding box center [652, 377] width 851 height 692
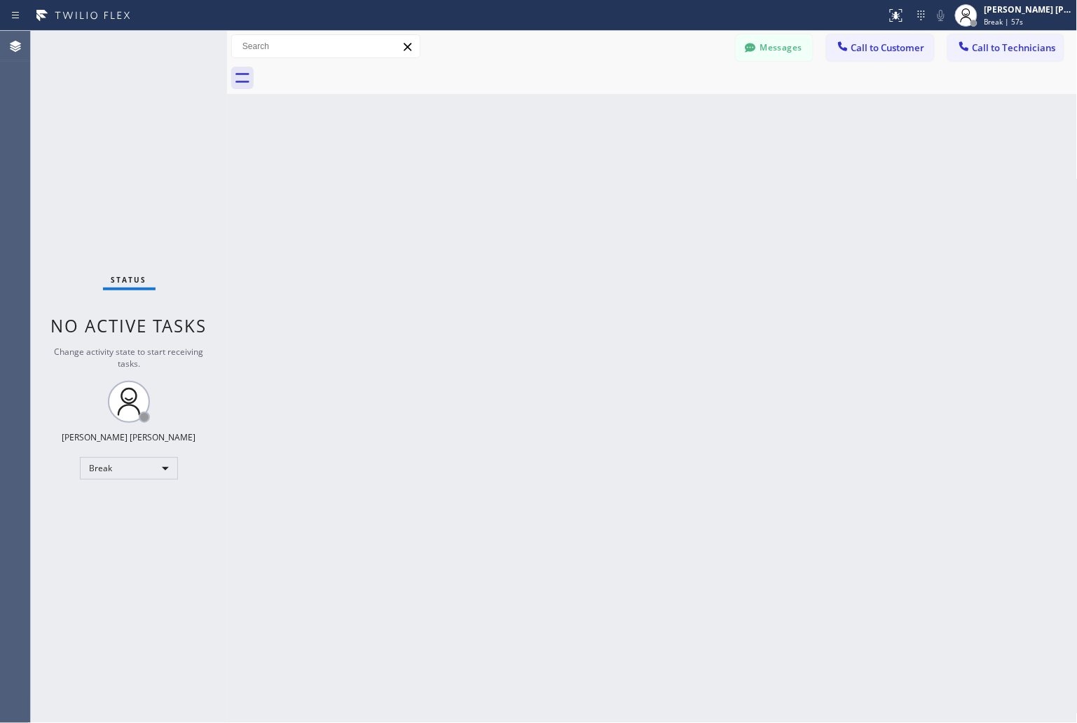
click at [509, 173] on div "Back to Dashboard Change Sender ID Customers Technicians KD Krissy Do [DATE] 02…" at bounding box center [652, 377] width 851 height 692
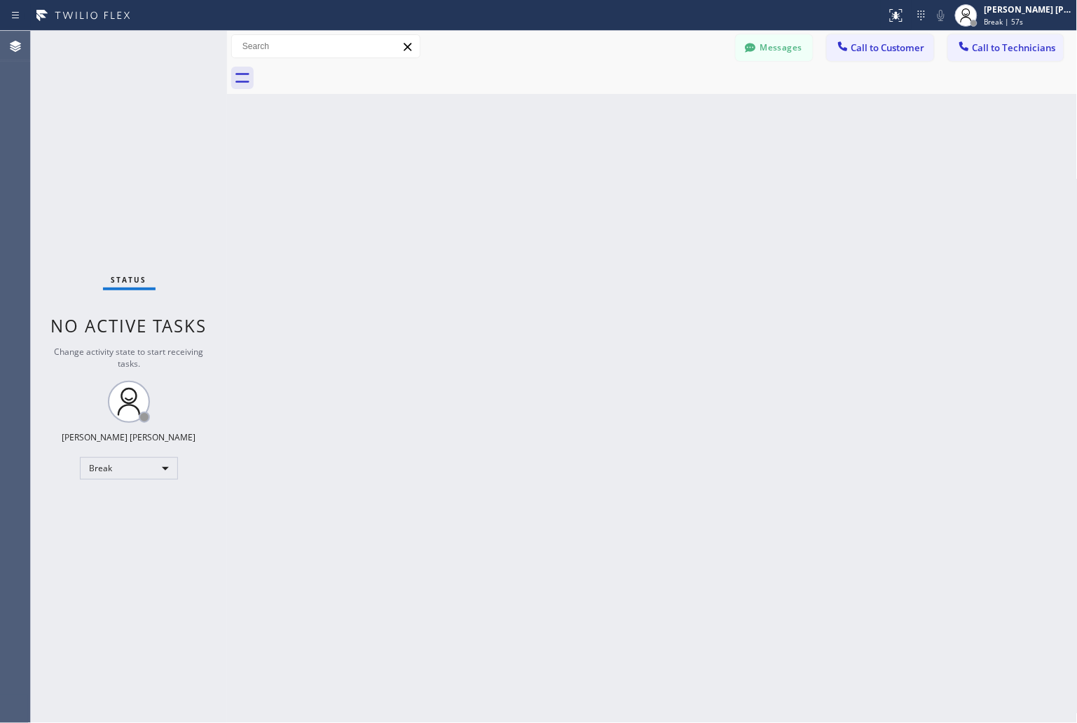
click at [509, 173] on div "Back to Dashboard Change Sender ID Customers Technicians KD Krissy Do [DATE] 02…" at bounding box center [652, 377] width 851 height 692
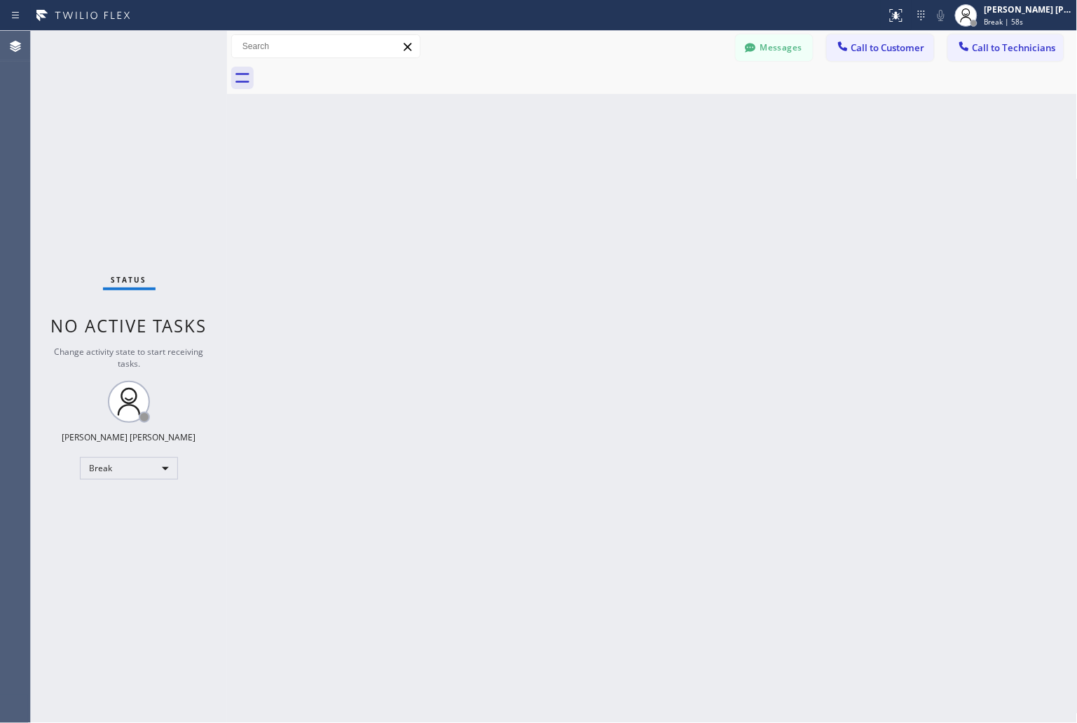
click at [509, 173] on div "Back to Dashboard Change Sender ID Customers Technicians KD Krissy Do [DATE] 02…" at bounding box center [652, 377] width 851 height 692
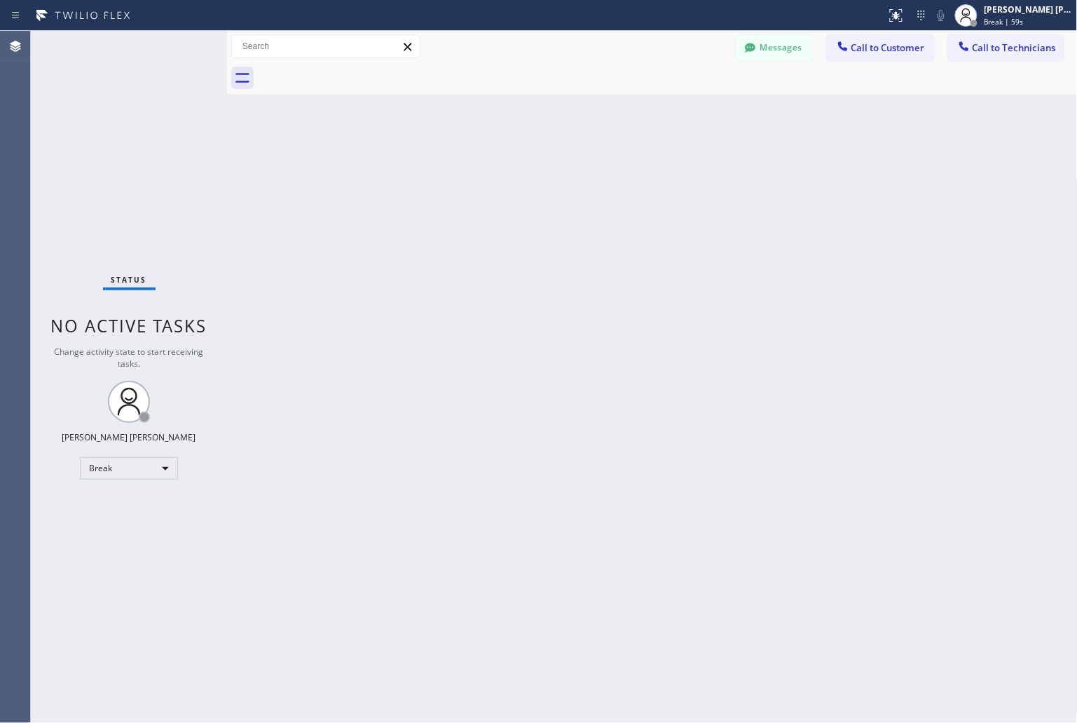
click at [509, 173] on div "Back to Dashboard Change Sender ID Customers Technicians KD Krissy Do [DATE] 02…" at bounding box center [652, 377] width 851 height 692
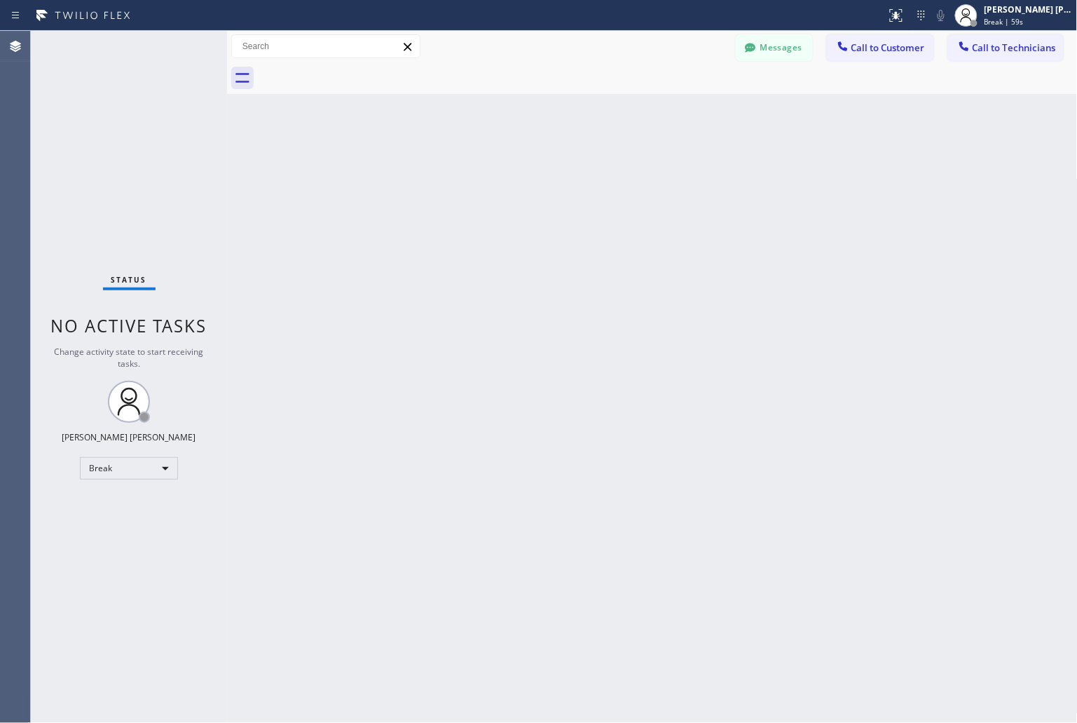
click at [509, 173] on div "Back to Dashboard Change Sender ID Customers Technicians KD Krissy Do [DATE] 02…" at bounding box center [652, 377] width 851 height 692
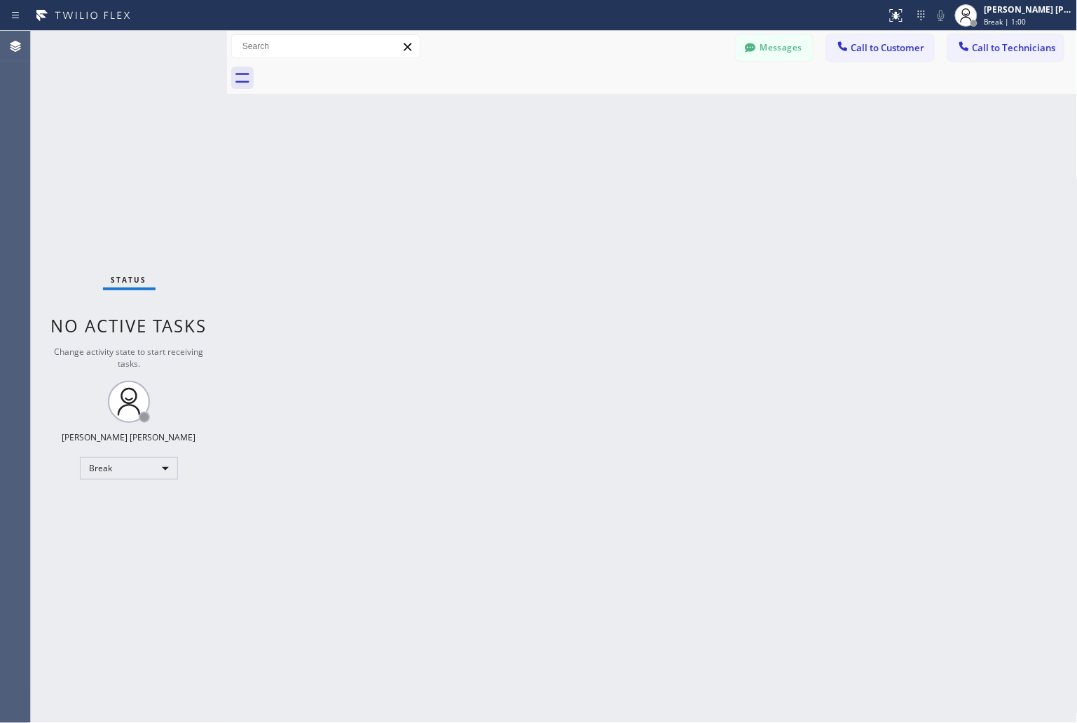
click at [509, 173] on div "Back to Dashboard Change Sender ID Customers Technicians KD Krissy Do [DATE] 02…" at bounding box center [652, 377] width 851 height 692
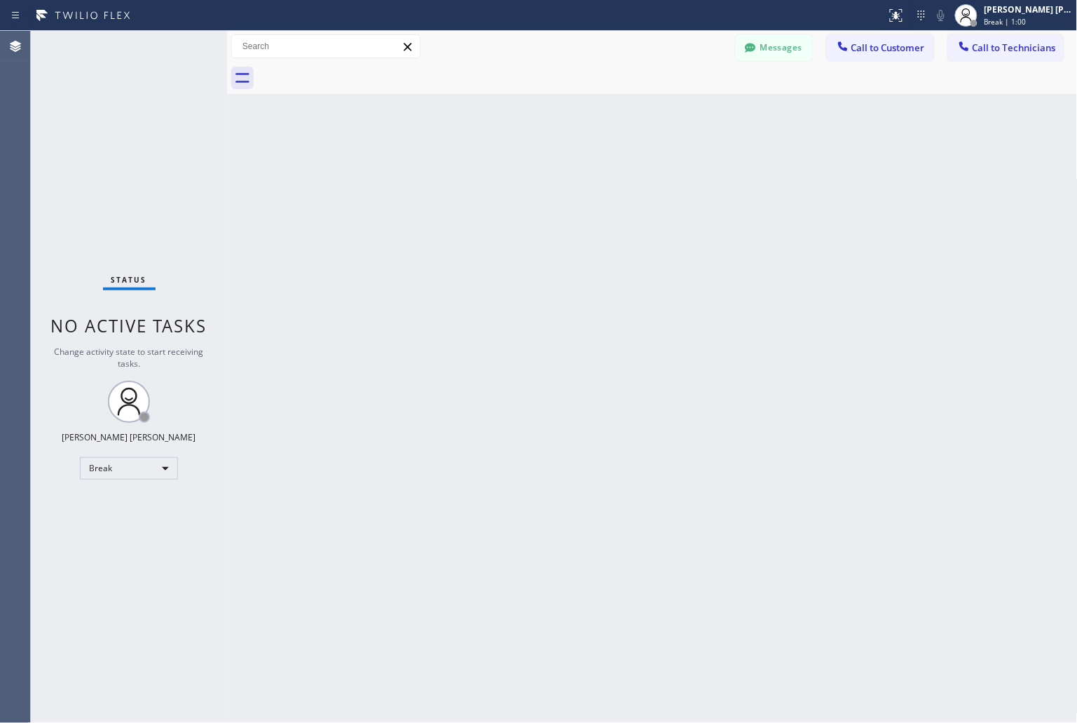
click at [509, 173] on div "Back to Dashboard Change Sender ID Customers Technicians KD Krissy Do [DATE] 02…" at bounding box center [652, 377] width 851 height 692
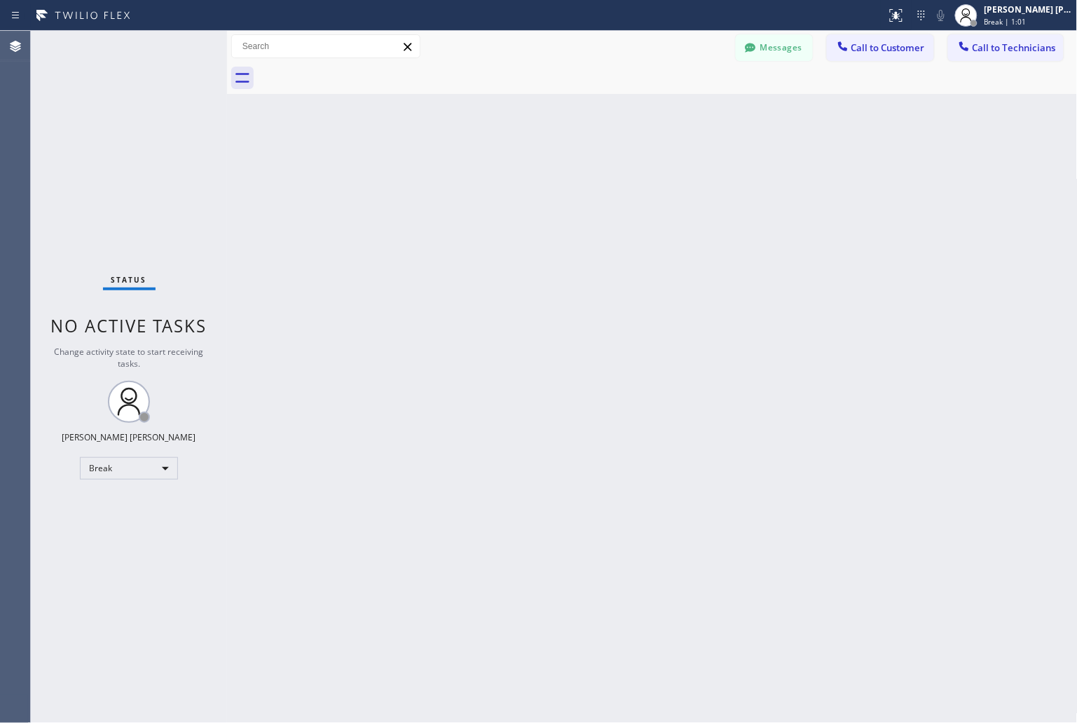
click at [509, 173] on div "Back to Dashboard Change Sender ID Customers Technicians KD Krissy Do [DATE] 02…" at bounding box center [652, 377] width 851 height 692
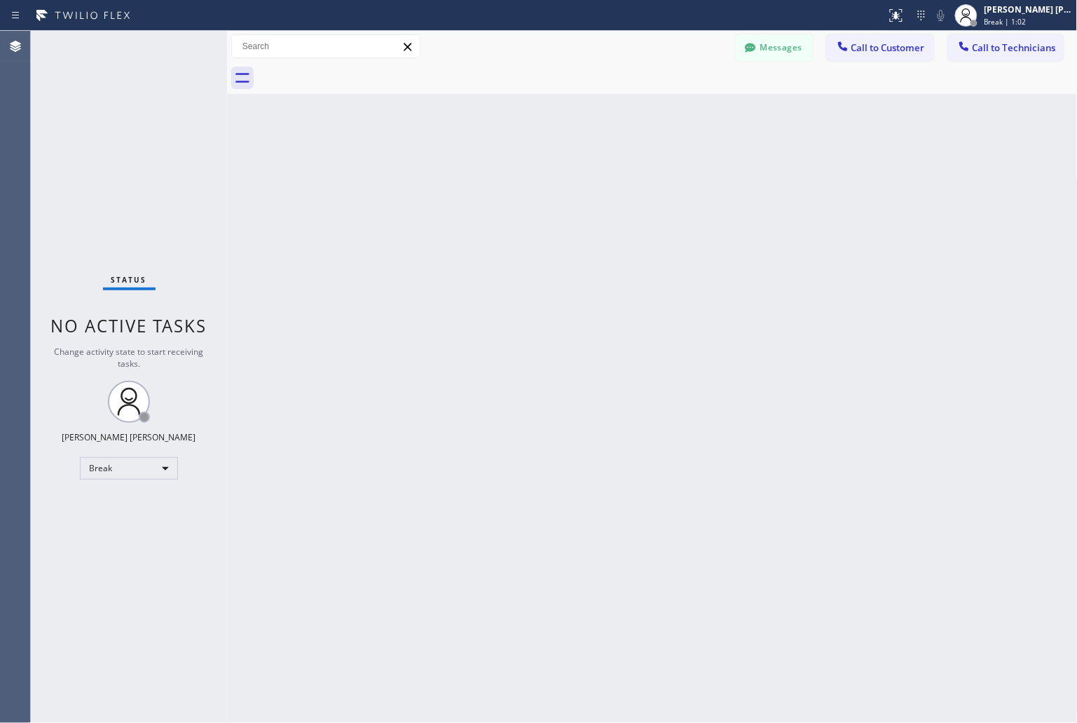
click at [509, 173] on div "Back to Dashboard Change Sender ID Customers Technicians KD Krissy Do [DATE] 02…" at bounding box center [652, 377] width 851 height 692
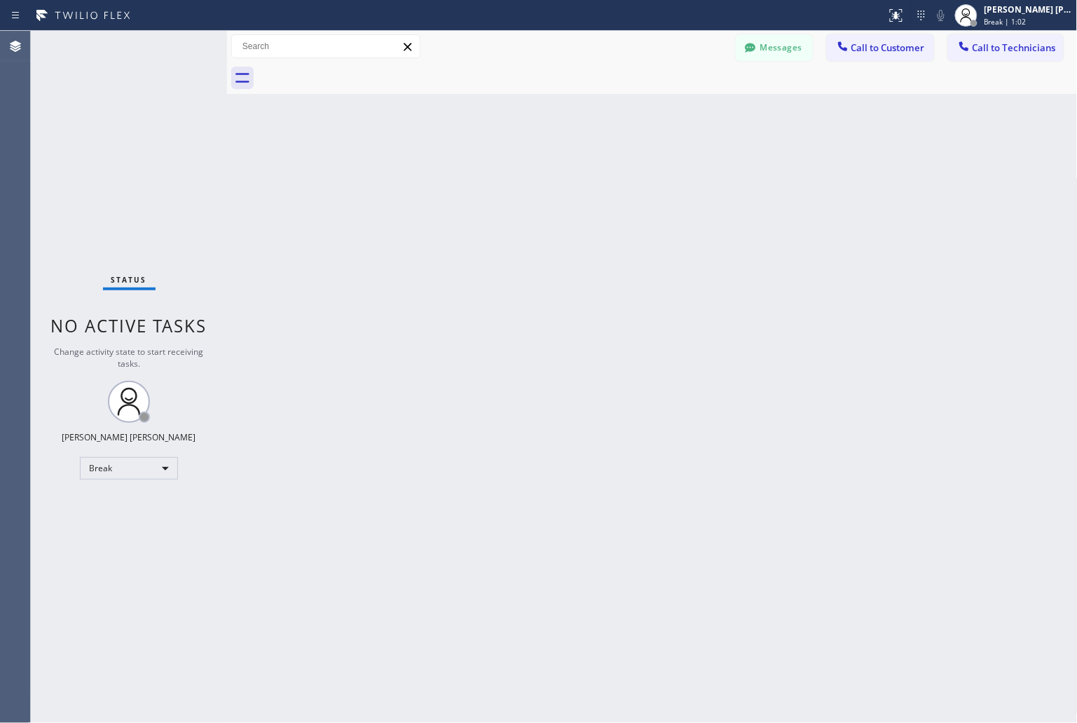
click at [509, 173] on div "Back to Dashboard Change Sender ID Customers Technicians KD Krissy Do [DATE] 02…" at bounding box center [652, 377] width 851 height 692
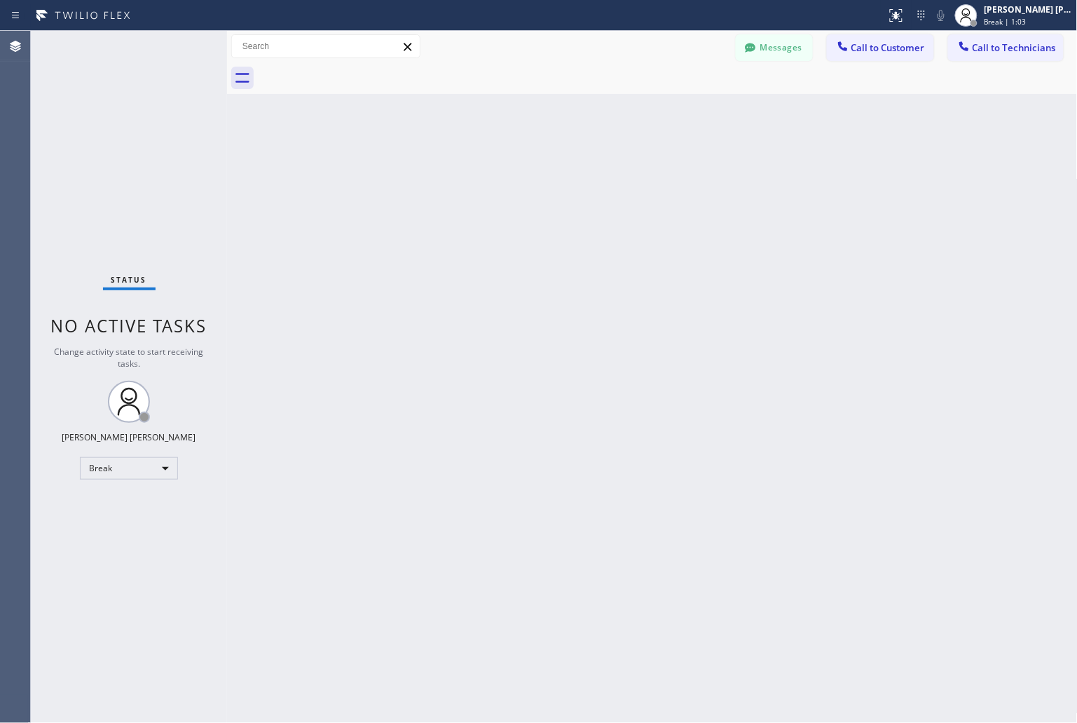
click at [509, 173] on div "Back to Dashboard Change Sender ID Customers Technicians KD Krissy Do [DATE] 02…" at bounding box center [652, 377] width 851 height 692
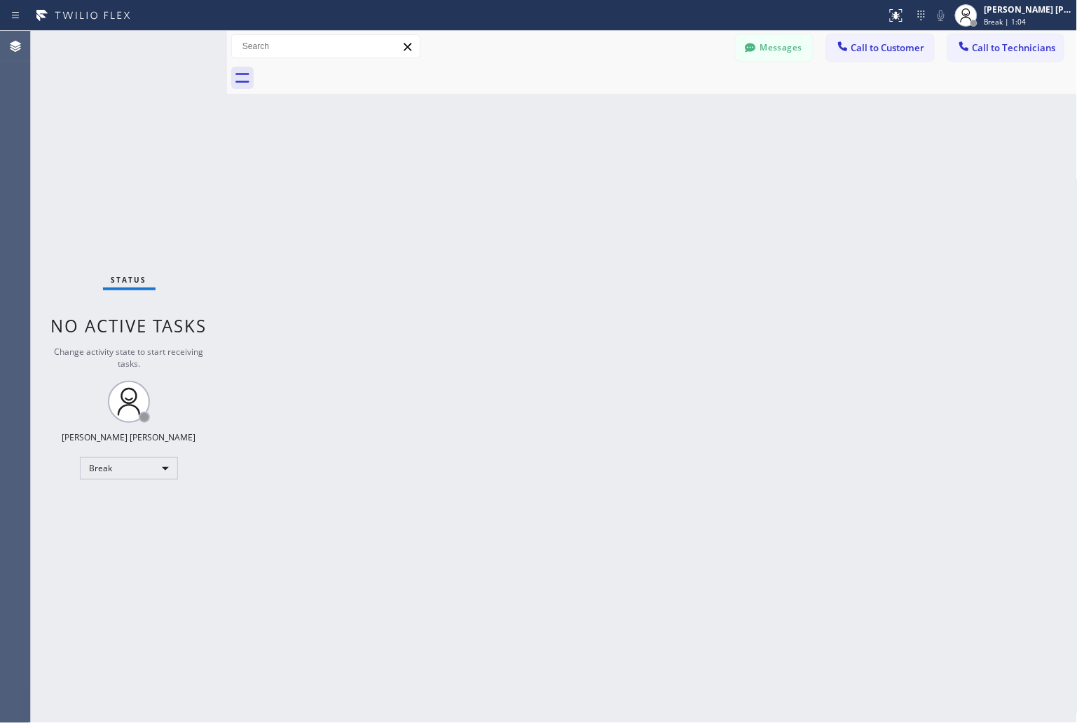
click at [509, 173] on div "Back to Dashboard Change Sender ID Customers Technicians KD Krissy Do [DATE] 02…" at bounding box center [652, 377] width 851 height 692
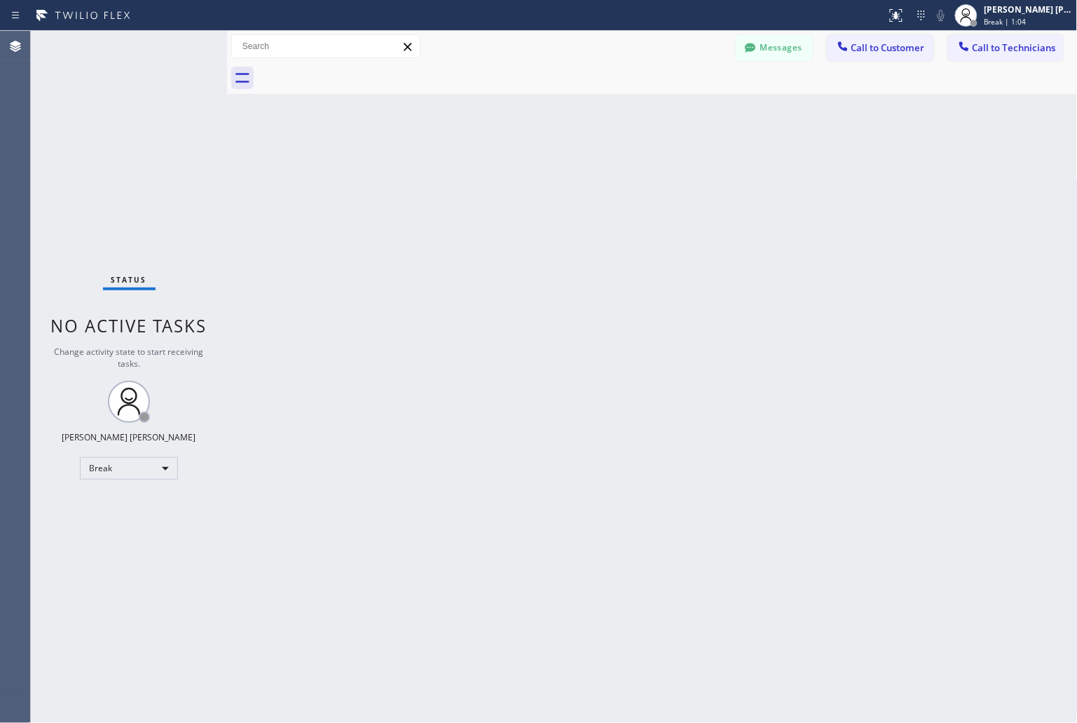
click at [509, 173] on div "Back to Dashboard Change Sender ID Customers Technicians KD Krissy Do [DATE] 02…" at bounding box center [652, 377] width 851 height 692
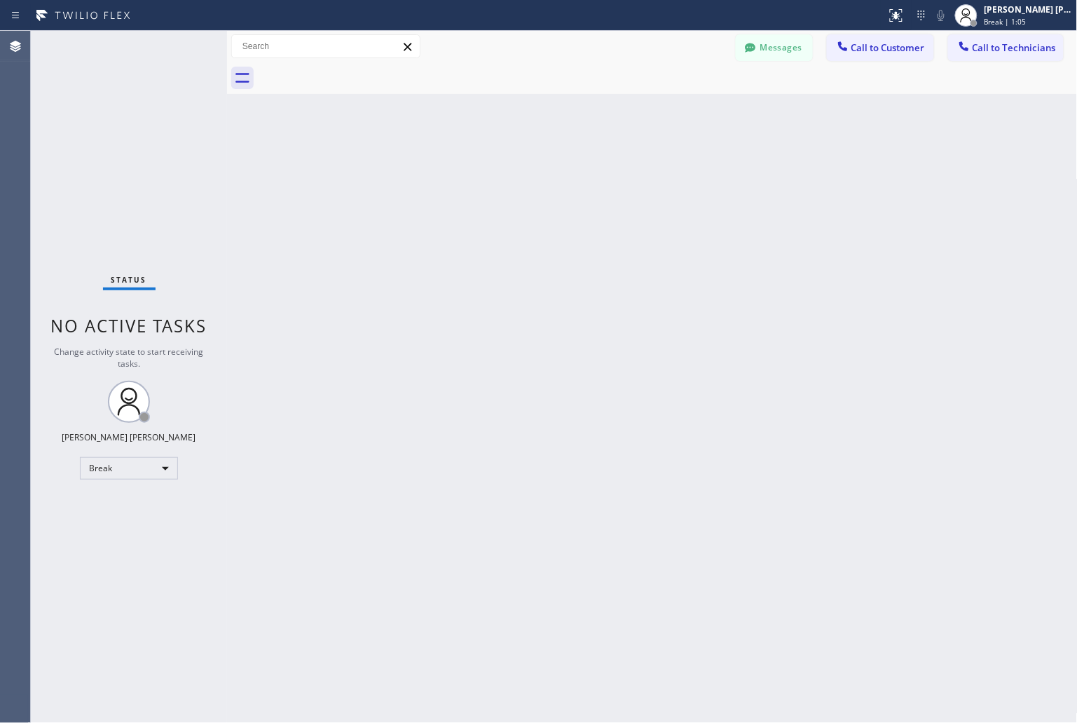
click at [509, 173] on div "Back to Dashboard Change Sender ID Customers Technicians KD Krissy Do [DATE] 02…" at bounding box center [652, 377] width 851 height 692
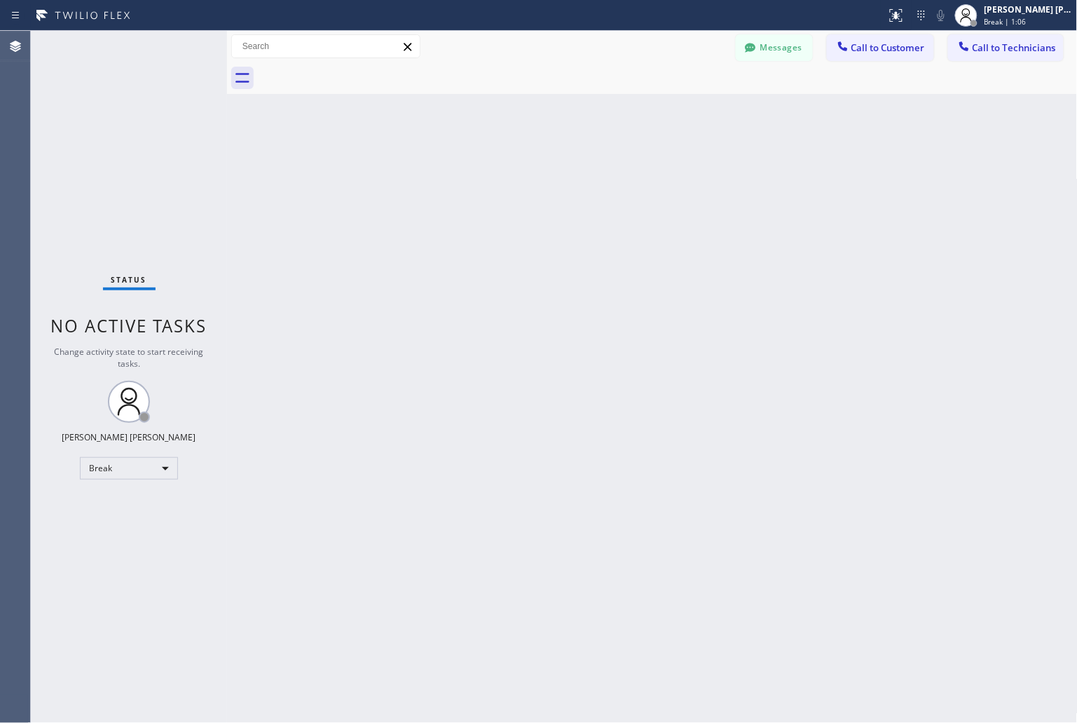
click at [509, 173] on div "Back to Dashboard Change Sender ID Customers Technicians KD Krissy Do [DATE] 02…" at bounding box center [652, 377] width 851 height 692
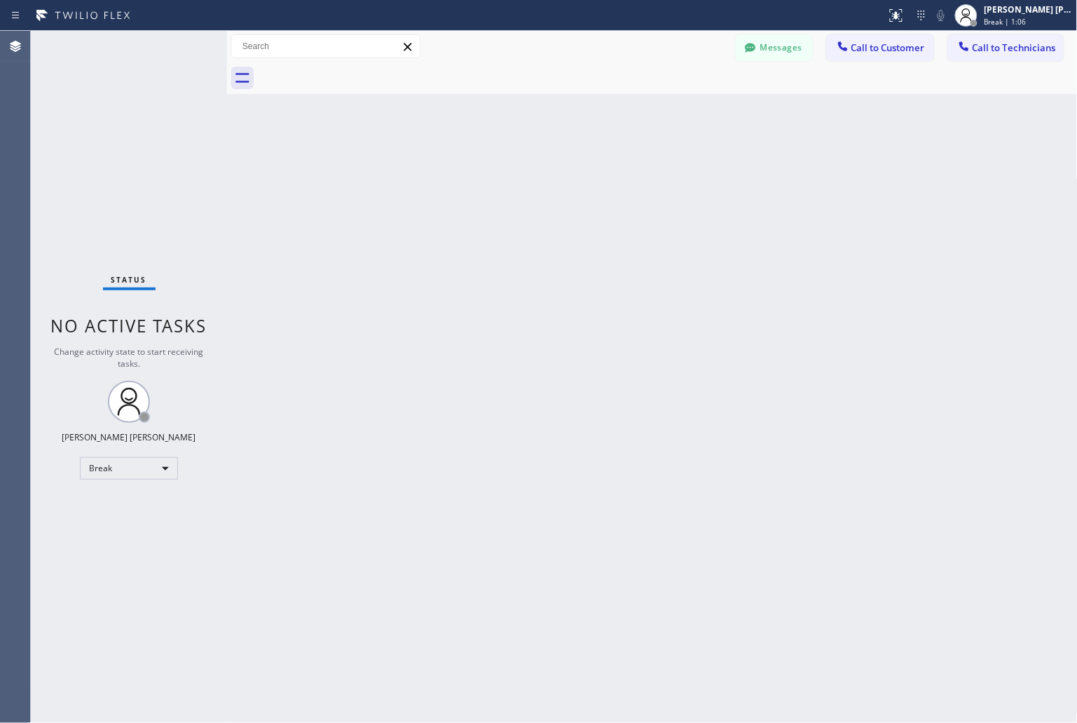
click at [509, 173] on div "Back to Dashboard Change Sender ID Customers Technicians KD Krissy Do [DATE] 02…" at bounding box center [652, 377] width 851 height 692
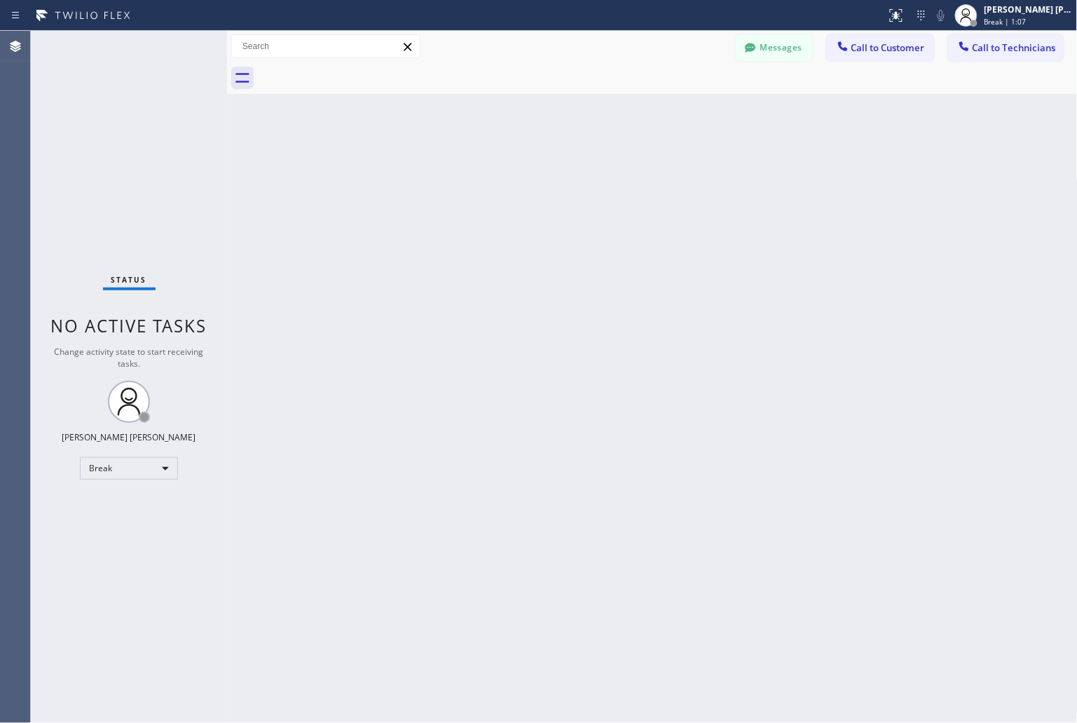
click at [509, 173] on div "Back to Dashboard Change Sender ID Customers Technicians KD Krissy Do [DATE] 02…" at bounding box center [652, 377] width 851 height 692
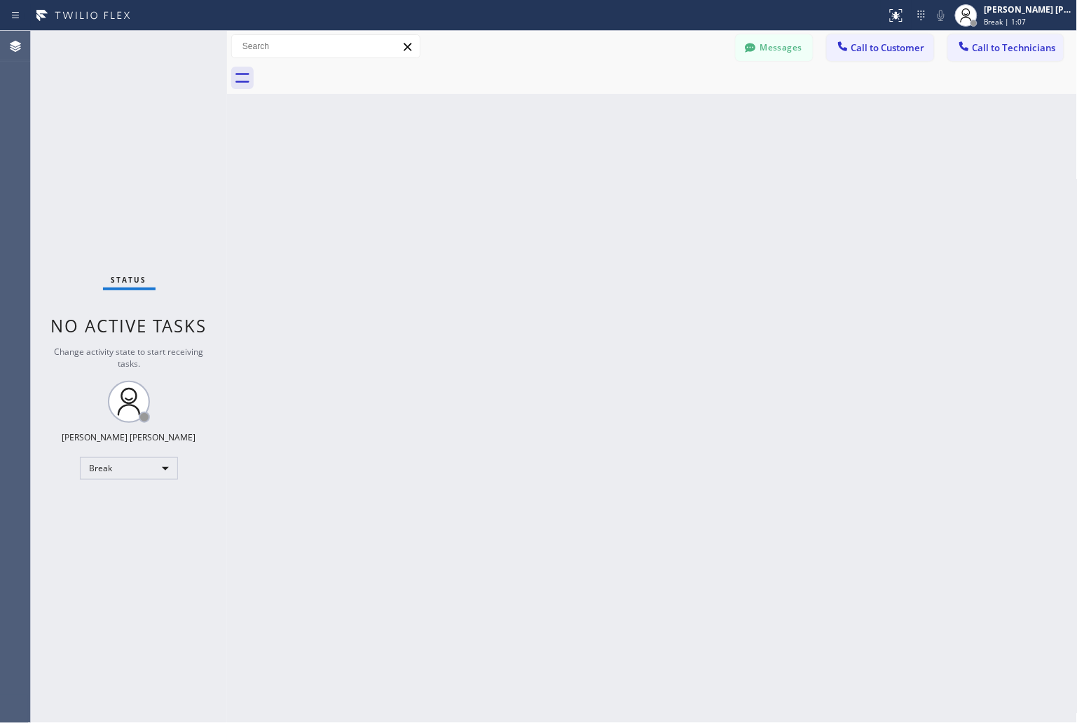
click at [509, 173] on div "Back to Dashboard Change Sender ID Customers Technicians KD Krissy Do [DATE] 02…" at bounding box center [652, 377] width 851 height 692
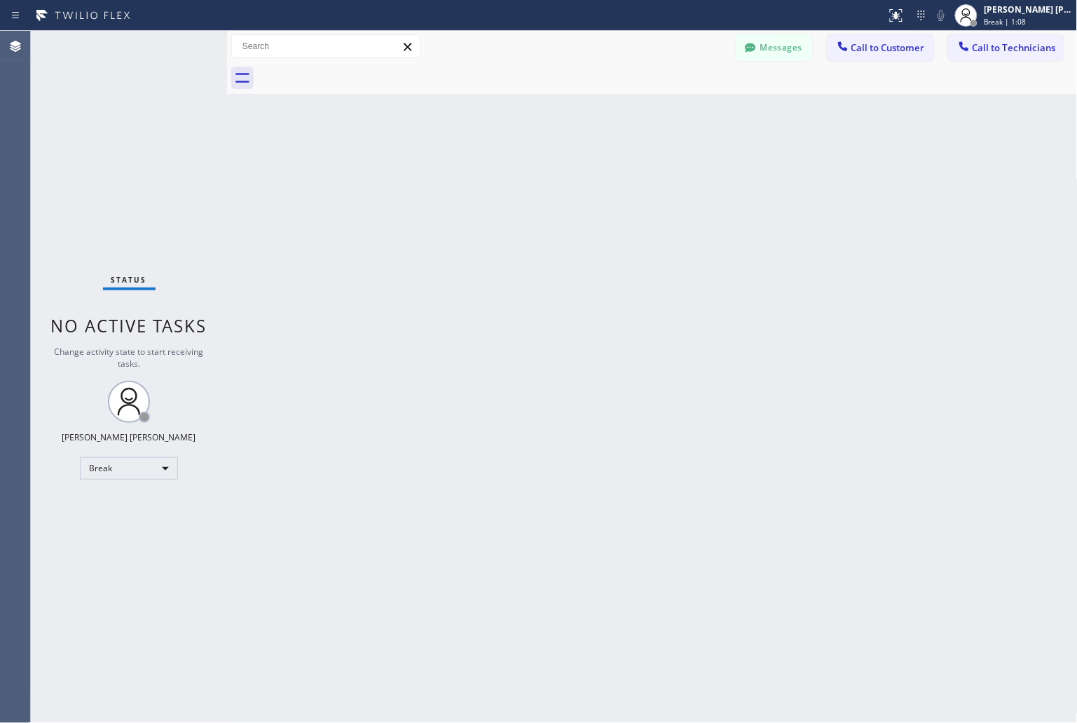
click at [509, 173] on div "Back to Dashboard Change Sender ID Customers Technicians KD Krissy Do [DATE] 02…" at bounding box center [652, 377] width 851 height 692
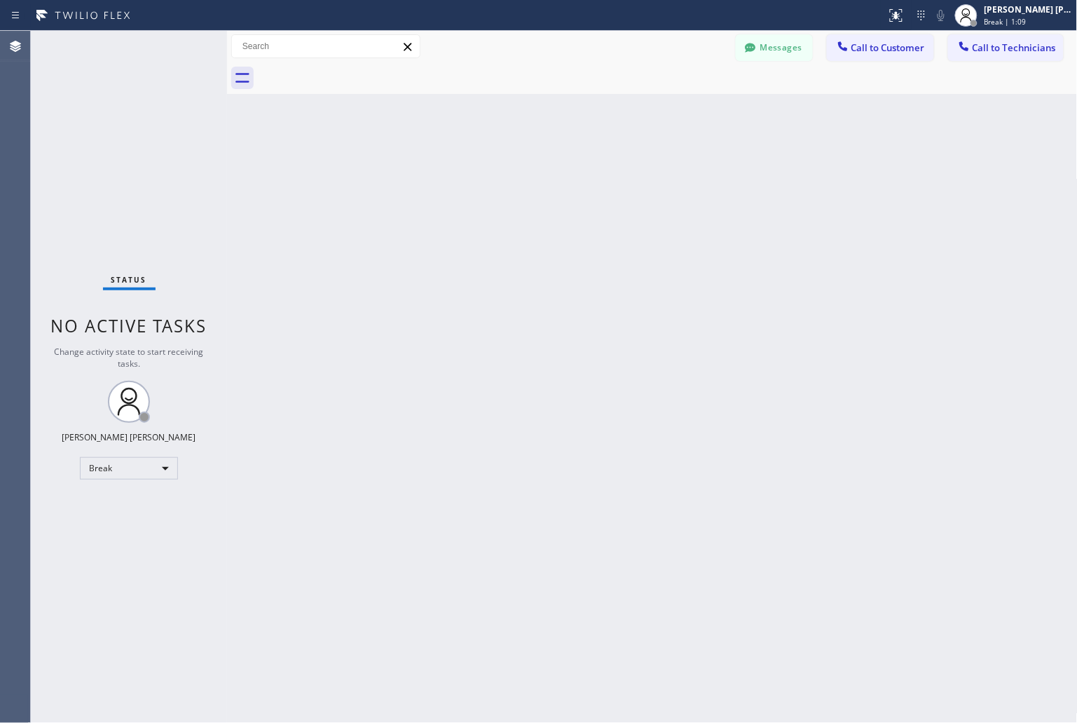
click at [509, 173] on div "Back to Dashboard Change Sender ID Customers Technicians KD Krissy Do [DATE] 02…" at bounding box center [652, 377] width 851 height 692
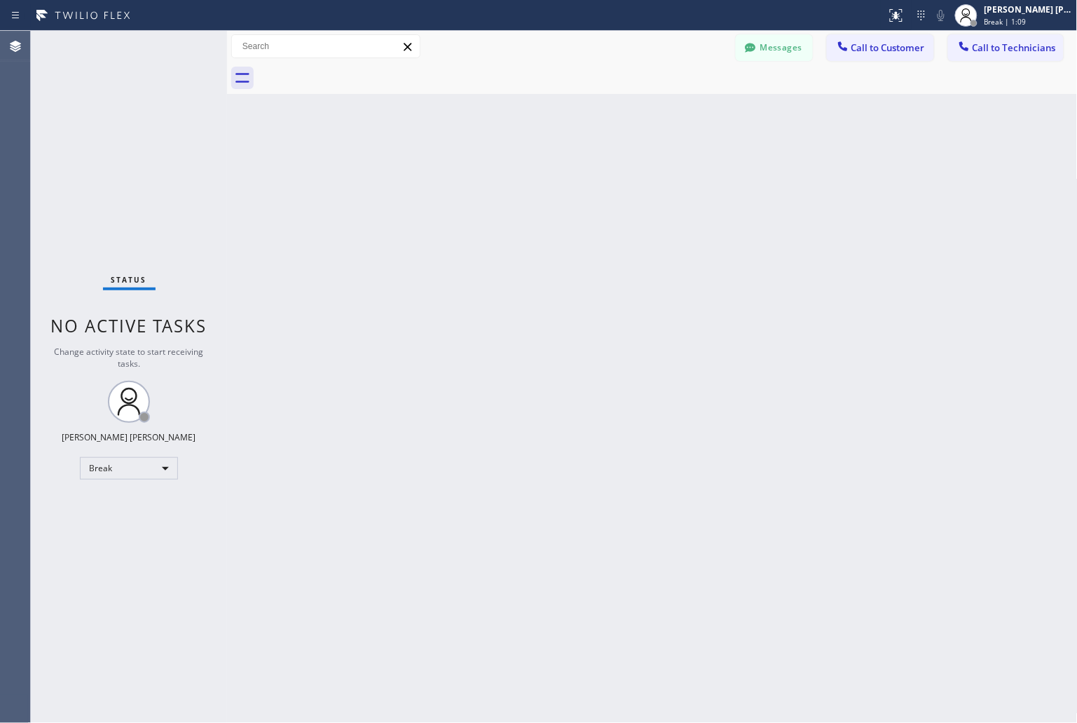
click at [509, 173] on div "Back to Dashboard Change Sender ID Customers Technicians KD Krissy Do [DATE] 02…" at bounding box center [652, 377] width 851 height 692
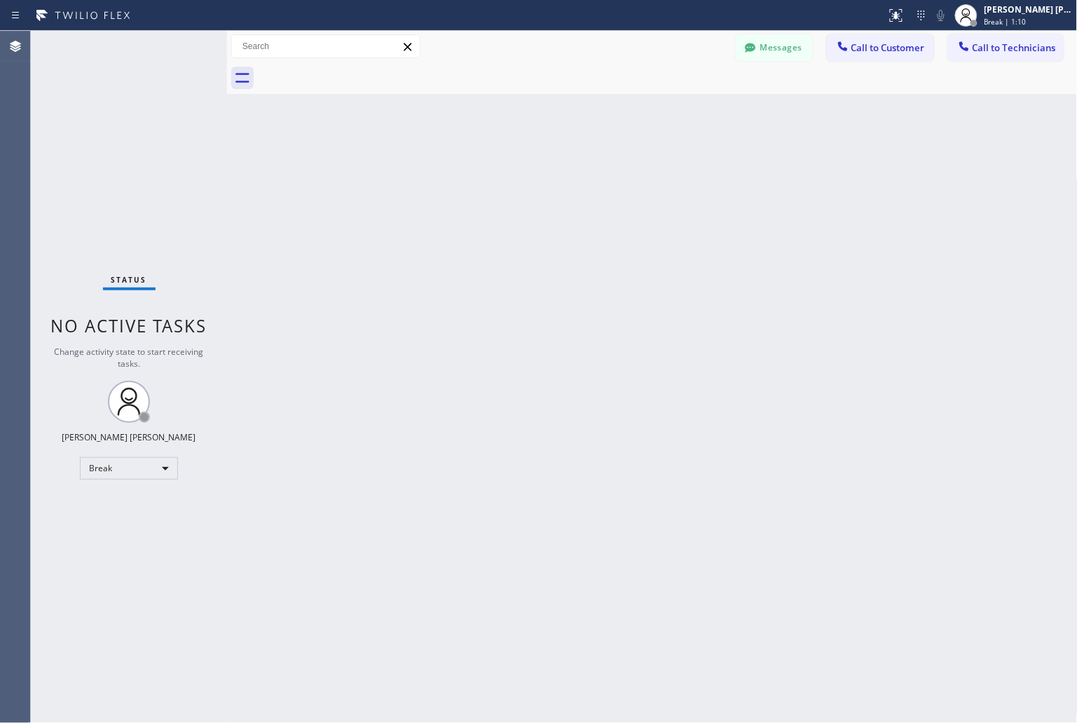
click at [509, 173] on div "Back to Dashboard Change Sender ID Customers Technicians KD Krissy Do [DATE] 02…" at bounding box center [652, 377] width 851 height 692
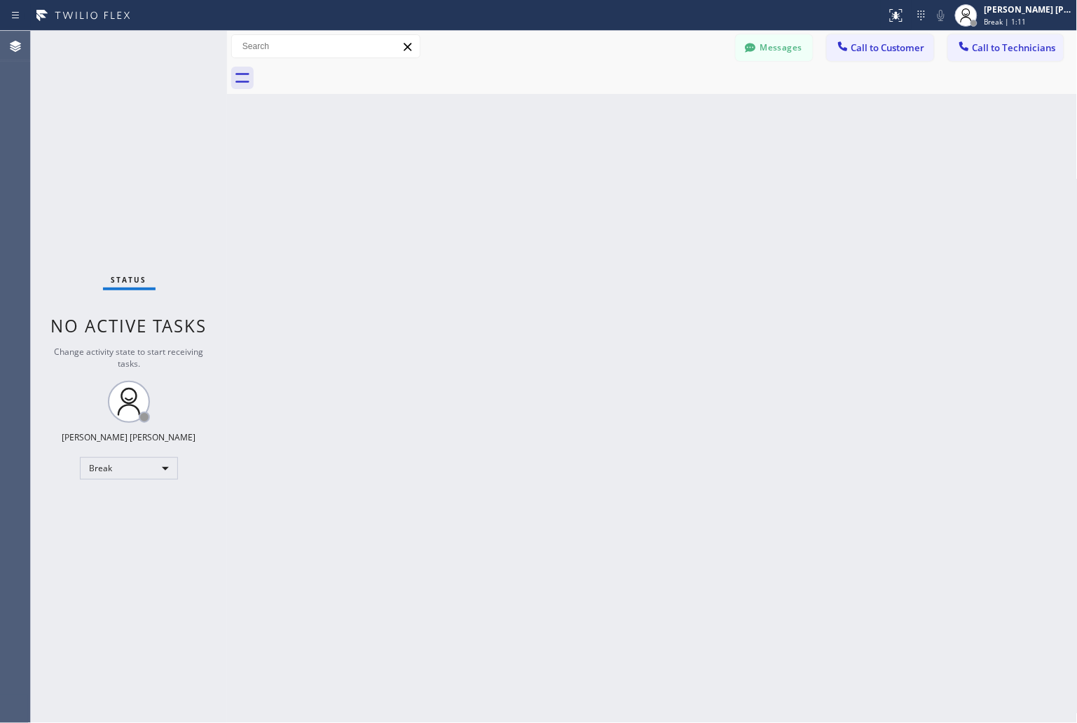
click at [509, 173] on div "Back to Dashboard Change Sender ID Customers Technicians KD Krissy Do [DATE] 02…" at bounding box center [652, 377] width 851 height 692
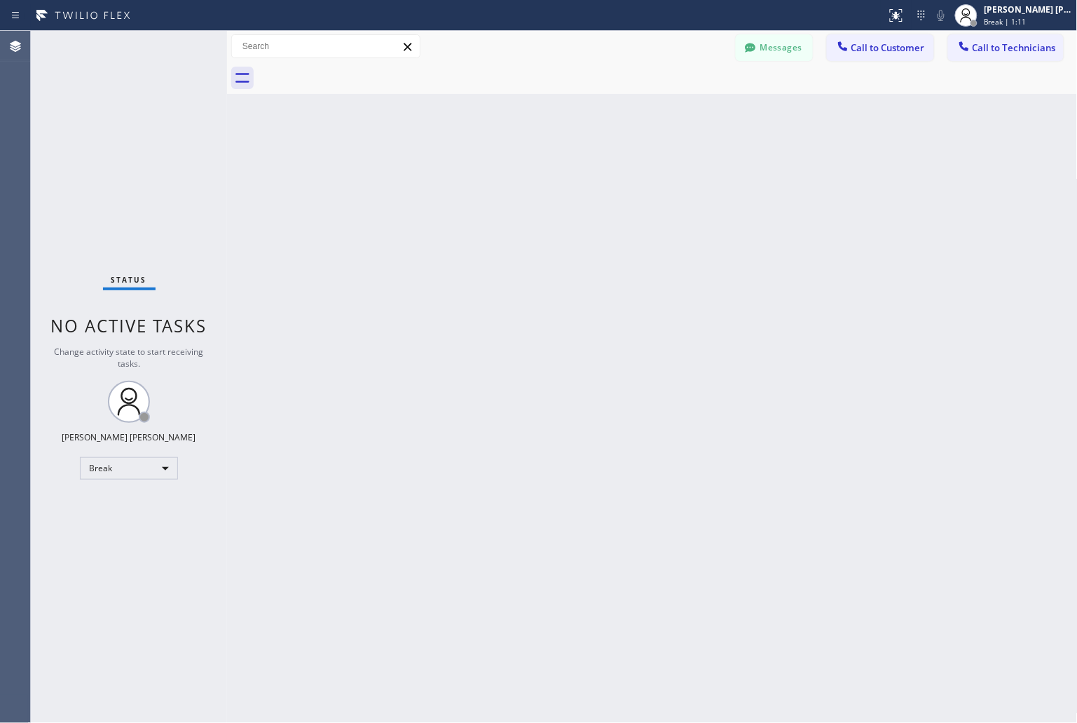
click at [509, 173] on div "Back to Dashboard Change Sender ID Customers Technicians KD Krissy Do [DATE] 02…" at bounding box center [652, 377] width 851 height 692
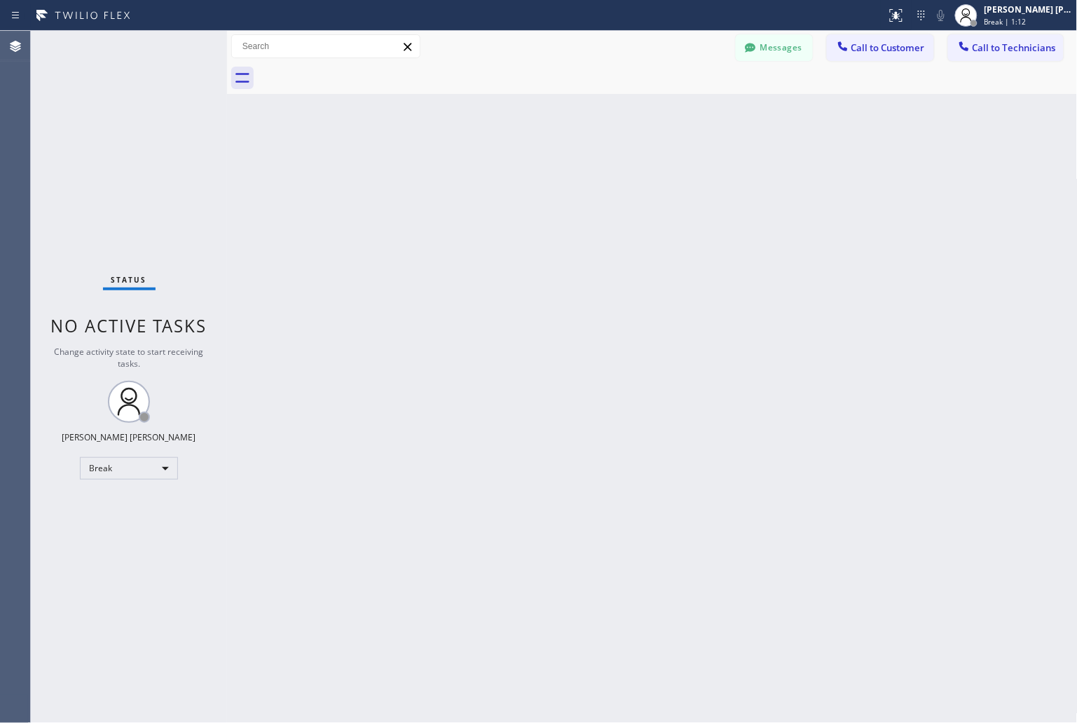
click at [509, 173] on div "Back to Dashboard Change Sender ID Customers Technicians KD Krissy Do [DATE] 02…" at bounding box center [652, 377] width 851 height 692
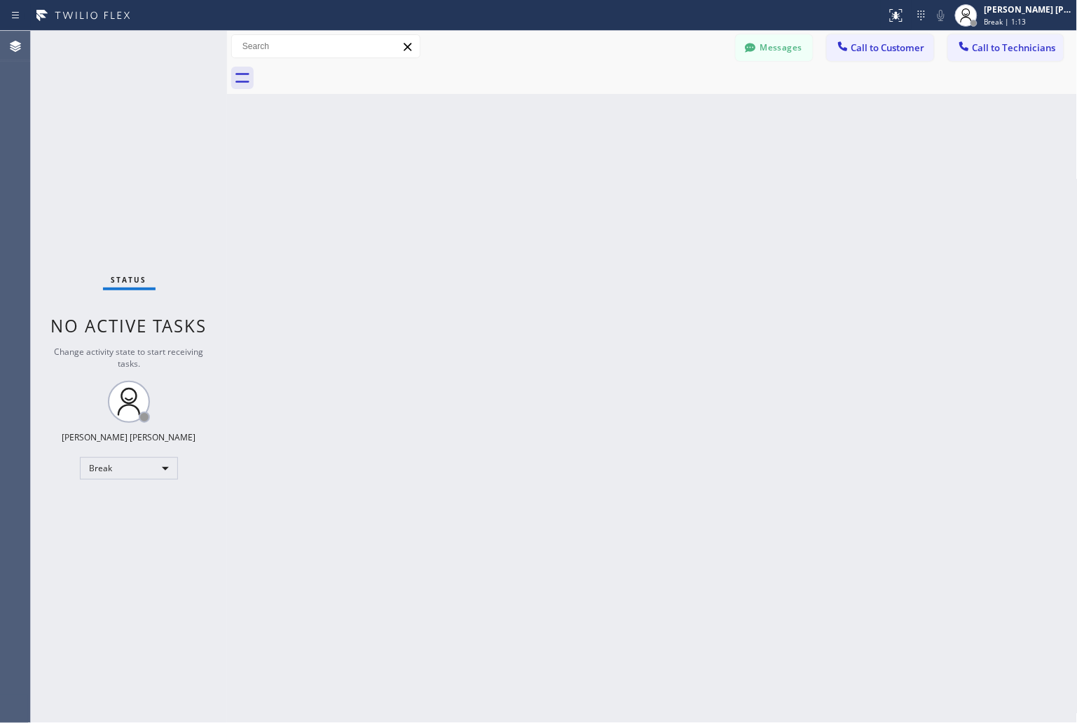
click at [509, 173] on div "Back to Dashboard Change Sender ID Customers Technicians KD Krissy Do [DATE] 02…" at bounding box center [652, 377] width 851 height 692
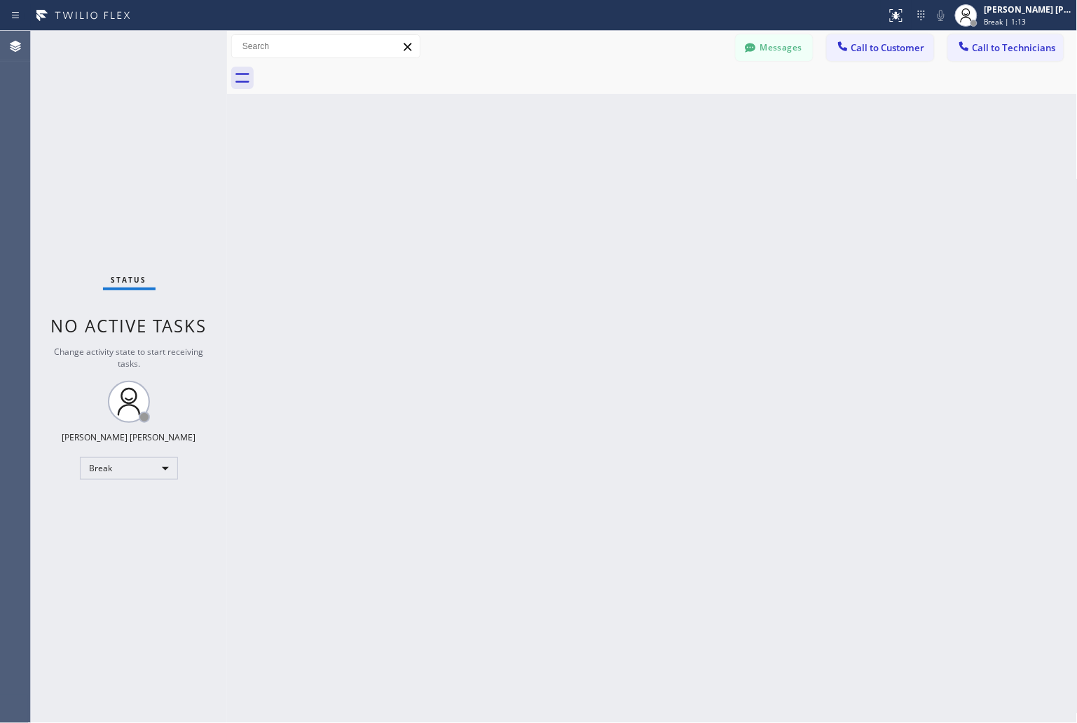
click at [509, 173] on div "Back to Dashboard Change Sender ID Customers Technicians KD Krissy Do [DATE] 02…" at bounding box center [652, 377] width 851 height 692
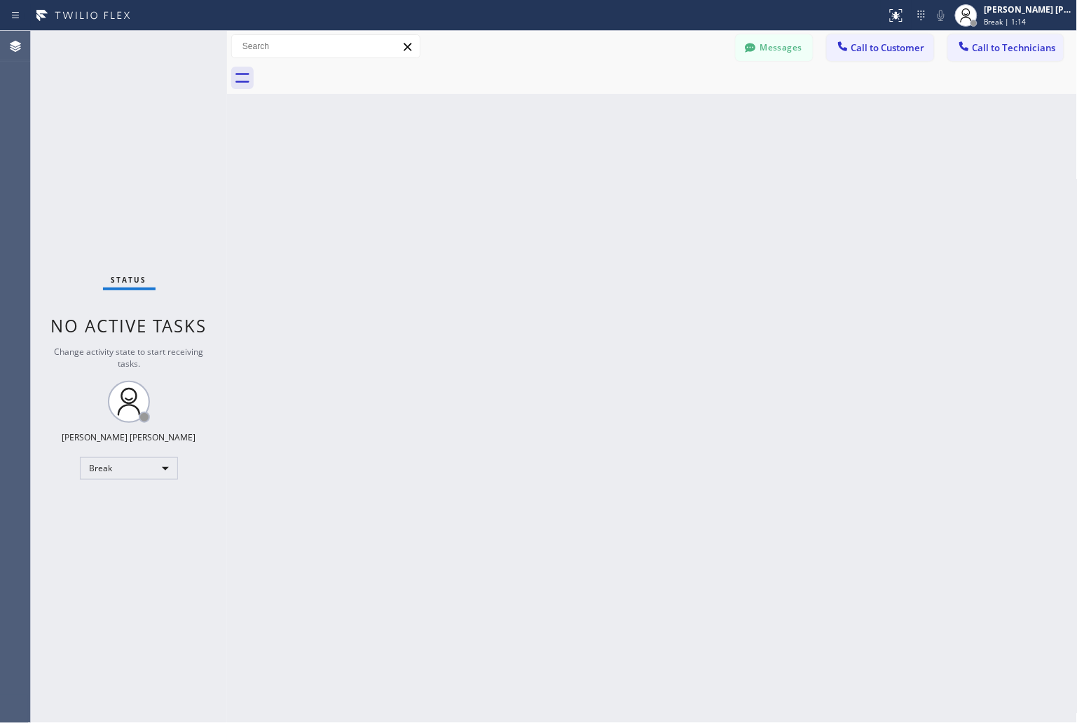
click at [509, 173] on div "Back to Dashboard Change Sender ID Customers Technicians KD Krissy Do [DATE] 02…" at bounding box center [652, 377] width 851 height 692
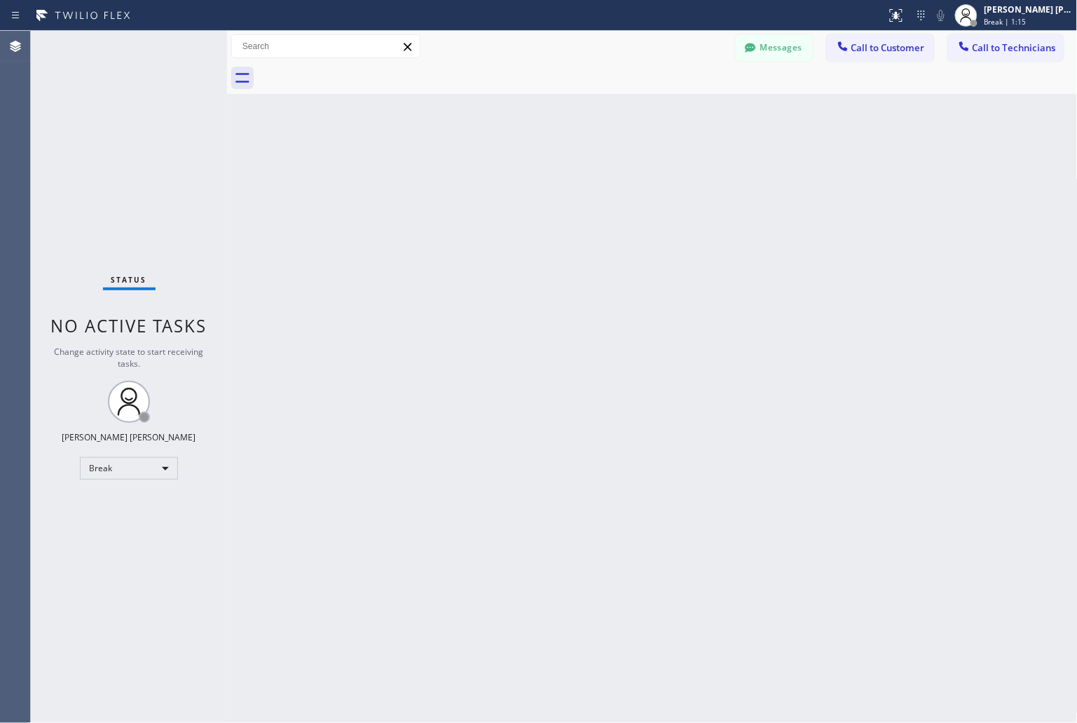
click at [509, 173] on div "Back to Dashboard Change Sender ID Customers Technicians KD Krissy Do [DATE] 02…" at bounding box center [652, 377] width 851 height 692
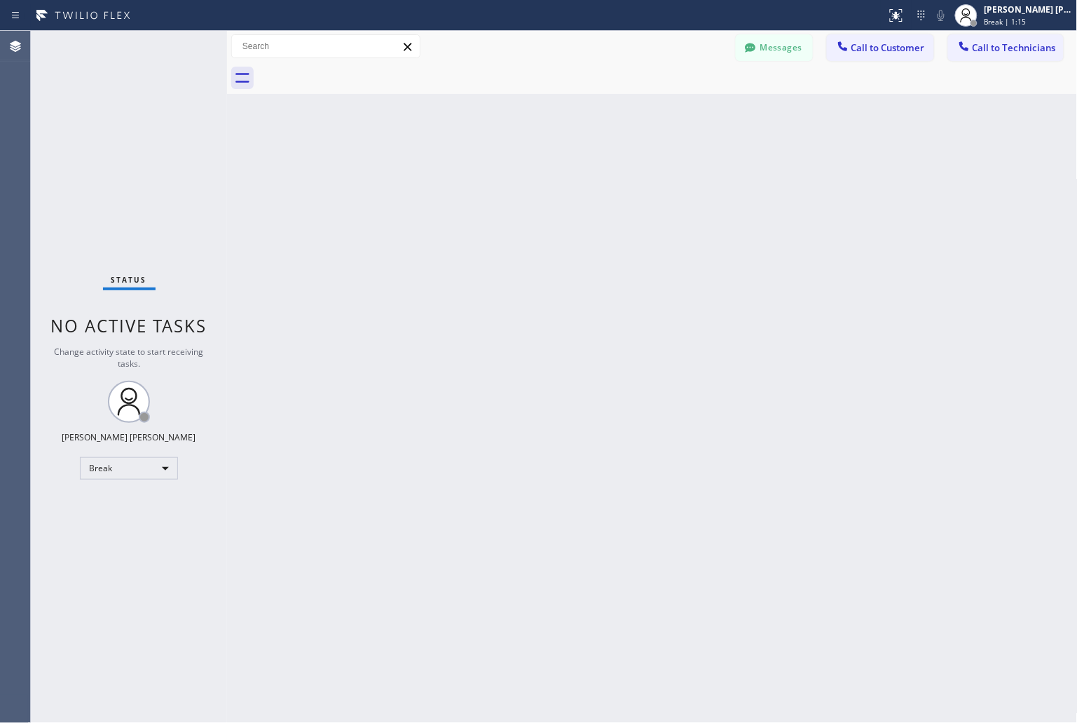
click at [509, 173] on div "Back to Dashboard Change Sender ID Customers Technicians KD Krissy Do [DATE] 02…" at bounding box center [652, 377] width 851 height 692
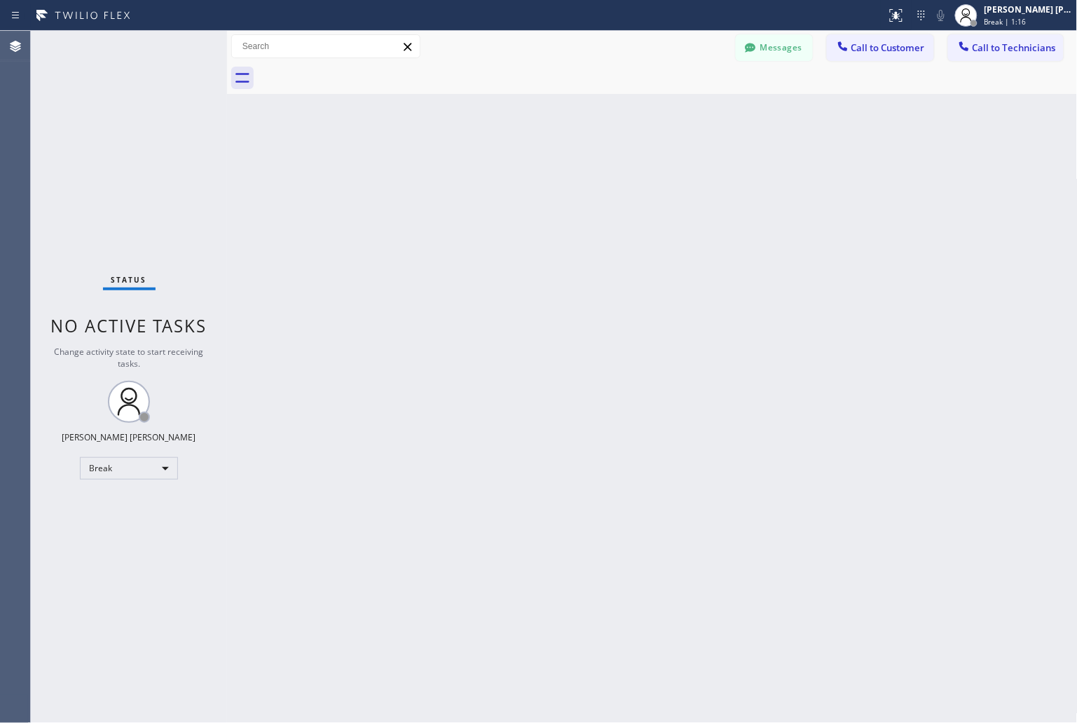
click at [509, 173] on div "Back to Dashboard Change Sender ID Customers Technicians KD Krissy Do [DATE] 02…" at bounding box center [652, 377] width 851 height 692
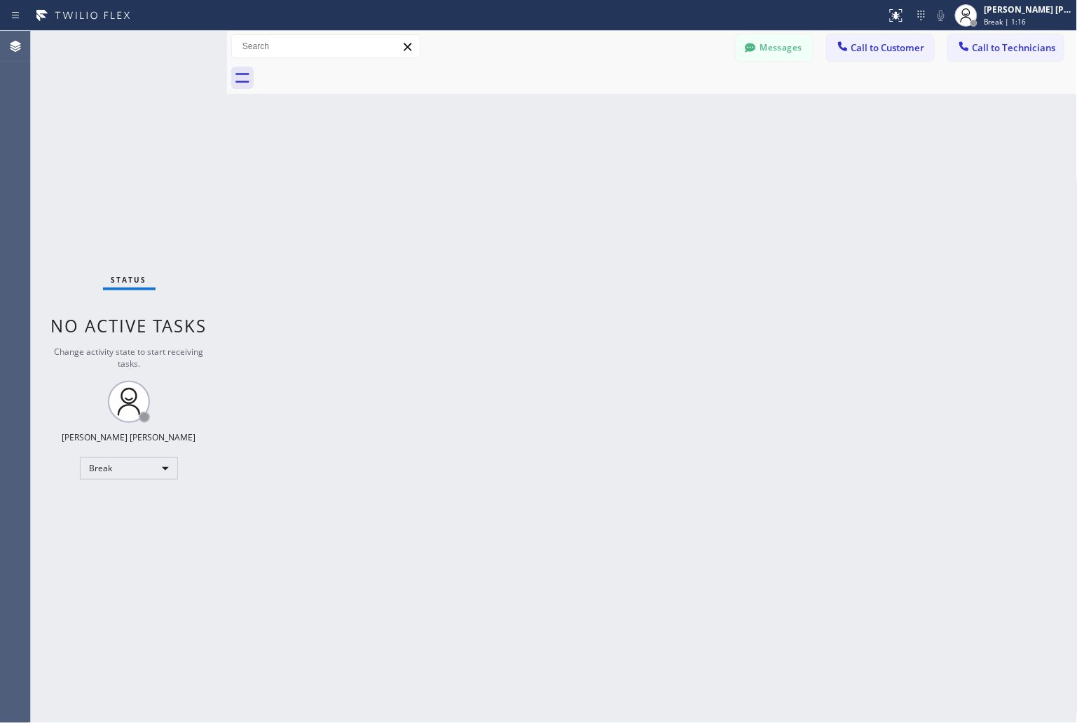
click at [509, 173] on div "Back to Dashboard Change Sender ID Customers Technicians KD Krissy Do [DATE] 02…" at bounding box center [652, 377] width 851 height 692
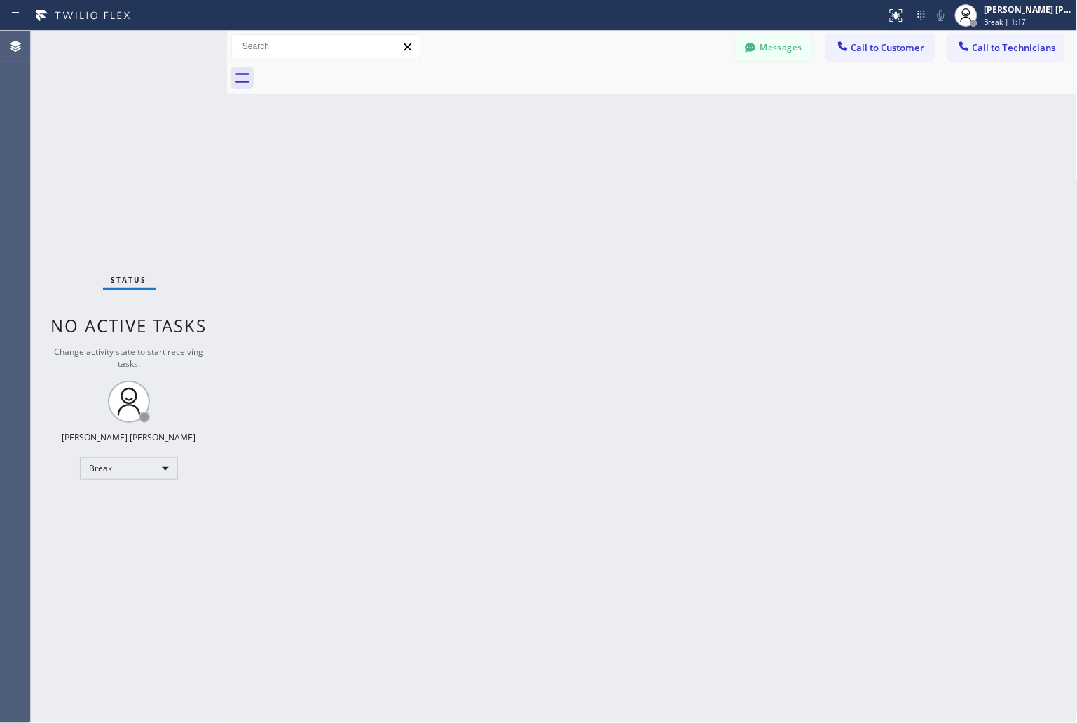
click at [509, 173] on div "Back to Dashboard Change Sender ID Customers Technicians KD Krissy Do [DATE] 02…" at bounding box center [652, 377] width 851 height 692
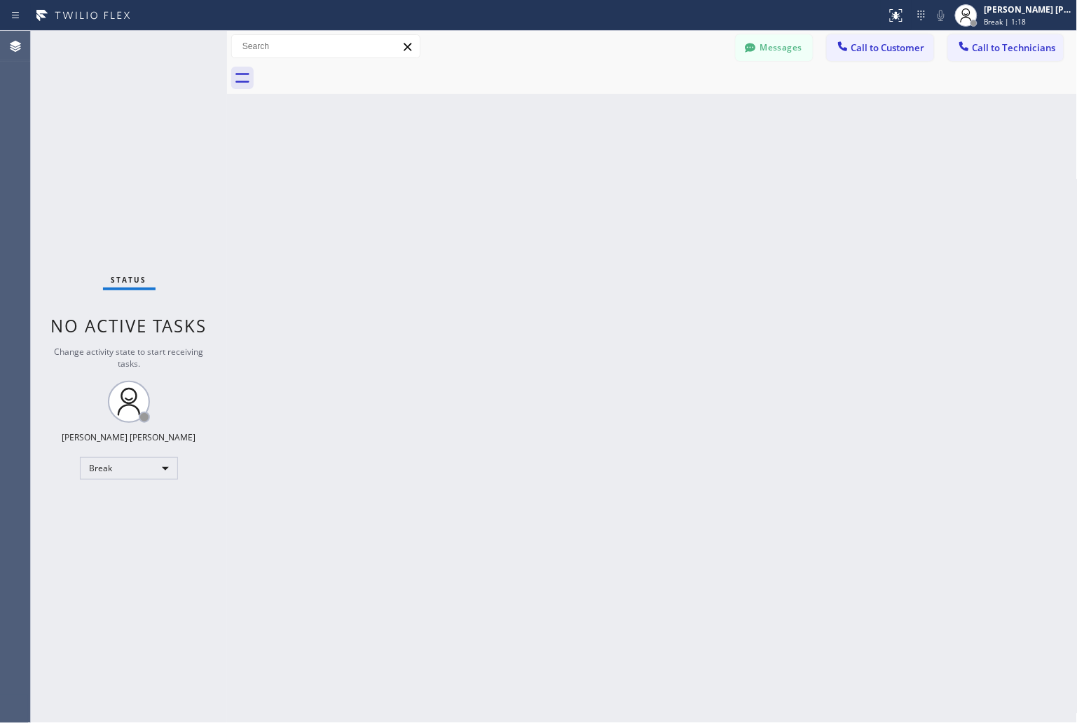
click at [509, 173] on div "Back to Dashboard Change Sender ID Customers Technicians KD Krissy Do [DATE] 02…" at bounding box center [652, 377] width 851 height 692
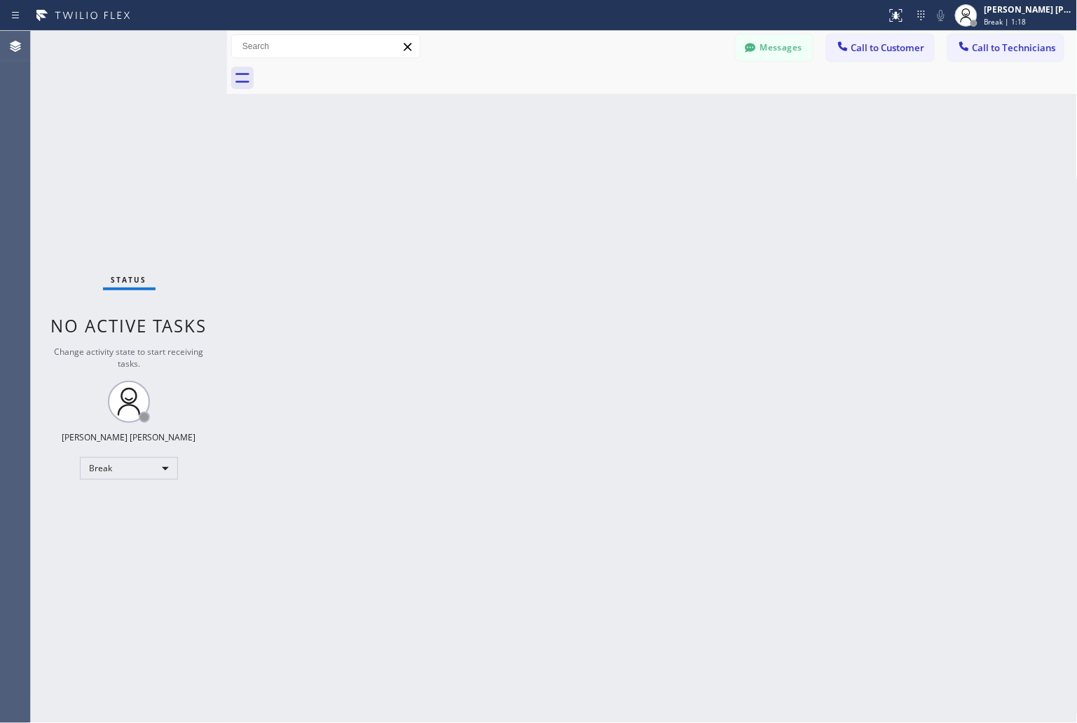
click at [509, 173] on div "Back to Dashboard Change Sender ID Customers Technicians KD Krissy Do [DATE] 02…" at bounding box center [652, 377] width 851 height 692
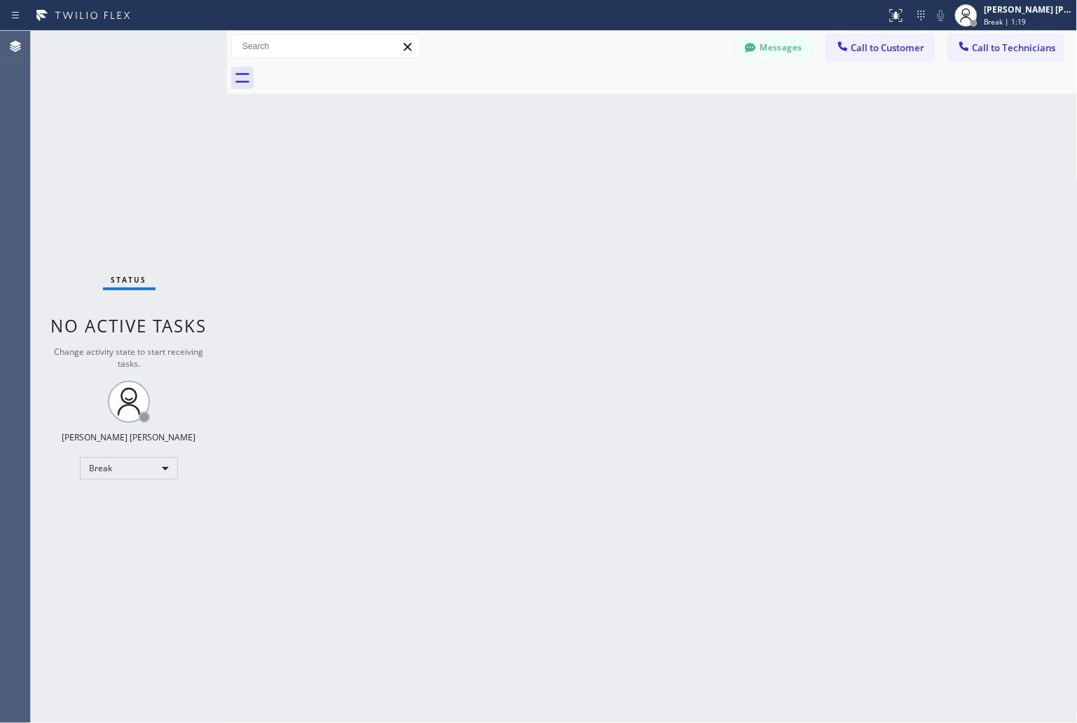
click at [509, 173] on div "Back to Dashboard Change Sender ID Customers Technicians KD Krissy Do [DATE] 02…" at bounding box center [652, 377] width 851 height 692
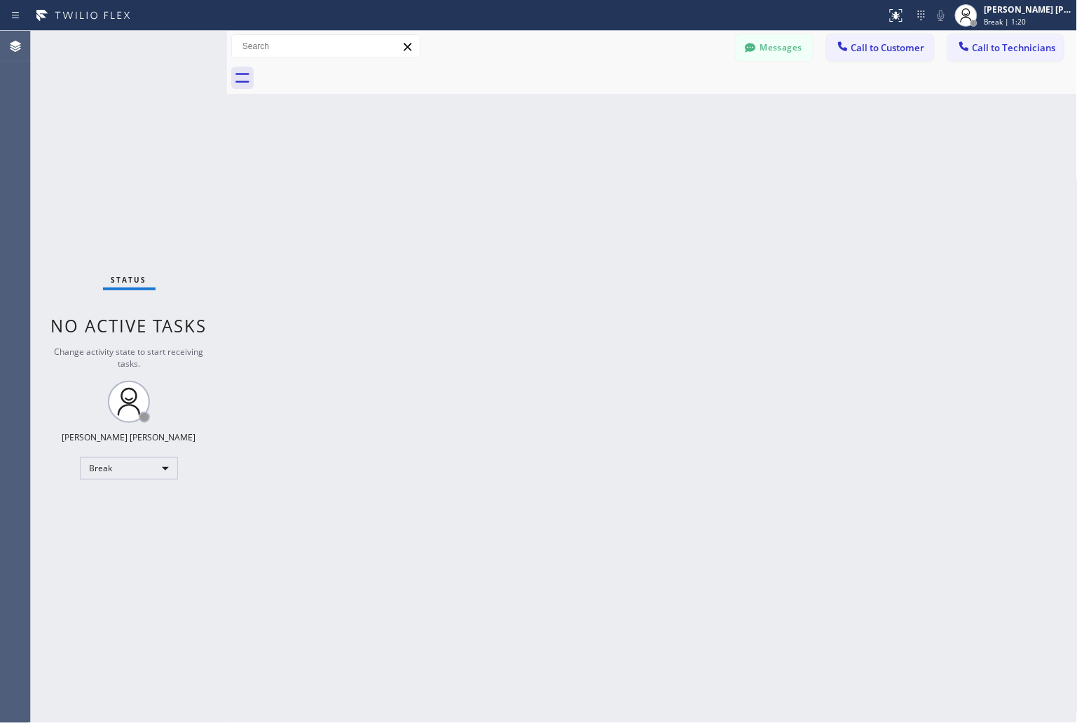
click at [509, 173] on div "Back to Dashboard Change Sender ID Customers Technicians KD Krissy Do [DATE] 02…" at bounding box center [652, 377] width 851 height 692
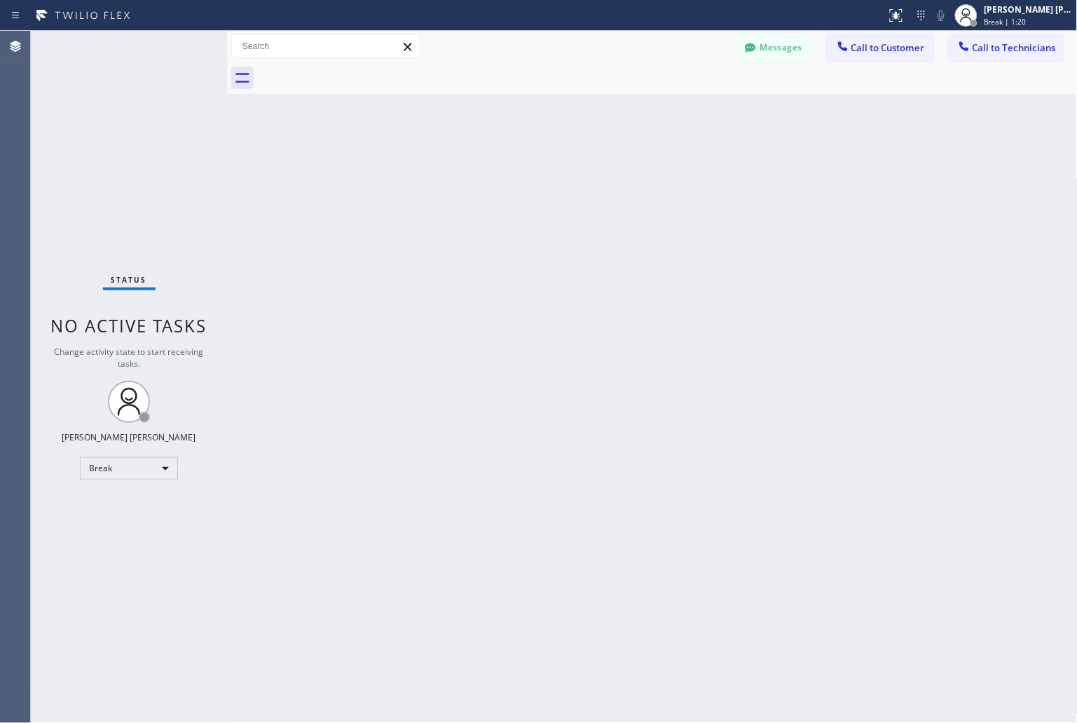
click at [509, 173] on div "Back to Dashboard Change Sender ID Customers Technicians KD Krissy Do [DATE] 02…" at bounding box center [652, 377] width 851 height 692
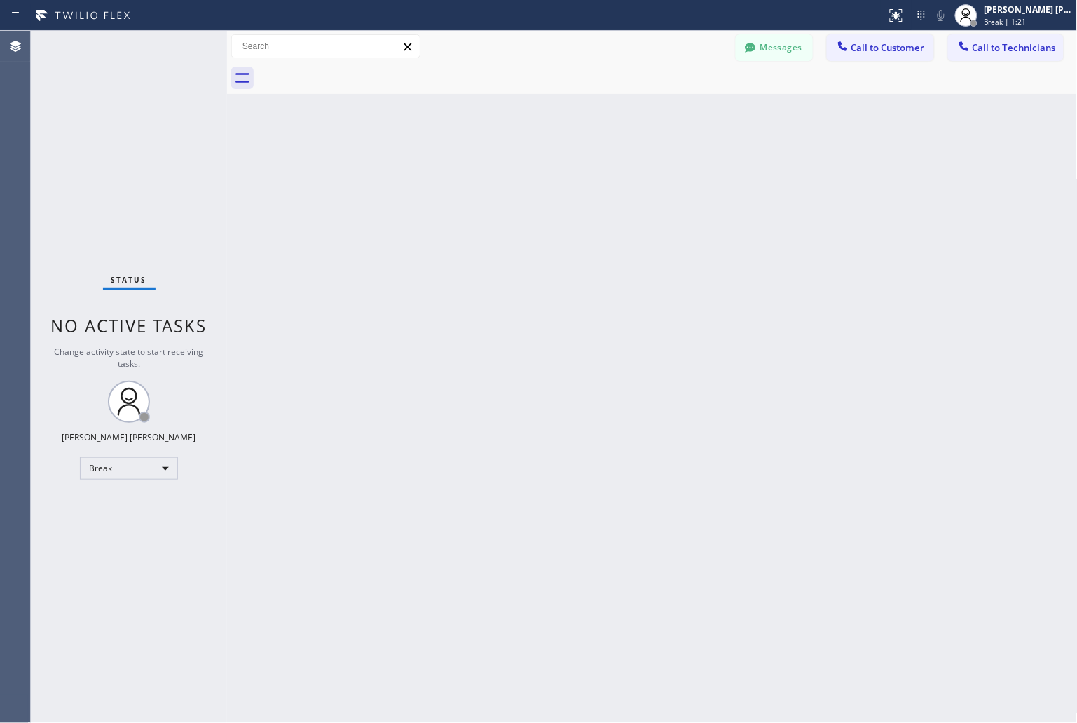
click at [509, 173] on div "Back to Dashboard Change Sender ID Customers Technicians KD Krissy Do [DATE] 02…" at bounding box center [652, 377] width 851 height 692
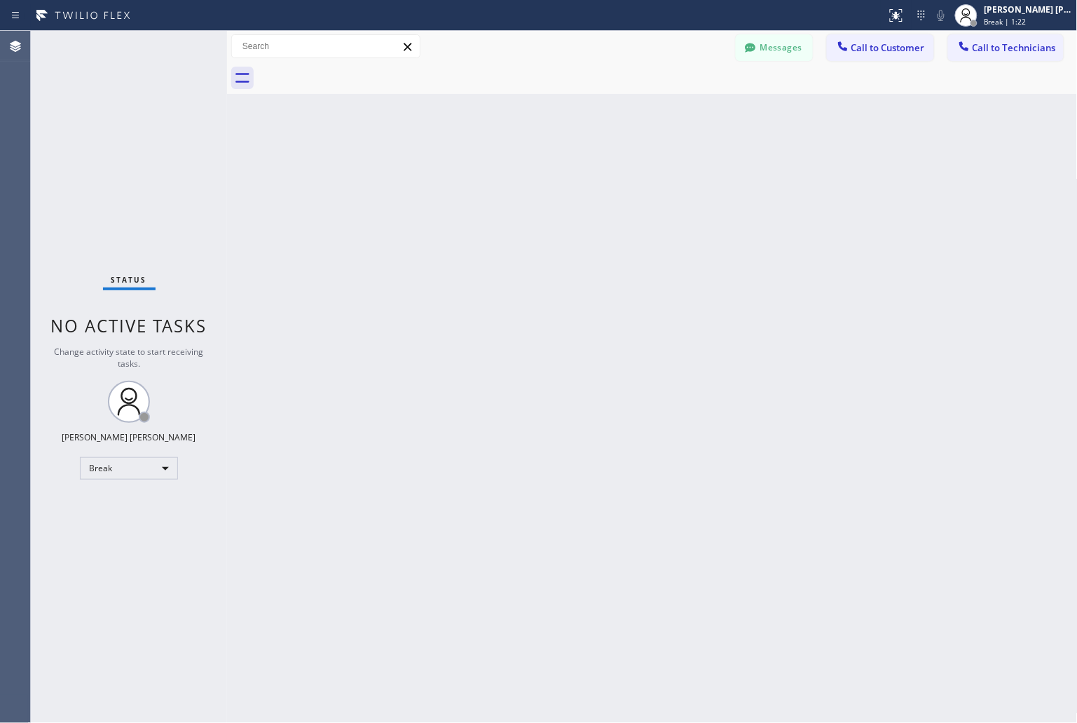
click at [509, 173] on div "Back to Dashboard Change Sender ID Customers Technicians KD Krissy Do [DATE] 02…" at bounding box center [652, 377] width 851 height 692
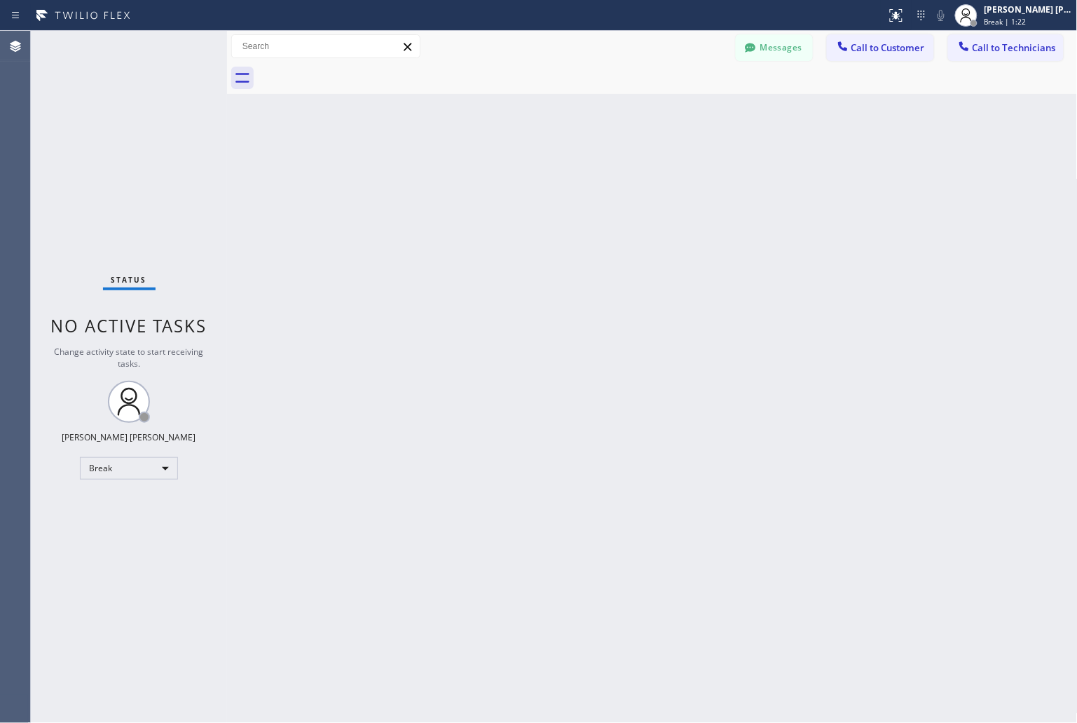
click at [509, 173] on div "Back to Dashboard Change Sender ID Customers Technicians KD Krissy Do [DATE] 02…" at bounding box center [652, 377] width 851 height 692
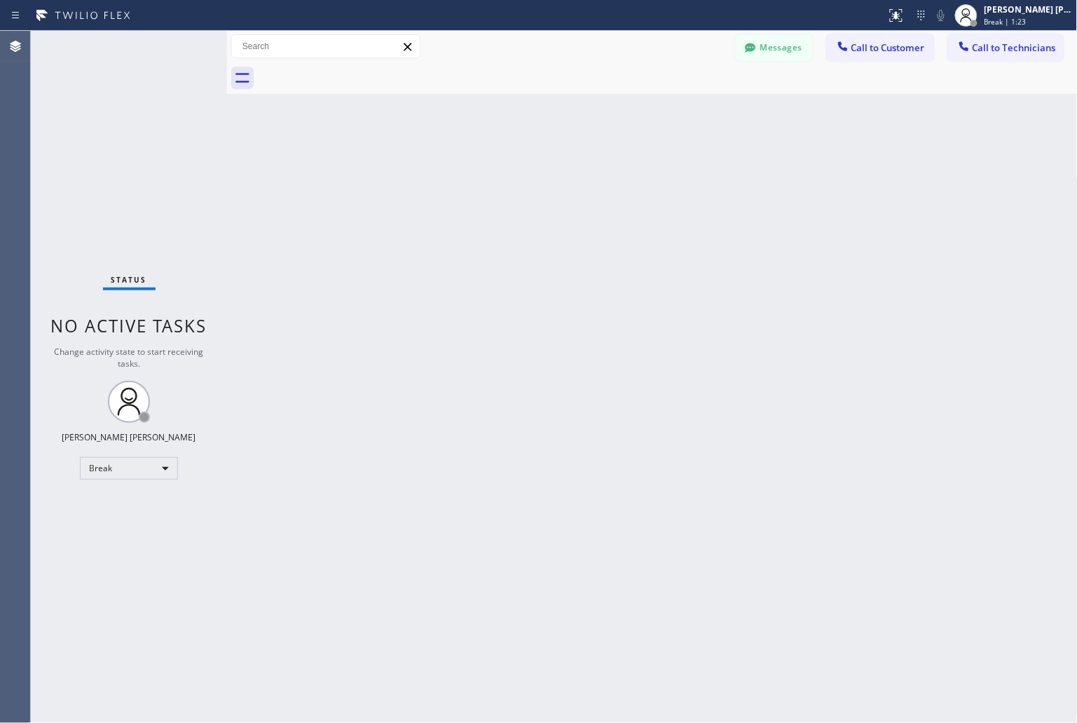
click at [509, 173] on div "Back to Dashboard Change Sender ID Customers Technicians KD Krissy Do [DATE] 02…" at bounding box center [652, 377] width 851 height 692
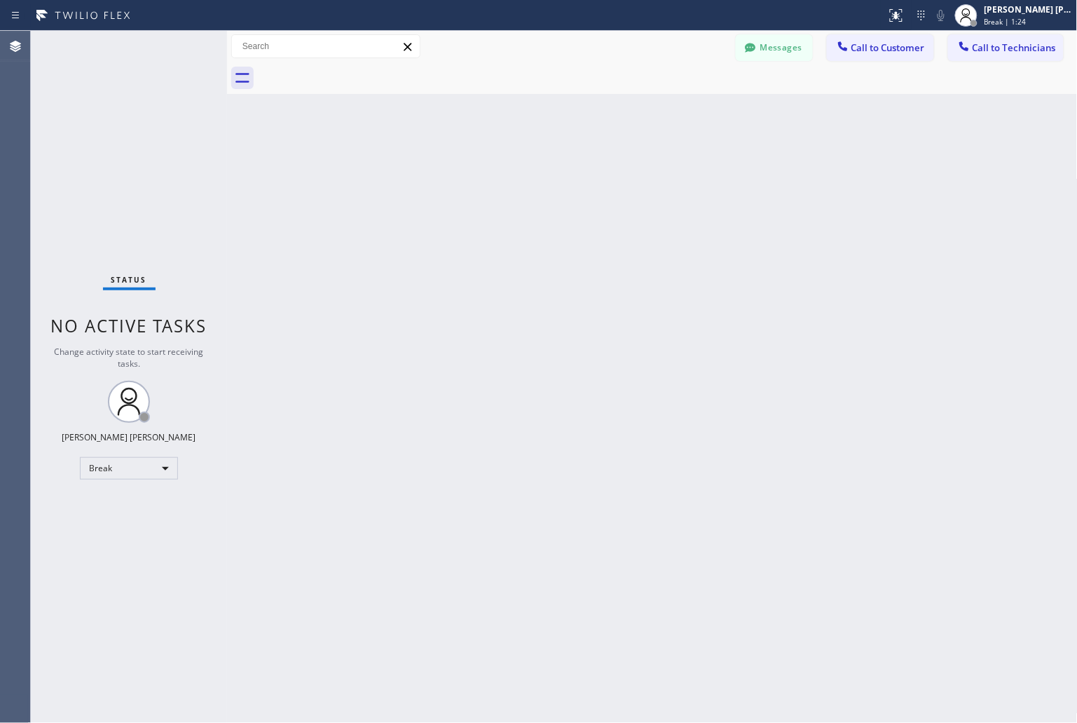
click at [509, 173] on div "Back to Dashboard Change Sender ID Customers Technicians KD Krissy Do [DATE] 02…" at bounding box center [652, 377] width 851 height 692
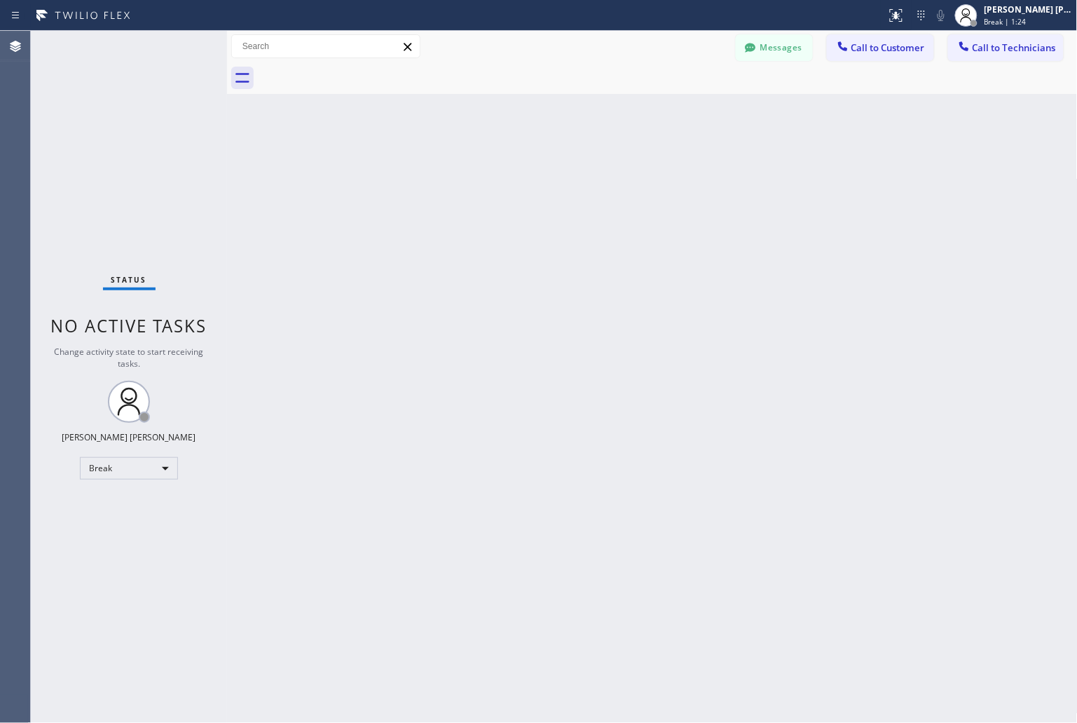
click at [509, 173] on div "Back to Dashboard Change Sender ID Customers Technicians KD Krissy Do [DATE] 02…" at bounding box center [652, 377] width 851 height 692
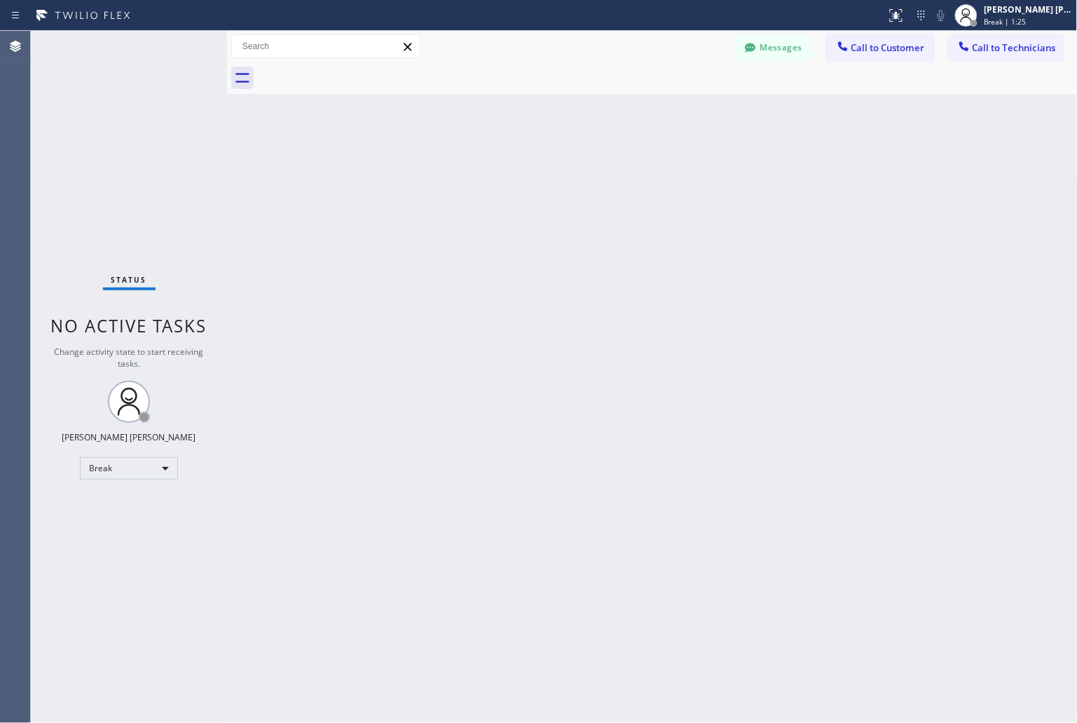
click at [509, 173] on div "Back to Dashboard Change Sender ID Customers Technicians KD Krissy Do [DATE] 02…" at bounding box center [652, 377] width 851 height 692
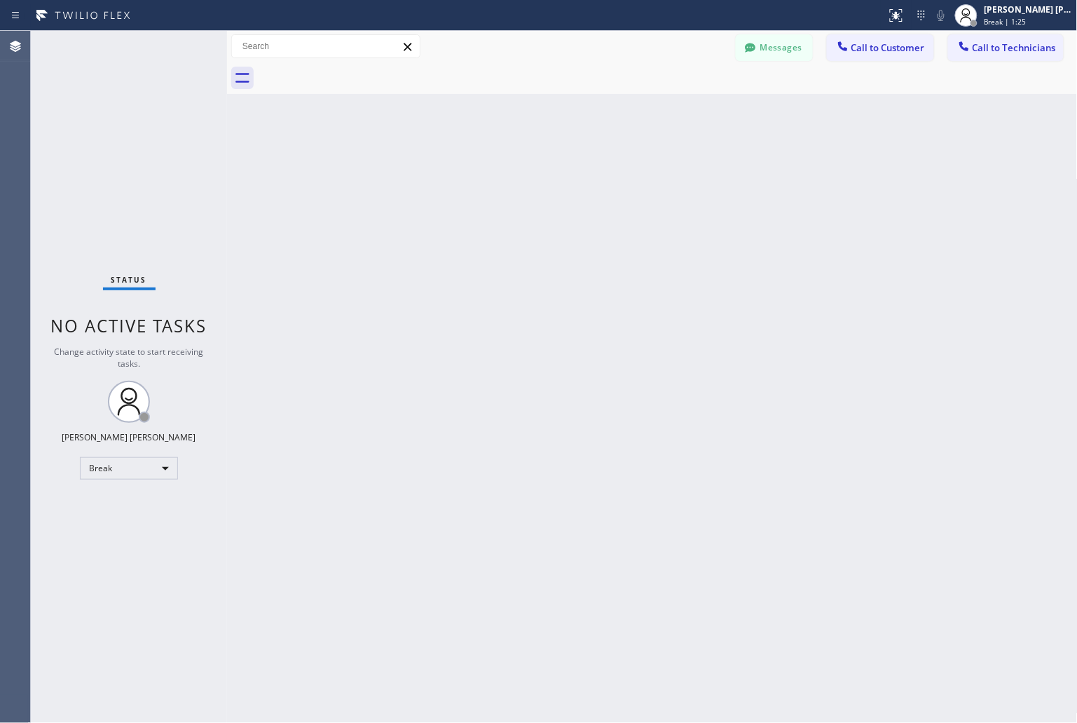
click at [509, 173] on div "Back to Dashboard Change Sender ID Customers Technicians KD Krissy Do [DATE] 02…" at bounding box center [652, 377] width 851 height 692
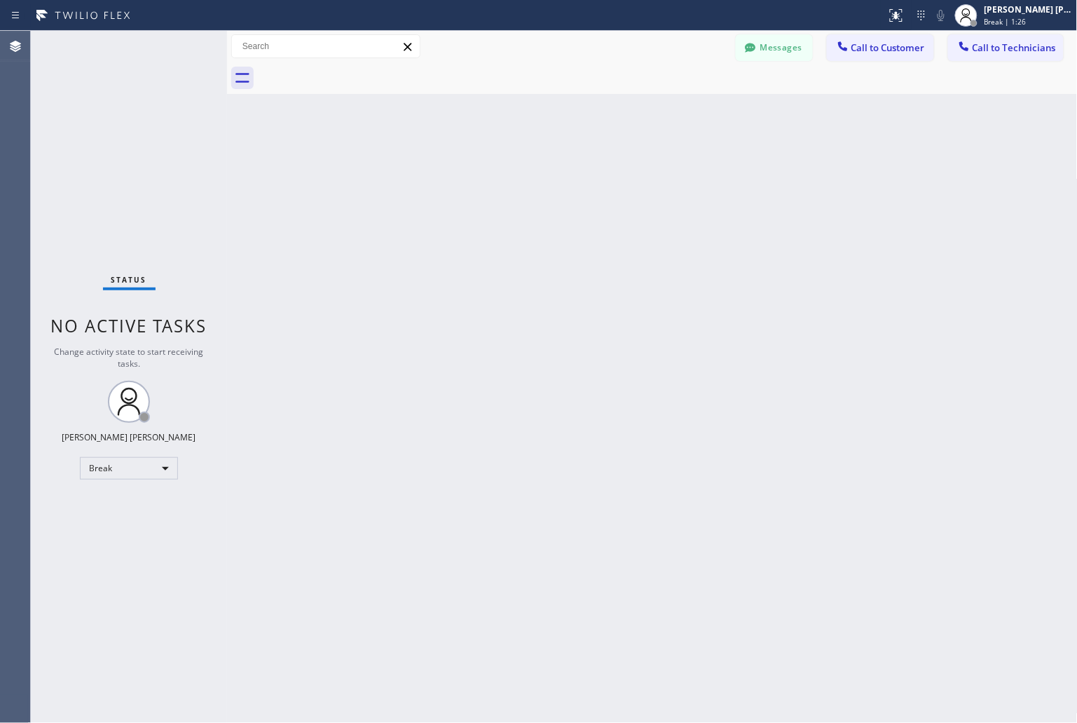
click at [509, 173] on div "Back to Dashboard Change Sender ID Customers Technicians KD Krissy Do [DATE] 02…" at bounding box center [652, 377] width 851 height 692
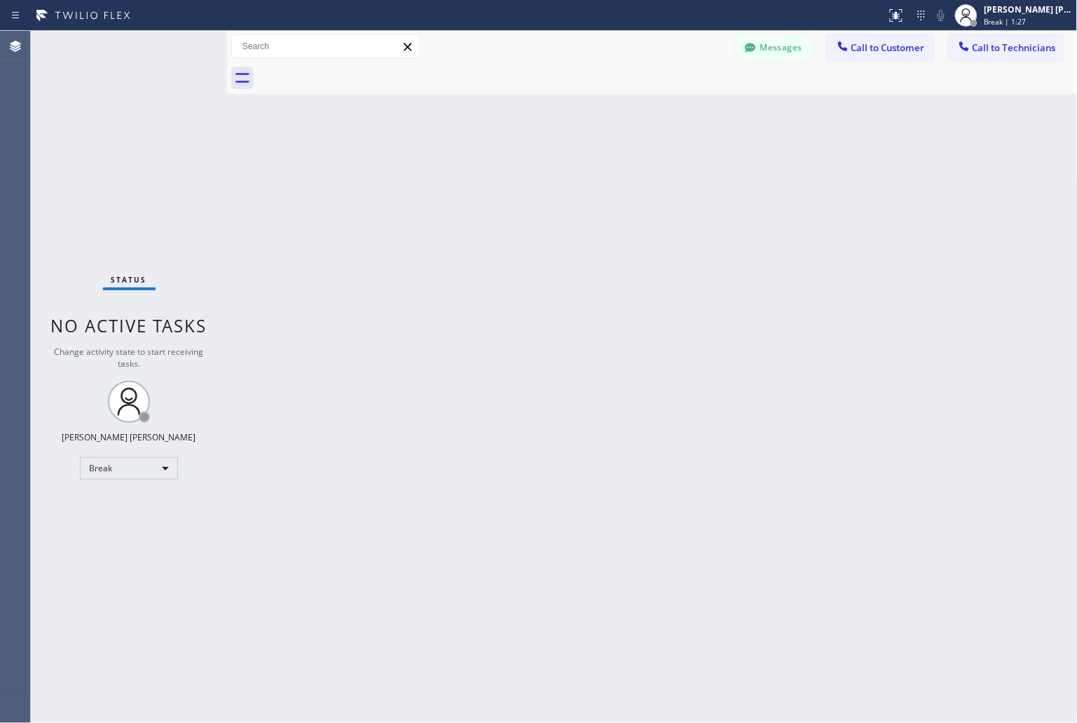
click at [509, 173] on div "Back to Dashboard Change Sender ID Customers Technicians KD Krissy Do [DATE] 02…" at bounding box center [652, 377] width 851 height 692
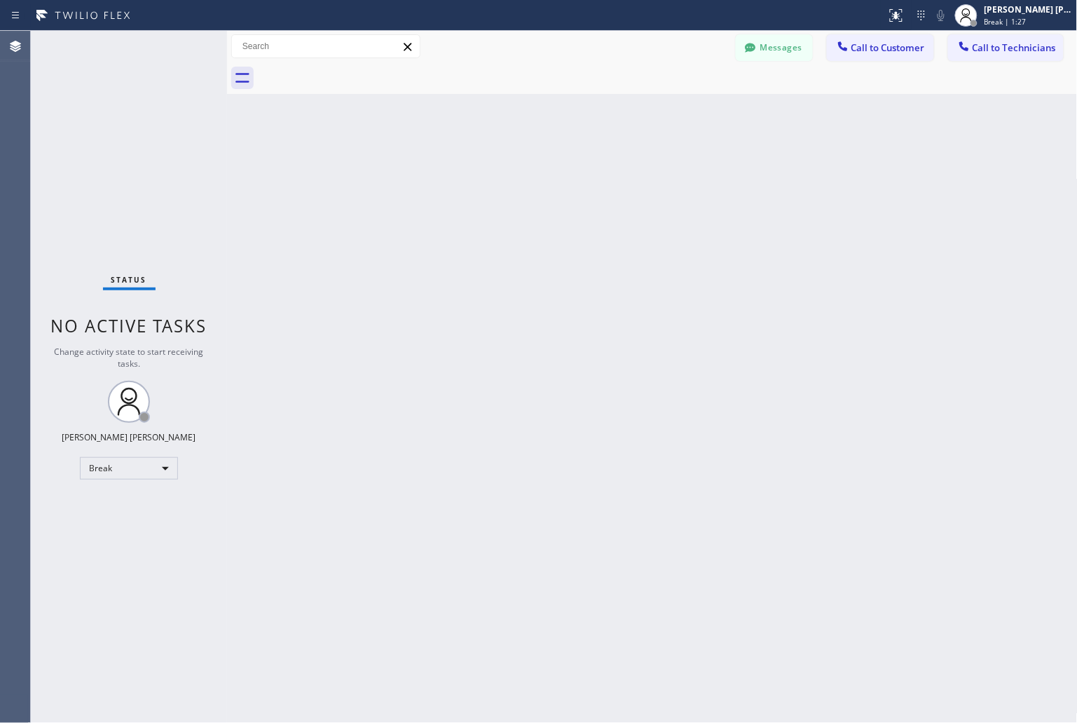
click at [509, 173] on div "Back to Dashboard Change Sender ID Customers Technicians KD Krissy Do [DATE] 02…" at bounding box center [652, 377] width 851 height 692
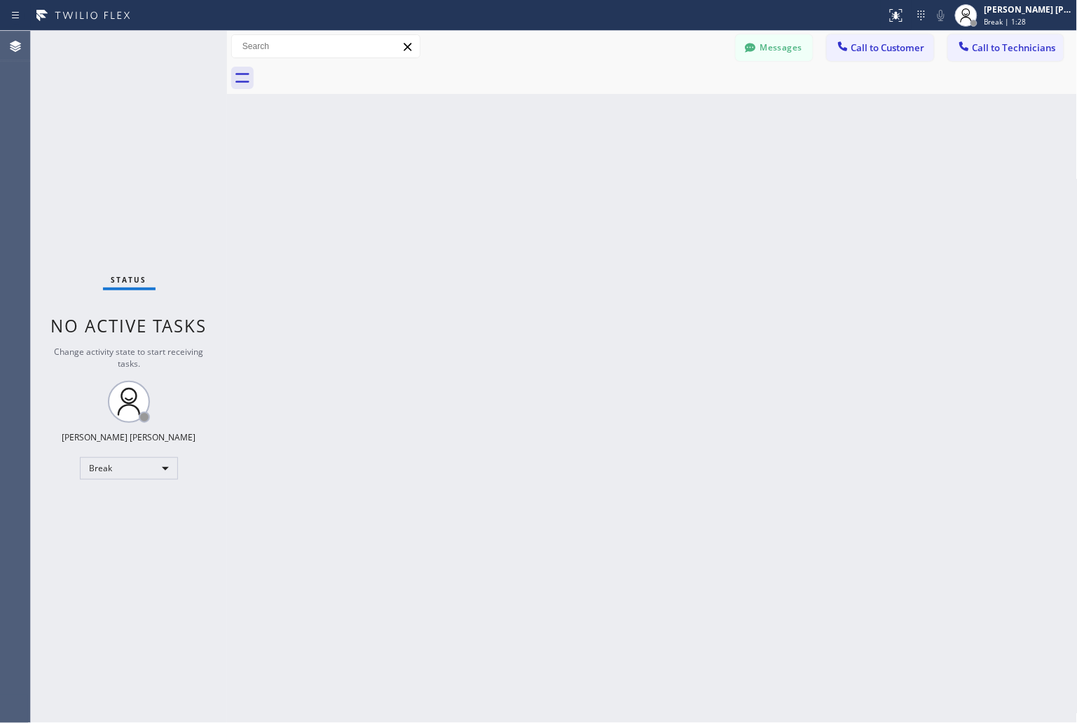
click at [509, 173] on div "Back to Dashboard Change Sender ID Customers Technicians KD Krissy Do [DATE] 02…" at bounding box center [652, 377] width 851 height 692
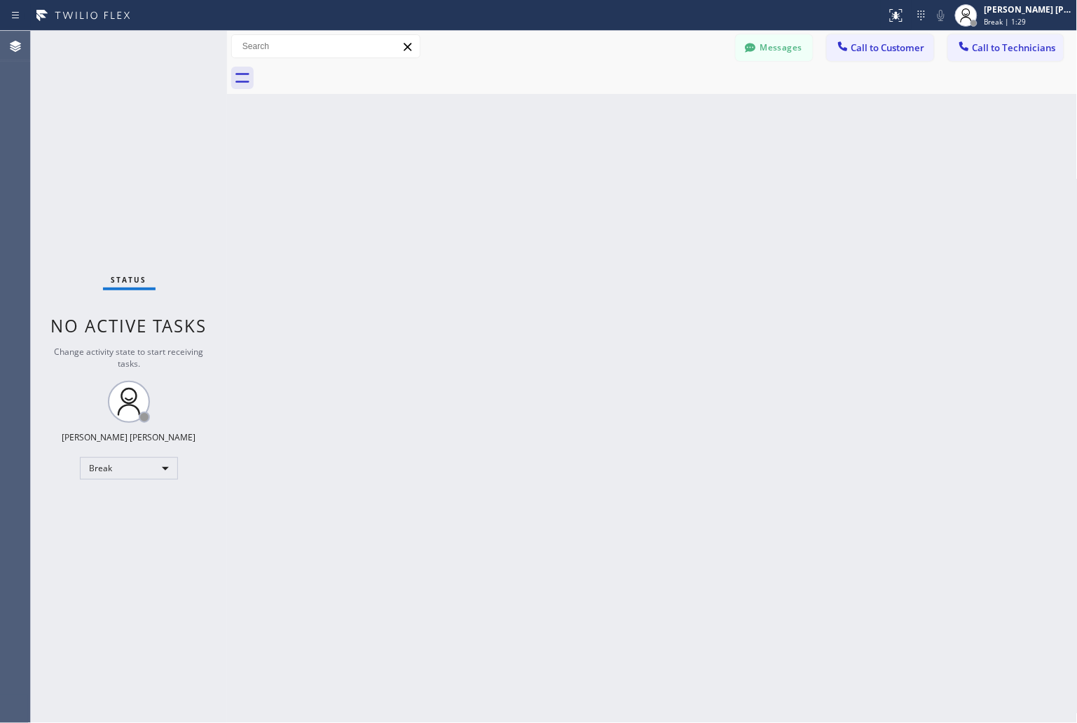
click at [509, 173] on div "Back to Dashboard Change Sender ID Customers Technicians KD Krissy Do [DATE] 02…" at bounding box center [652, 377] width 851 height 692
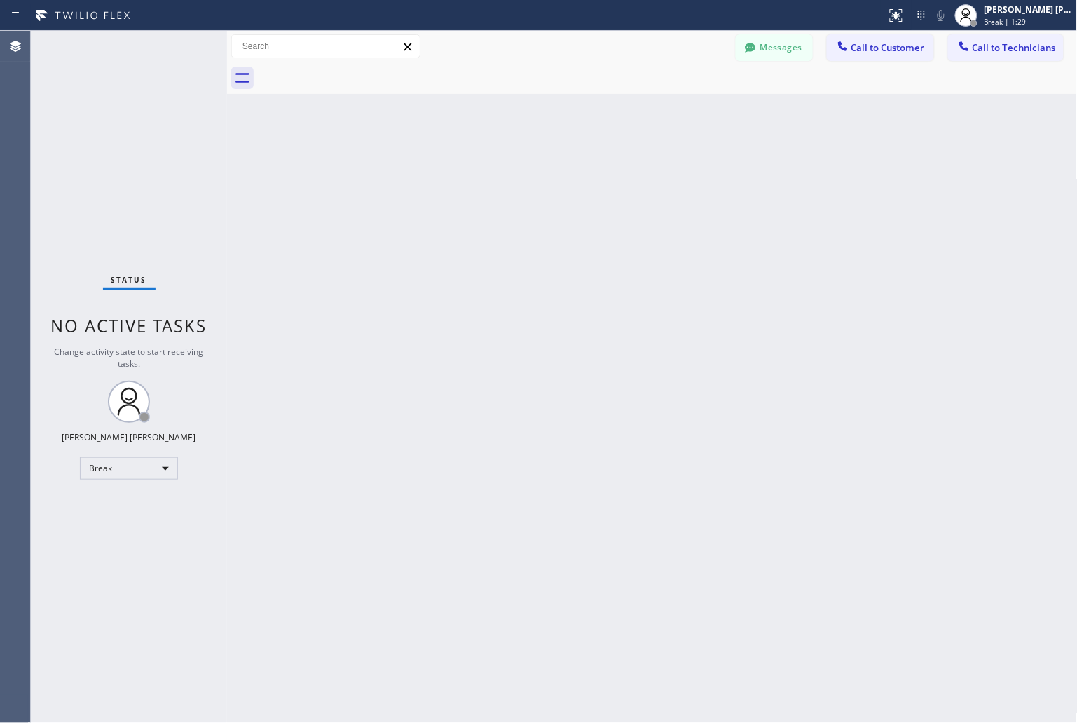
click at [509, 173] on div "Back to Dashboard Change Sender ID Customers Technicians KD Krissy Do [DATE] 02…" at bounding box center [652, 377] width 851 height 692
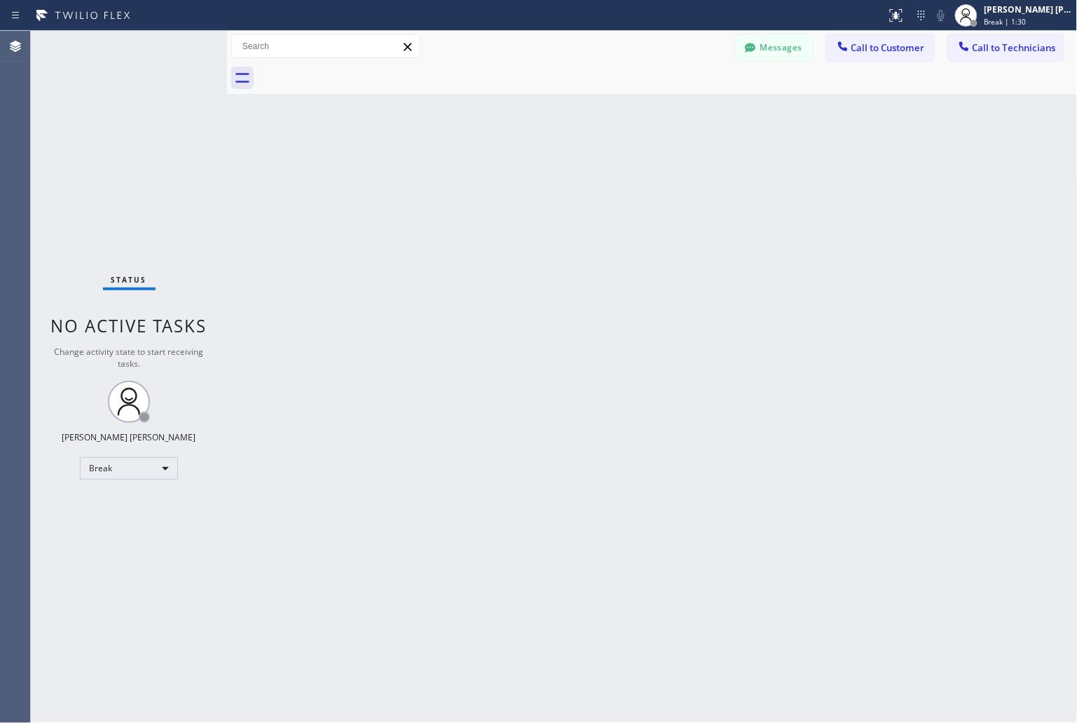
click at [509, 173] on div "Back to Dashboard Change Sender ID Customers Technicians KD Krissy Do [DATE] 02…" at bounding box center [652, 377] width 851 height 692
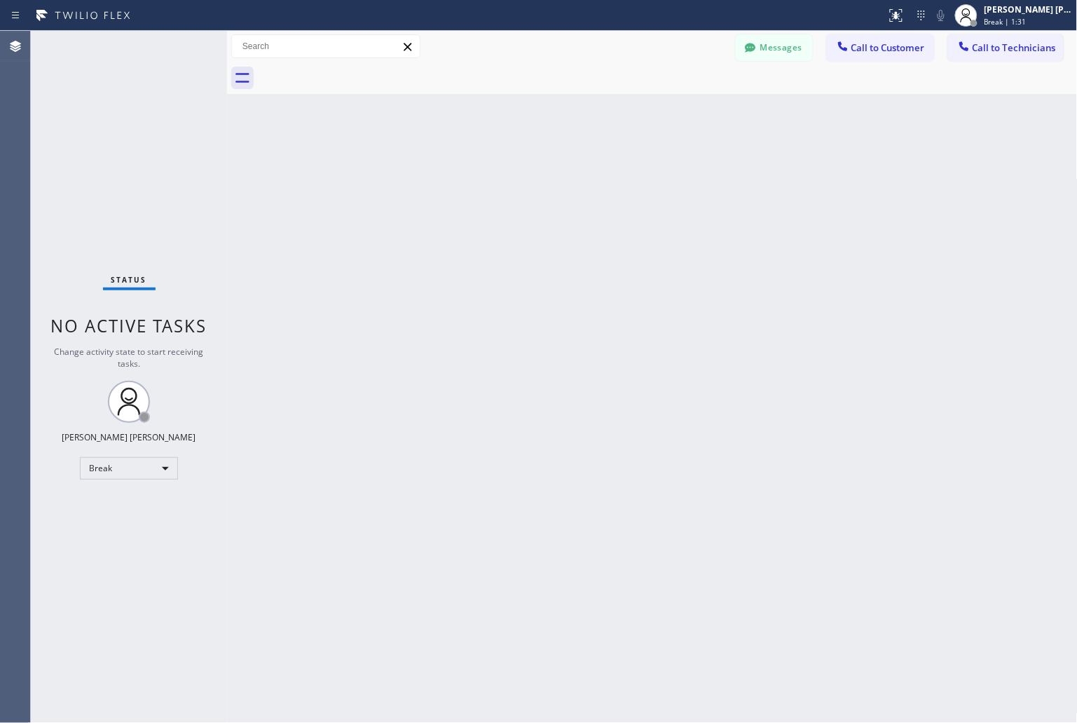
click at [509, 173] on div "Back to Dashboard Change Sender ID Customers Technicians KD Krissy Do [DATE] 02…" at bounding box center [652, 377] width 851 height 692
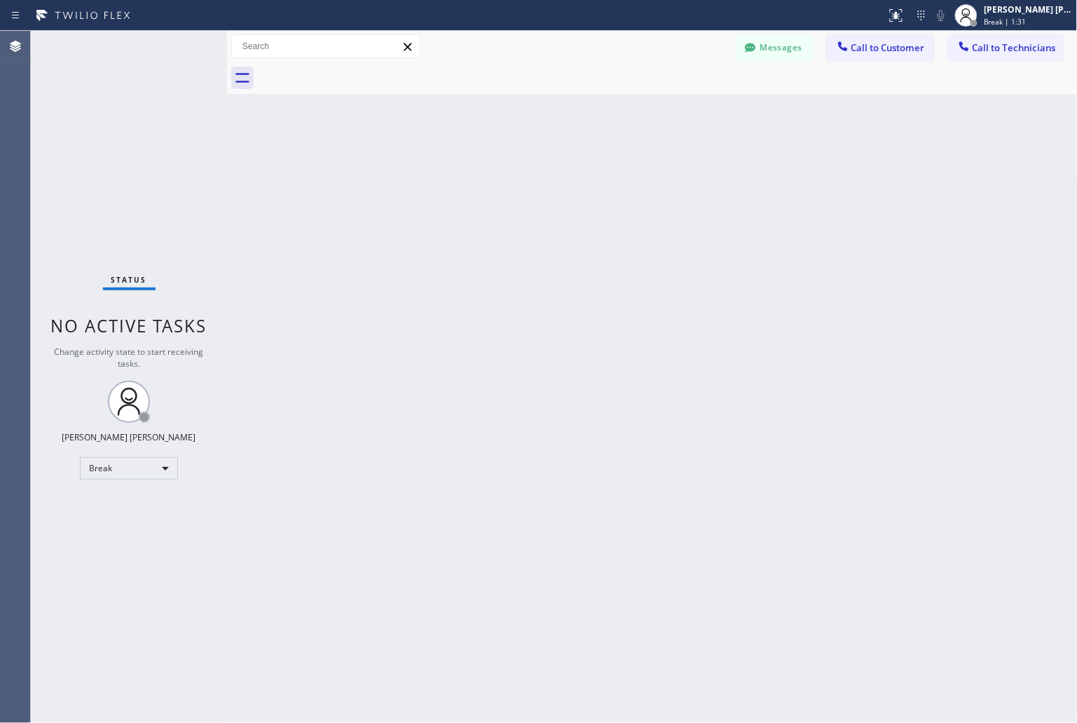
click at [509, 173] on div "Back to Dashboard Change Sender ID Customers Technicians KD Krissy Do [DATE] 02…" at bounding box center [652, 377] width 851 height 692
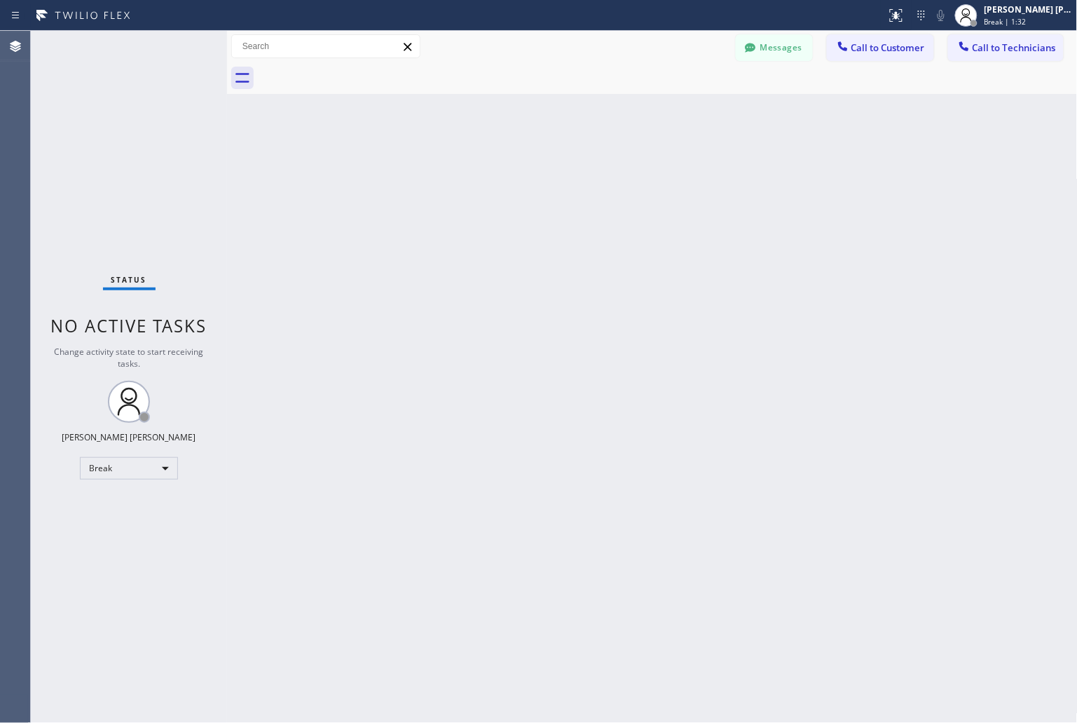
click at [509, 173] on div "Back to Dashboard Change Sender ID Customers Technicians KD Krissy Do [DATE] 02…" at bounding box center [652, 377] width 851 height 692
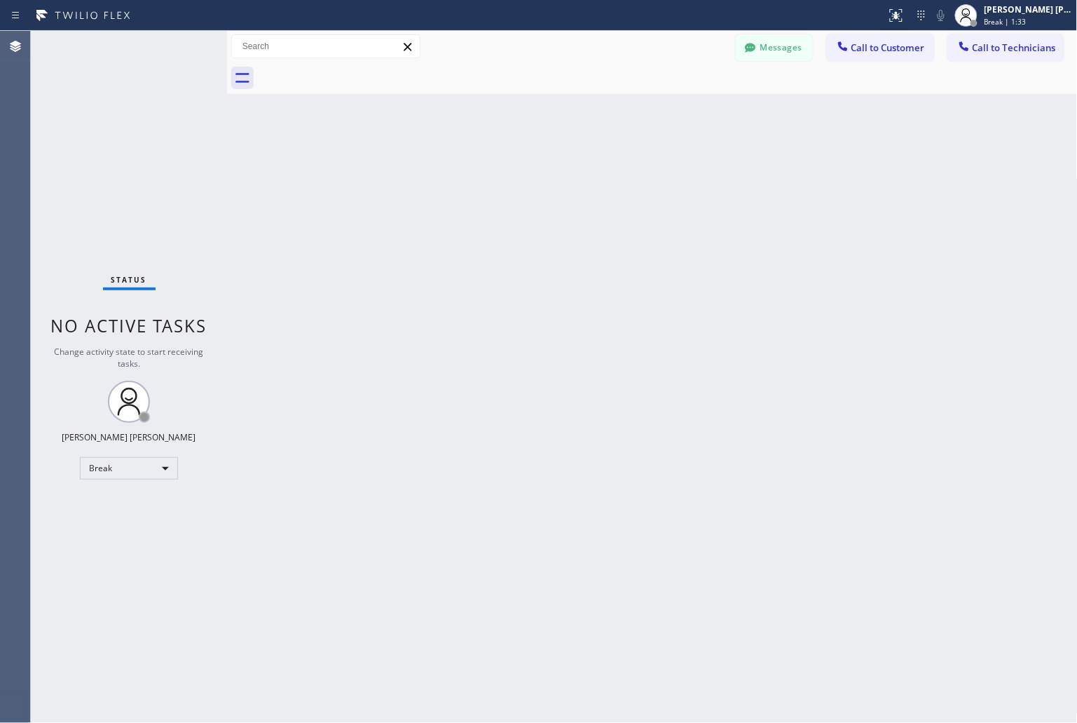
click at [509, 173] on div "Back to Dashboard Change Sender ID Customers Technicians KD Krissy Do [DATE] 02…" at bounding box center [652, 377] width 851 height 692
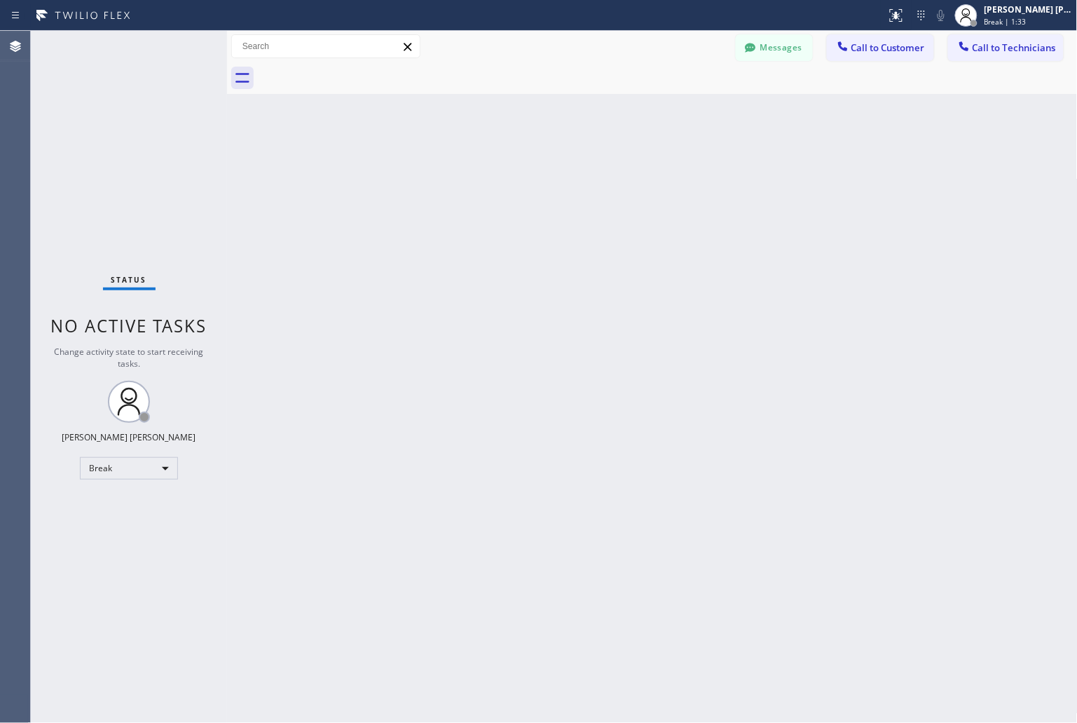
click at [509, 173] on div "Back to Dashboard Change Sender ID Customers Technicians KD Krissy Do [DATE] 02…" at bounding box center [652, 377] width 851 height 692
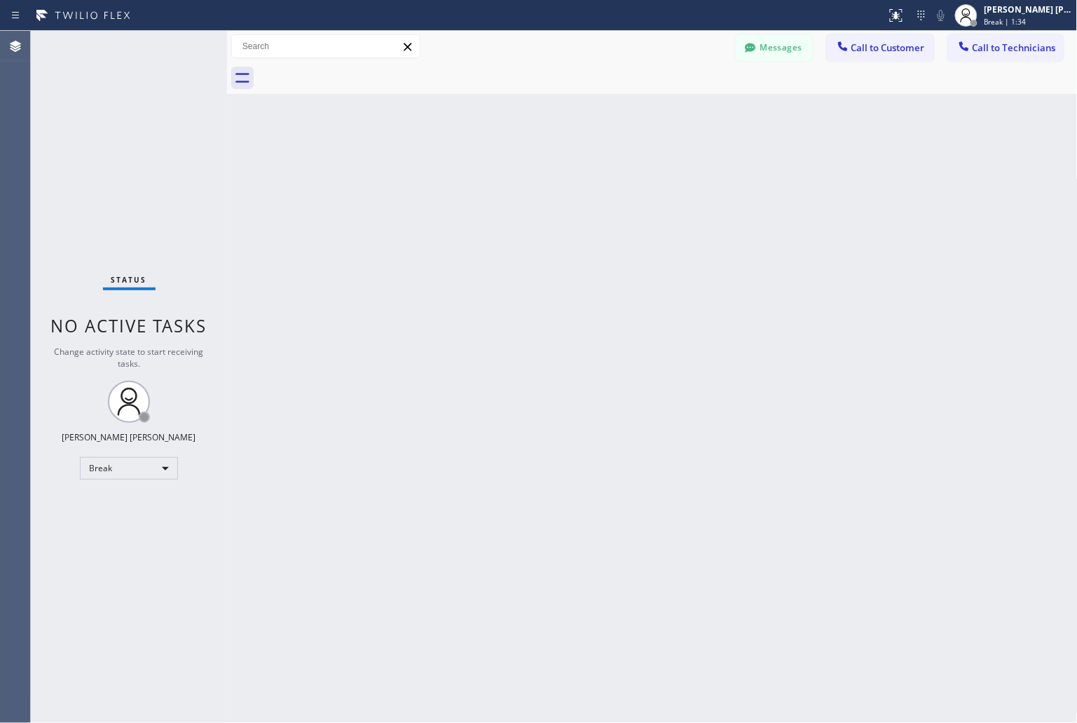
click at [509, 173] on div "Back to Dashboard Change Sender ID Customers Technicians KD Krissy Do [DATE] 02…" at bounding box center [652, 377] width 851 height 692
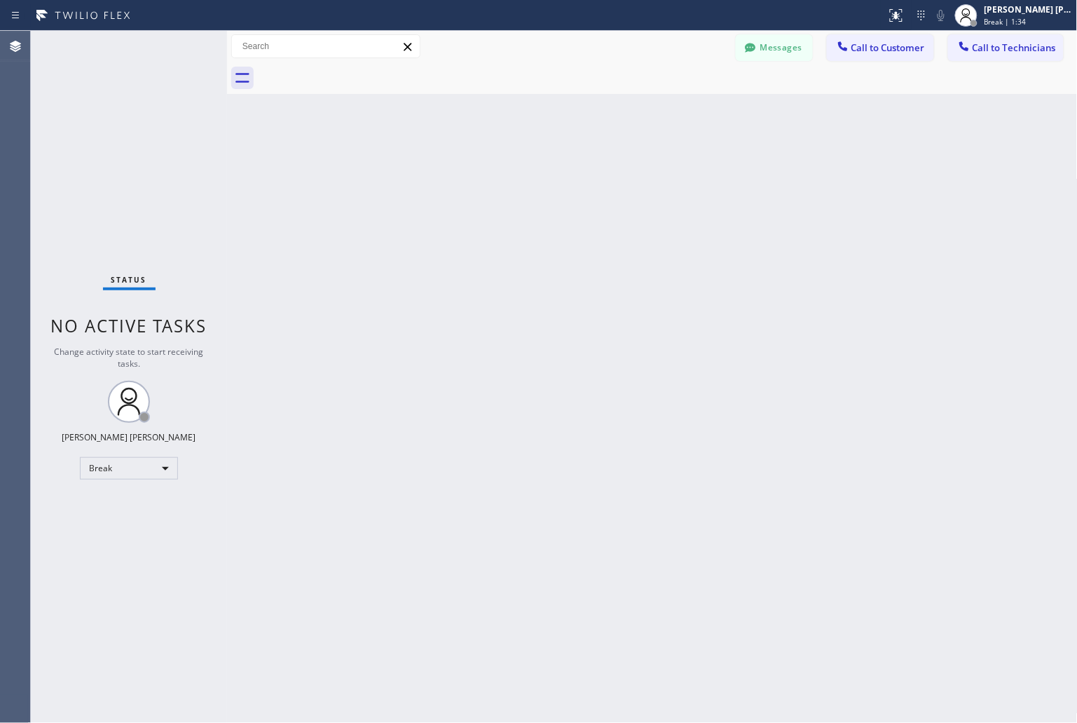
click at [509, 173] on div "Back to Dashboard Change Sender ID Customers Technicians KD Krissy Do [DATE] 02…" at bounding box center [652, 377] width 851 height 692
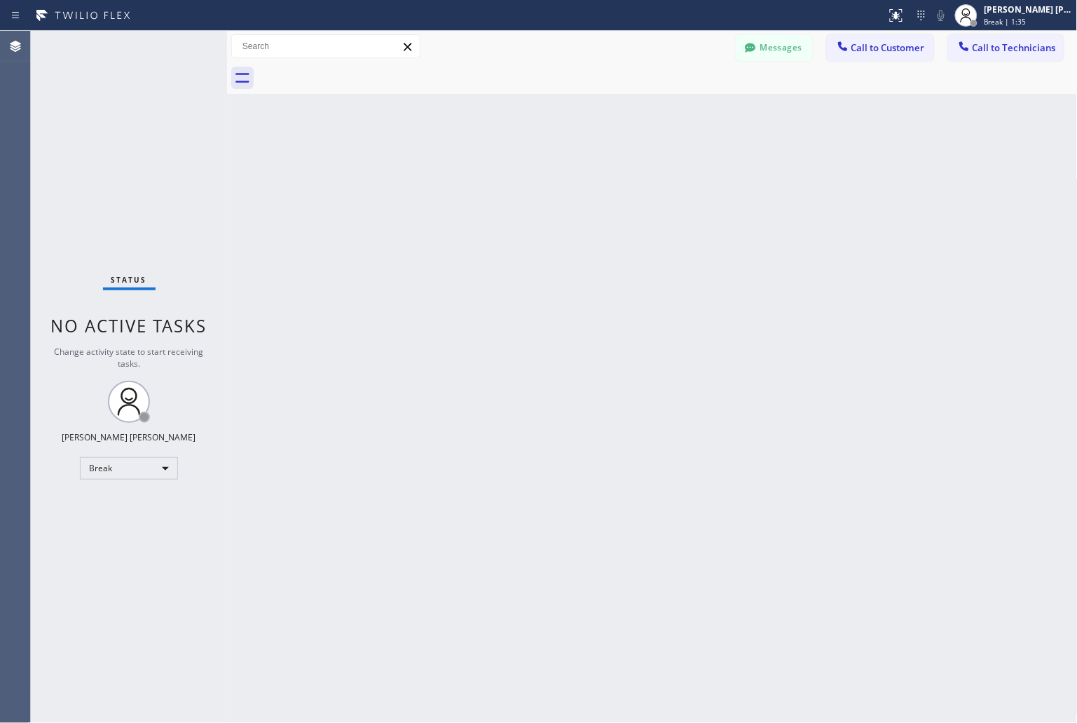
click at [509, 173] on div "Back to Dashboard Change Sender ID Customers Technicians KD Krissy Do [DATE] 02…" at bounding box center [652, 377] width 851 height 692
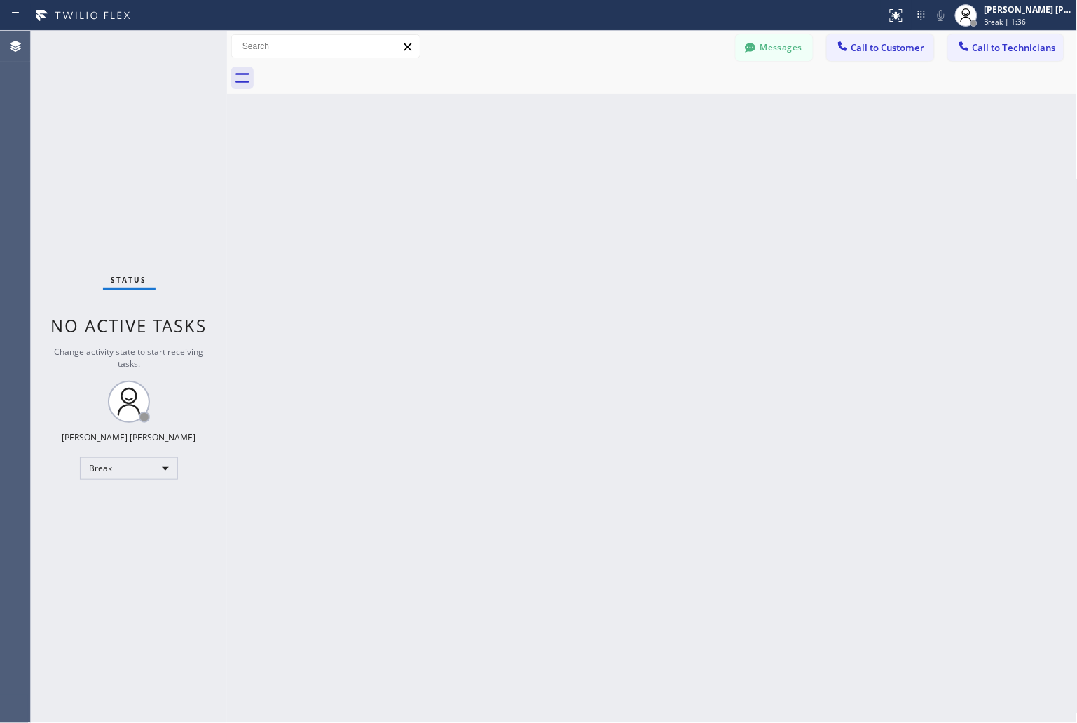
click at [509, 173] on div "Back to Dashboard Change Sender ID Customers Technicians KD Krissy Do [DATE] 02…" at bounding box center [652, 377] width 851 height 692
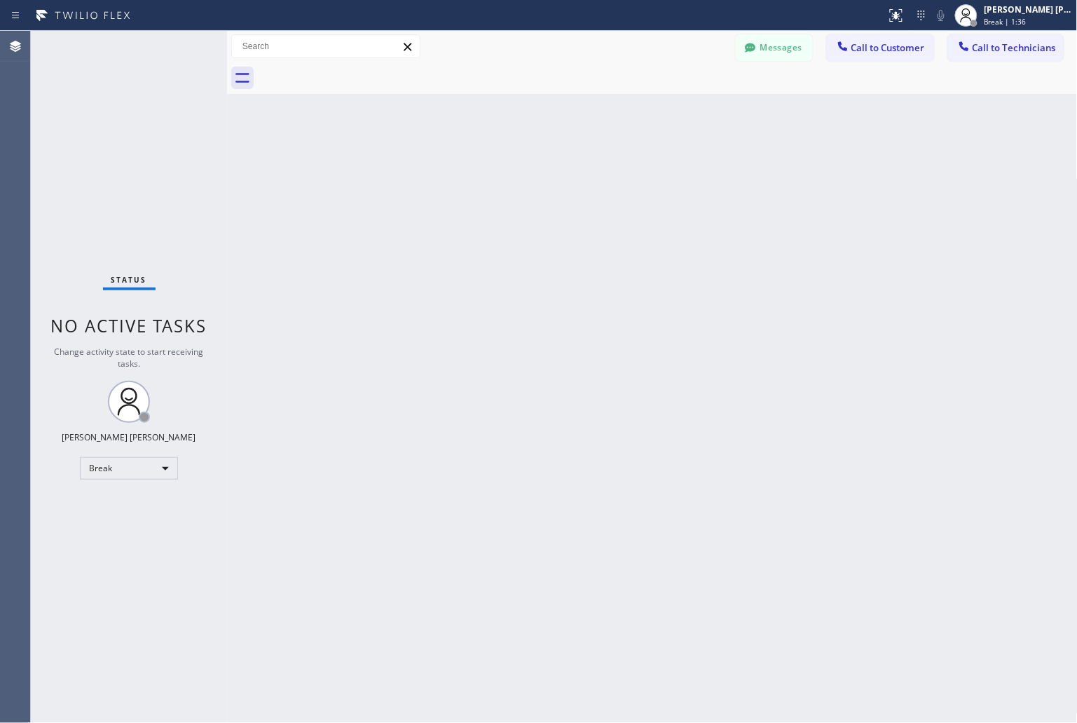
click at [509, 173] on div "Back to Dashboard Change Sender ID Customers Technicians KD Krissy Do [DATE] 02…" at bounding box center [652, 377] width 851 height 692
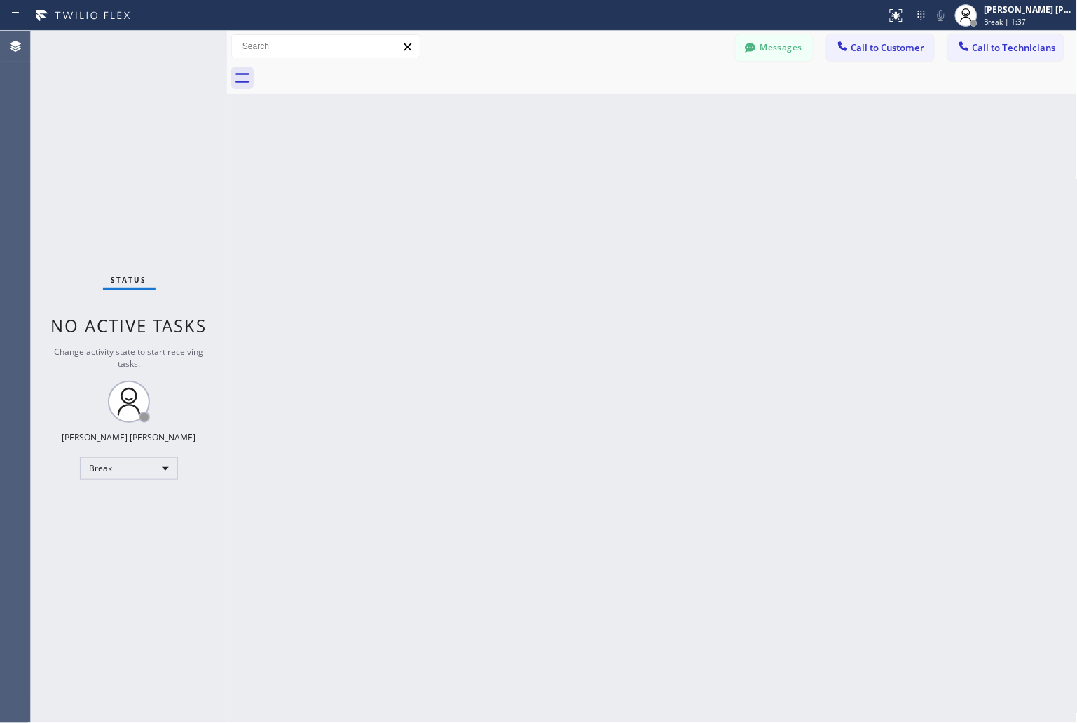
click at [509, 173] on div "Back to Dashboard Change Sender ID Customers Technicians KD Krissy Do [DATE] 02…" at bounding box center [652, 377] width 851 height 692
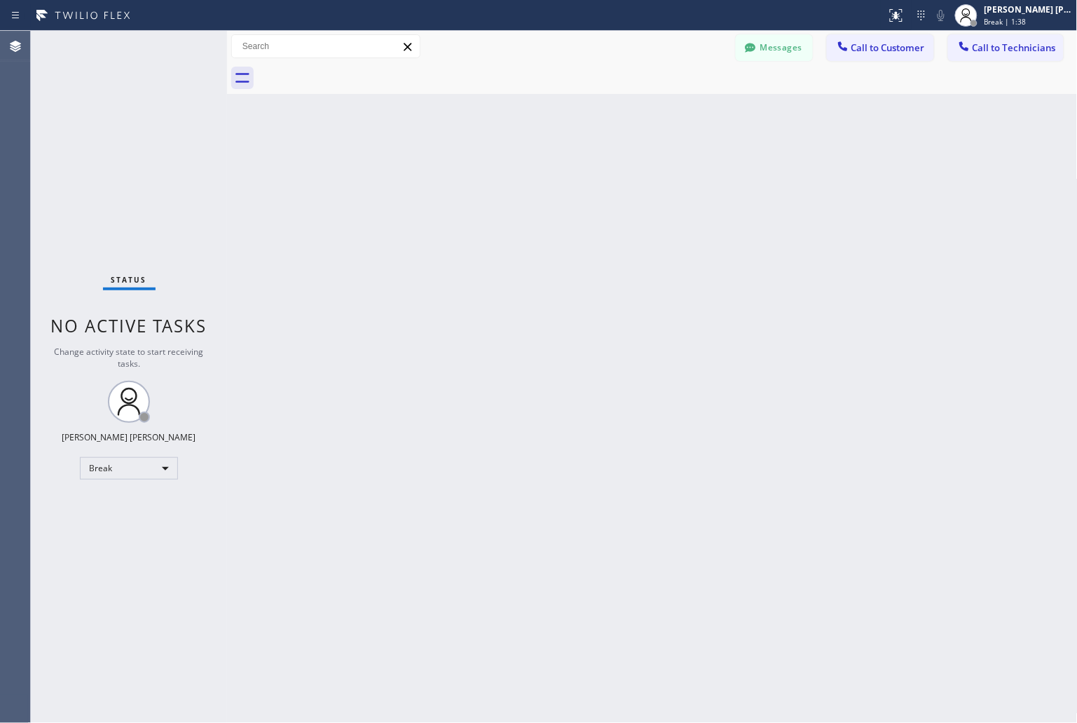
click at [509, 173] on div "Back to Dashboard Change Sender ID Customers Technicians KD Krissy Do [DATE] 02…" at bounding box center [652, 377] width 851 height 692
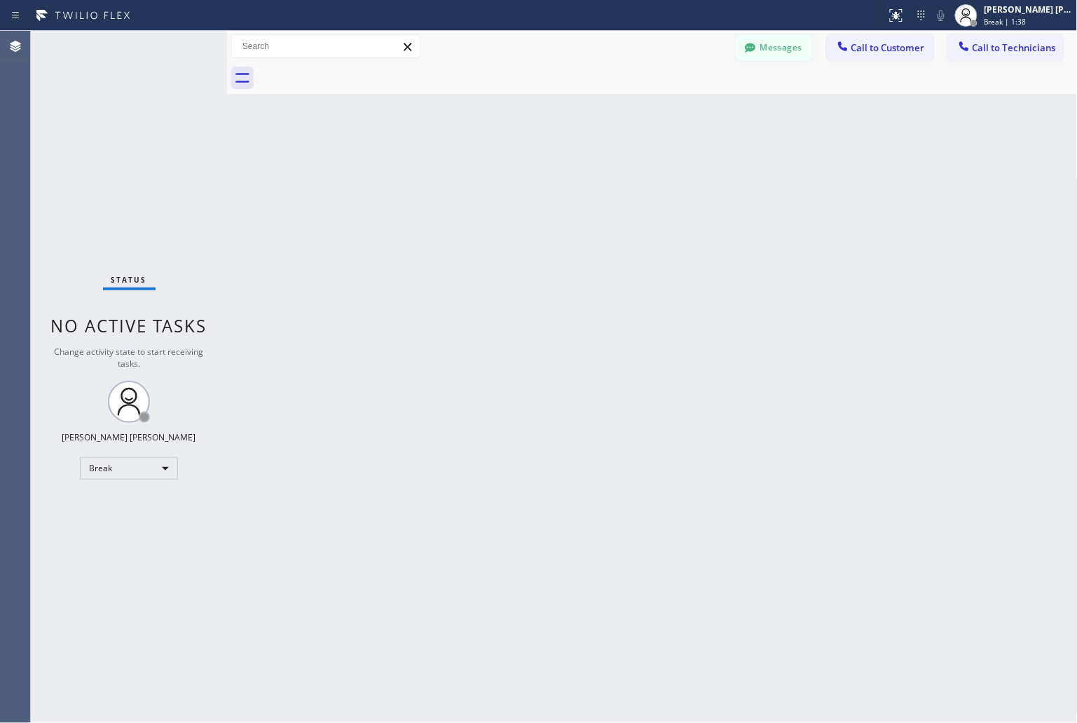
click at [509, 173] on div "Back to Dashboard Change Sender ID Customers Technicians KD Krissy Do [DATE] 02…" at bounding box center [652, 377] width 851 height 692
click
